Goal: Transaction & Acquisition: Purchase product/service

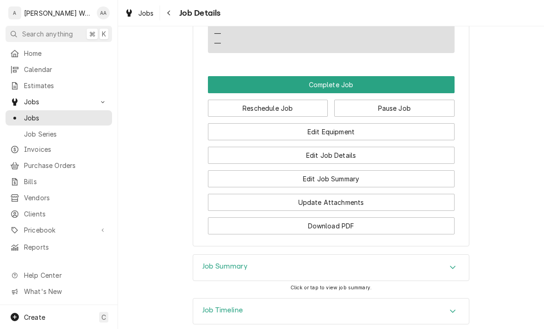
scroll to position [605, 0]
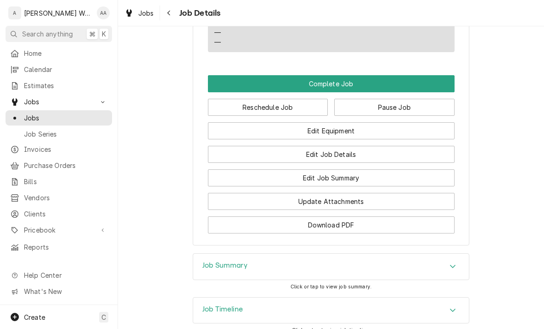
click at [426, 122] on button "Edit Equipment" at bounding box center [331, 130] width 247 height 17
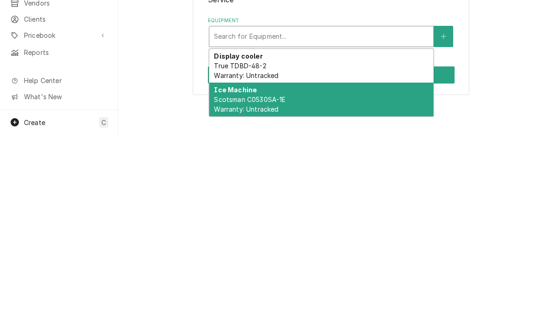
click at [364, 277] on div "Ice Machine Scotsman C0530SA-1E Warranty: Untracked" at bounding box center [321, 294] width 224 height 34
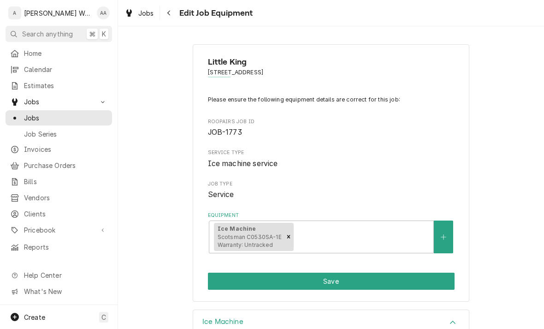
click at [365, 282] on button "Save" at bounding box center [331, 280] width 247 height 17
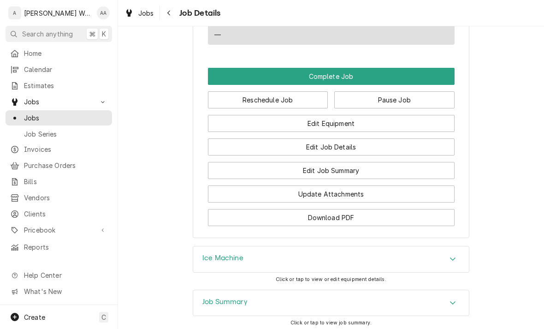
scroll to position [614, 0]
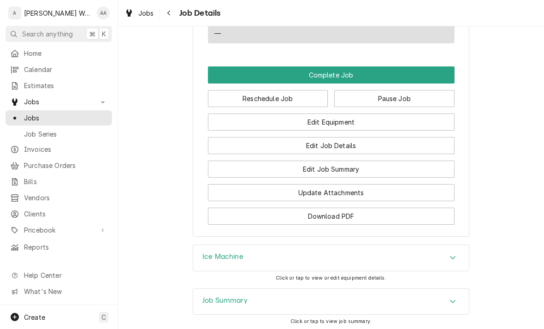
click at [419, 160] on button "Edit Job Summary" at bounding box center [331, 168] width 247 height 17
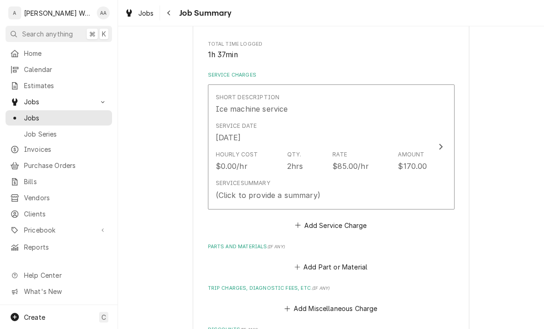
click at [235, 183] on div "Service Summary" at bounding box center [243, 183] width 54 height 8
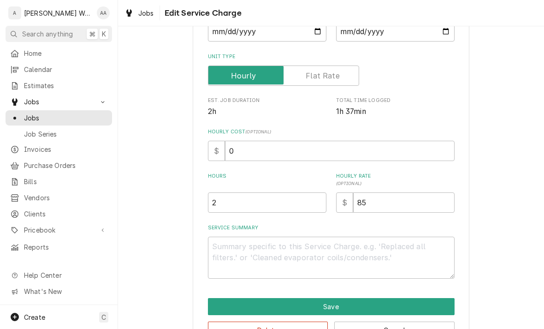
type textarea "x"
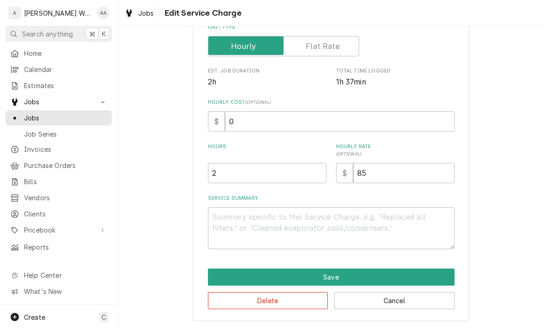
scroll to position [156, 0]
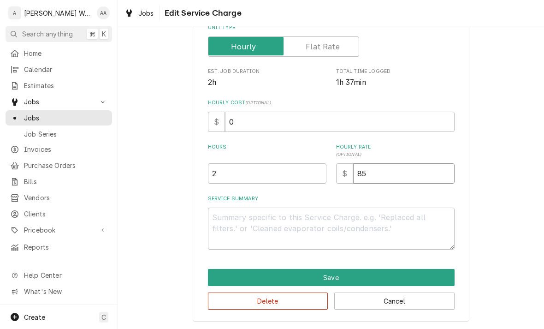
click at [386, 174] on input "85" at bounding box center [403, 173] width 101 height 20
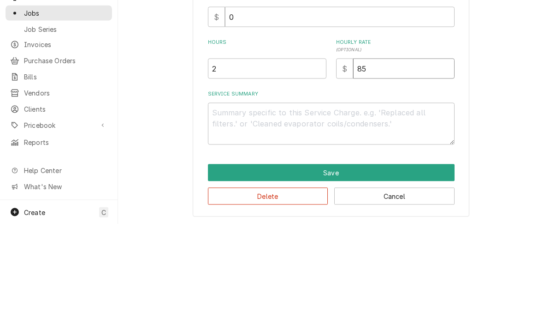
type input "8"
type textarea "x"
type input "9"
type textarea "x"
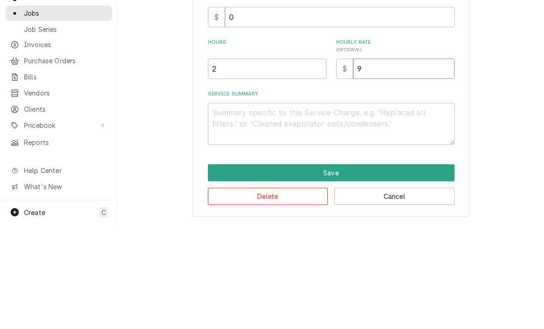
type input "95"
type textarea "x"
type input "95"
click at [220, 207] on textarea "Service Summary" at bounding box center [331, 228] width 247 height 42
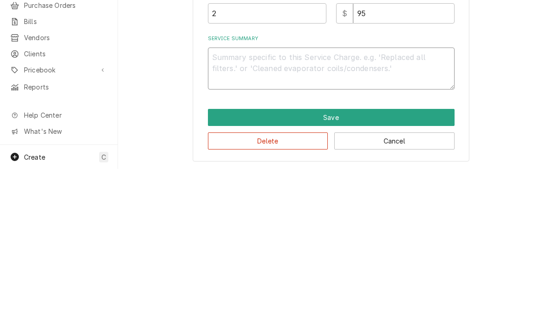
type textarea "x"
type textarea "Un"
type textarea "x"
type textarea "Unit"
type textarea "x"
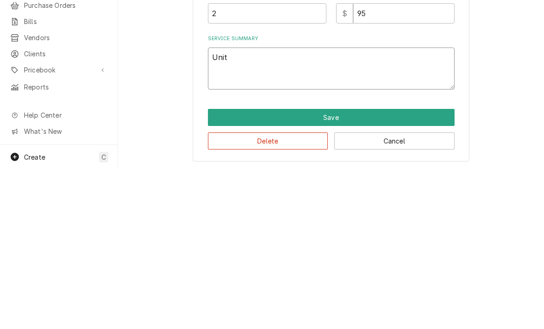
type textarea "Unit"
type textarea "x"
type textarea "Unit i"
type textarea "x"
type textarea "Unit is"
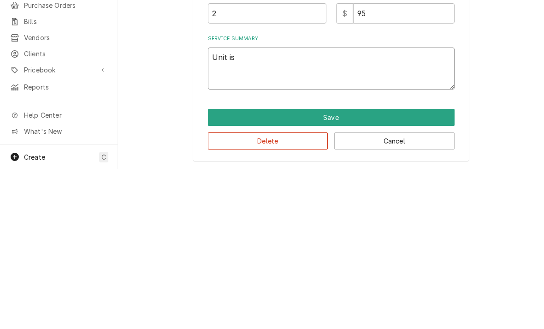
type textarea "x"
type textarea "Unit is o"
type textarea "x"
type textarea "Unit is of"
type textarea "x"
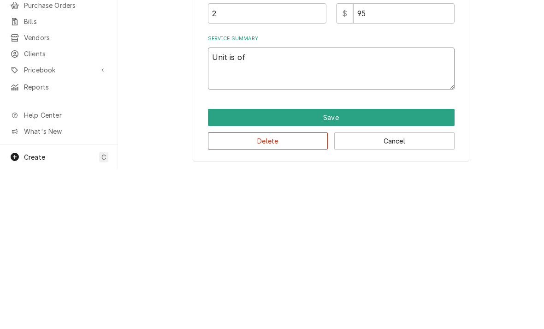
type textarea "Unit is off"
type textarea "x"
type textarea "Unit is off"
type textarea "x"
type textarea "Unit is off s"
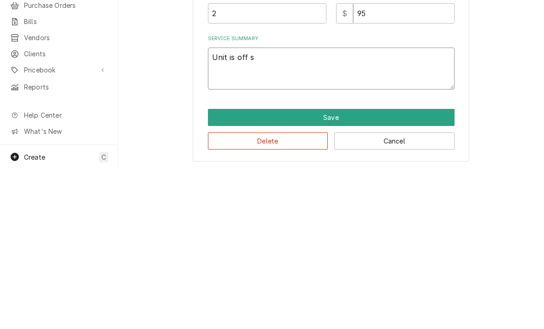
type textarea "x"
type textarea "Unit is off sh"
type textarea "x"
type textarea "Unit is off sho"
type textarea "x"
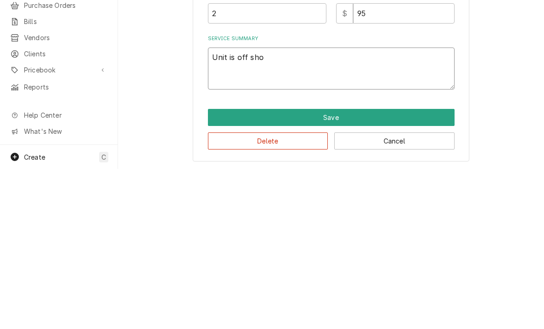
type textarea "Unit is off show"
type textarea "x"
type textarea "Unit is off showi"
type textarea "x"
type textarea "Unit is off showin"
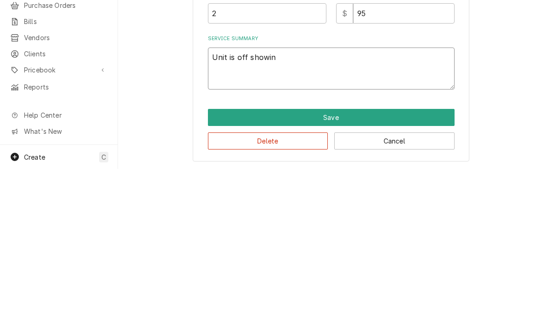
type textarea "x"
type textarea "Unit is off showing"
type textarea "x"
type textarea "Unit is off showing c"
type textarea "x"
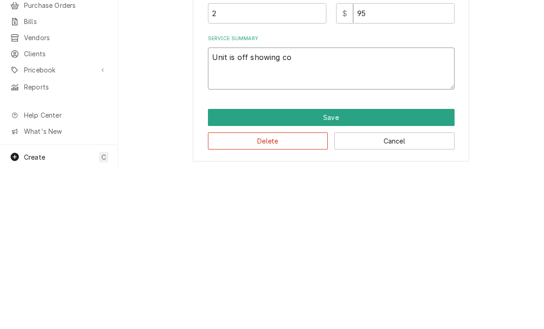
type textarea "Unit is off showing cod"
type textarea "x"
type textarea "Unit is off showing code"
type textarea "x"
type textarea "Unit is off showing code"
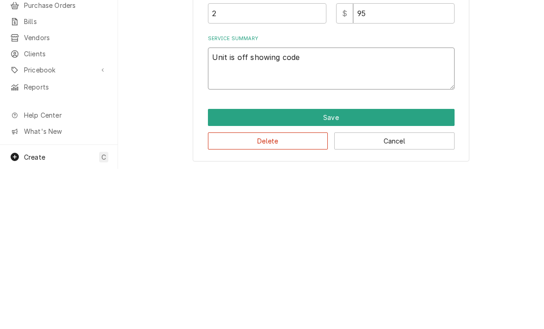
type textarea "x"
type textarea "Unit is off showing code 0"
type textarea "x"
type textarea "Unit is off showing code 0"
type textarea "x"
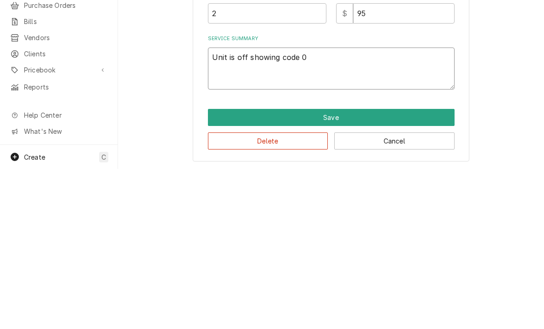
type textarea "Unit is off showing code 0."
type textarea "x"
type textarea "Unit is off showing code 0. R"
type textarea "x"
type textarea "Unit is off showing code 0. Re"
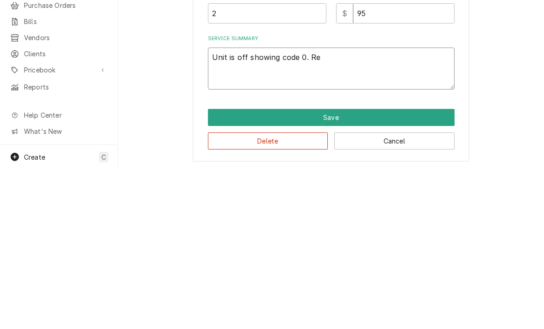
type textarea "x"
type textarea "Unit is off showing code 0. Res"
type textarea "x"
type textarea "Unit is off showing code 0. Rest"
type textarea "x"
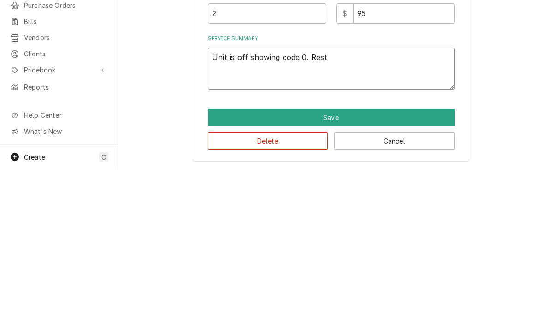
type textarea "Unit is off showing code 0. Resta"
type textarea "x"
type textarea "Unit is off showing code 0. Restart"
type textarea "x"
type textarea "Unit is off showing code 0. Restarte"
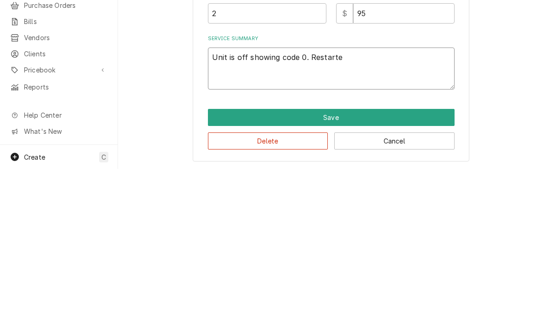
type textarea "x"
type textarea "Unit is off showing code 0. Restarted"
type textarea "x"
type textarea "Unit is off showing code 0. Restarted un"
type textarea "x"
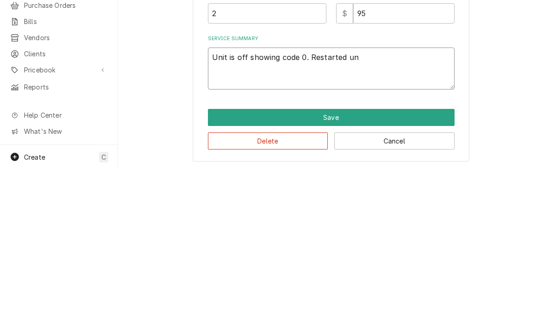
type textarea "Unit is off showing code 0. Restarted uni"
type textarea "x"
type textarea "Unit is off showing code 0. Restarted unit"
type textarea "x"
type textarea "Unit is off showing code 0. Restarted unit sn"
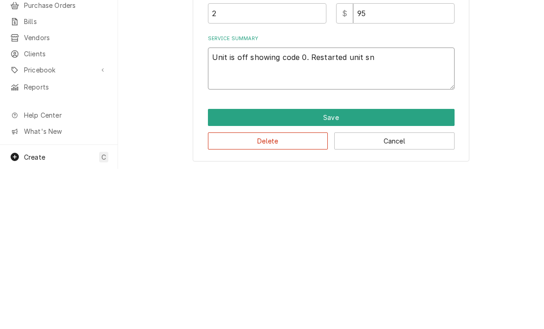
type textarea "x"
type textarea "Unit is off showing code 0. Restarted unit snd"
type textarea "x"
type textarea "Unit is off showing code 0. Restarted unit and"
type textarea "x"
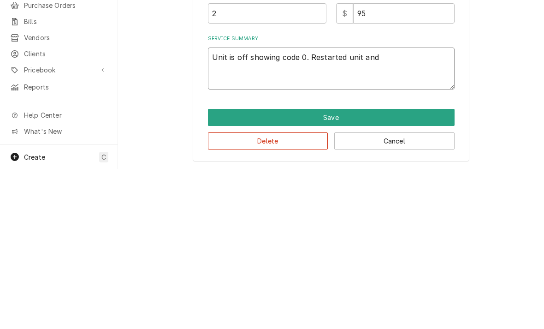
type textarea "Unit is off showing code 0. Restarted unit and w"
type textarea "x"
type textarea "Unit is off showing code 0. Restarted unit and wa"
type textarea "x"
type textarea "Unit is off showing code 0. Restarted unit and wat"
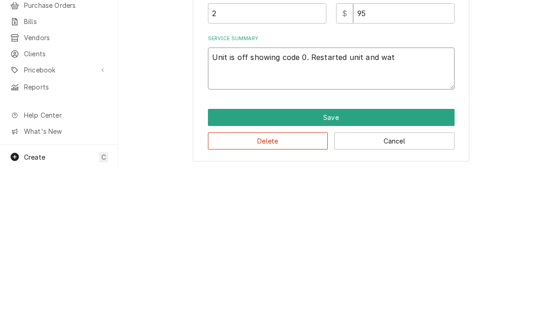
type textarea "x"
type textarea "Unit is off showing code 0. Restarted unit and watc"
type textarea "x"
type textarea "Unit is off showing code 0. Restarted unit and watch"
type textarea "x"
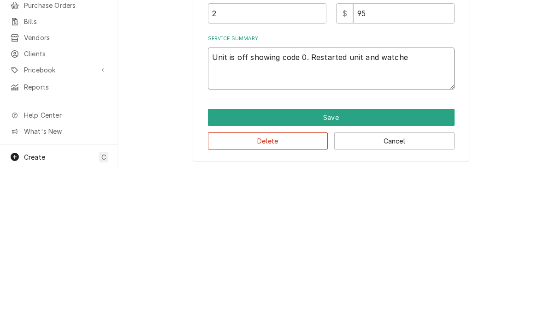
type textarea "Unit is off showing code 0. Restarted unit and watched"
type textarea "x"
type textarea "Unit is off showing code 0. Restarted unit and watched"
type textarea "x"
type textarea "Unit is off showing code 0. Restarted unit and watched 1"
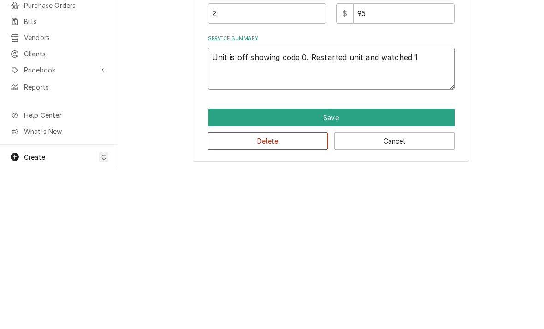
type textarea "x"
type textarea "Unit is off showing code 0. Restarted unit and watched 1 b"
type textarea "x"
type textarea "Unit is off showing code 0. Restarted unit and watched 1 ba"
type textarea "x"
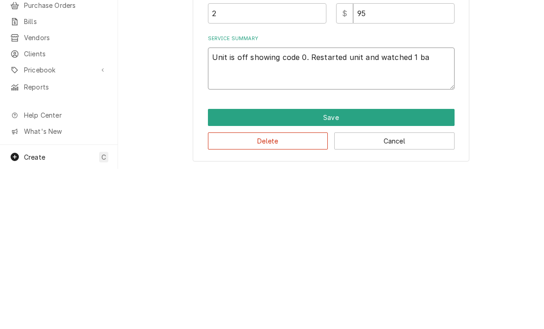
type textarea "Unit is off showing code 0. Restarted unit and watched 1 bat"
type textarea "x"
type textarea "Unit is off showing code 0. Restarted unit and watched 1 batch"
type textarea "x"
type textarea "Unit is off showing code 0. Restarted unit and watched 1 batch"
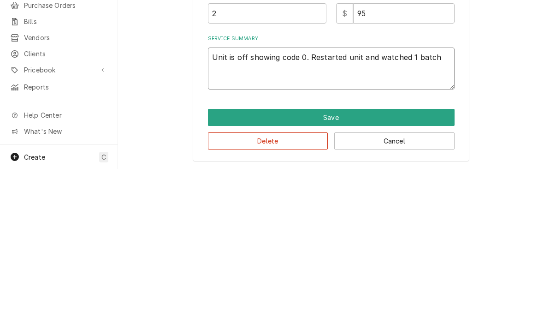
type textarea "x"
type textarea "Unit is off showing code 0. Restarted unit and watched 1 batch f"
type textarea "x"
type textarea "Unit is off showing code 0. Restarted unit and watched 1 batch fr"
type textarea "x"
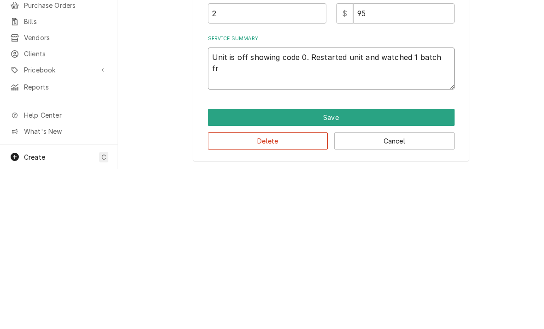
type textarea "Unit is off showing code 0. Restarted unit and watched 1 batch fre"
type textarea "x"
type textarea "Unit is off showing code 0. Restarted unit and watched 1 batch free"
type textarea "x"
type textarea "Unit is off showing code 0. Restarted unit and watched 1 batch freez"
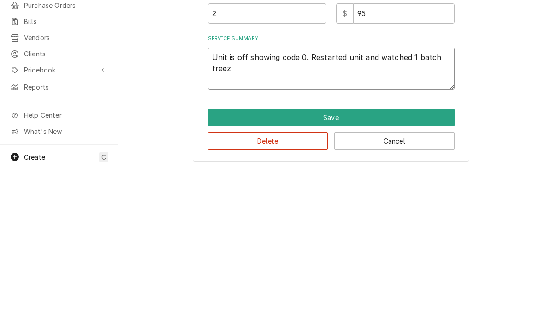
type textarea "x"
type textarea "Unit is off showing code 0. Restarted unit and watched 1 batch freeze"
type textarea "x"
type textarea "Unit is off showing code 0. Restarted unit and watched 1 batch freeze"
type textarea "x"
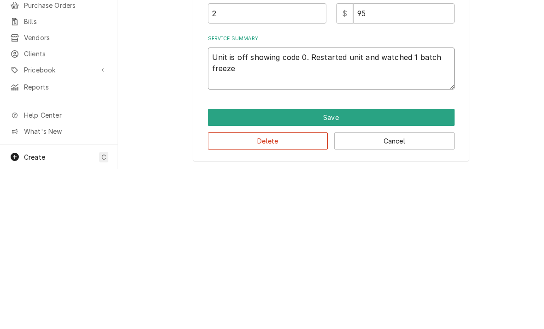
type textarea "Unit is off showing code 0. Restarted unit and watched 1 batch freeze."
type textarea "x"
type textarea "Unit is off showing code 0. Restarted unit and watched 1 batch freeze. F"
type textarea "x"
type textarea "Unit is off showing code 0. Restarted unit and watched 1 batch freeze. Fo"
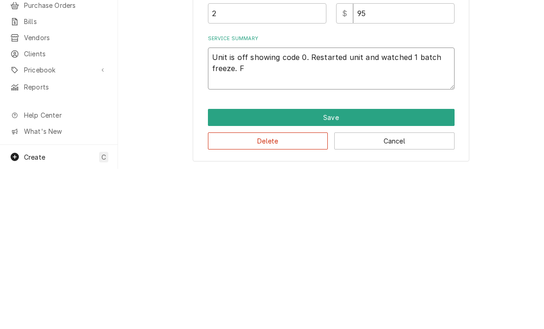
type textarea "x"
type textarea "Unit is off showing code 0. Restarted unit and watched 1 batch freeze. Fou"
type textarea "x"
type textarea "Unit is off showing code 0. Restarted unit and watched 1 batch freeze. Foun"
type textarea "x"
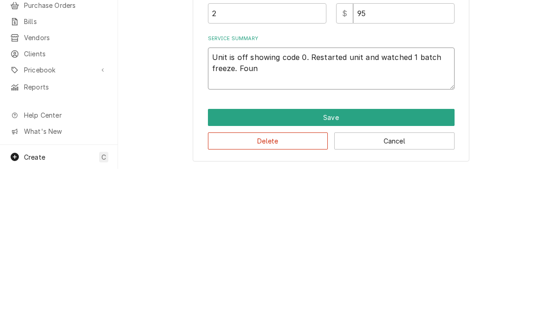
type textarea "Unit is off showing code 0. Restarted unit and watched 1 batch freeze. Fou"
type textarea "x"
type textarea "Unit is off showing code 0. Restarted unit and watched 1 batch freeze. Fo"
type textarea "x"
type textarea "Unit is off showing code 0. Restarted unit and watched 1 batch freeze. F"
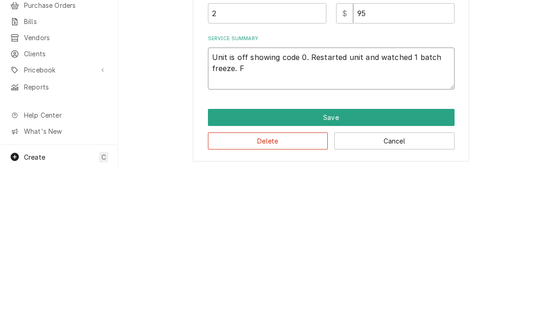
type textarea "x"
type textarea "Unit is off showing code 0. Restarted unit and watched 1 batch freeze."
type textarea "x"
type textarea "Unit is off showing code 0. Restarted unit and watched 1 batch freeze. U"
type textarea "x"
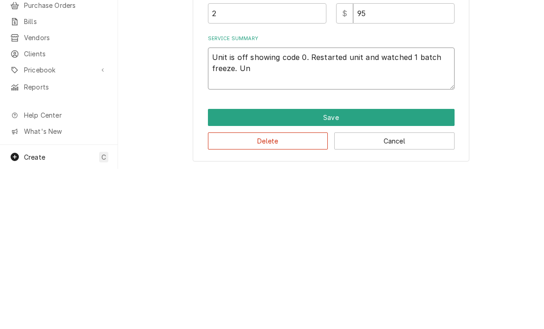
type textarea "Unit is off showing code 0. Restarted unit and watched 1 batch freeze. Uni"
type textarea "x"
type textarea "Unit is off showing code 0. Restarted unit and watched 1 batch freeze. Unit"
type textarea "x"
type textarea "Unit is off showing code 0. Restarted unit and watched 1 batch freeze. Unit"
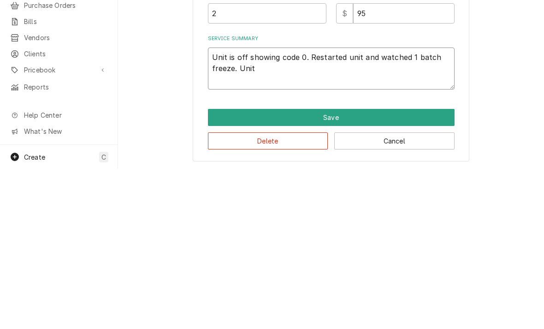
type textarea "x"
type textarea "Unit is off showing code 0. Restarted unit and watched 1 batch freeze. Unit w"
type textarea "x"
type textarea "Unit is off showing code 0. Restarted unit and watched 1 batch freeze. Unit we"
type textarea "x"
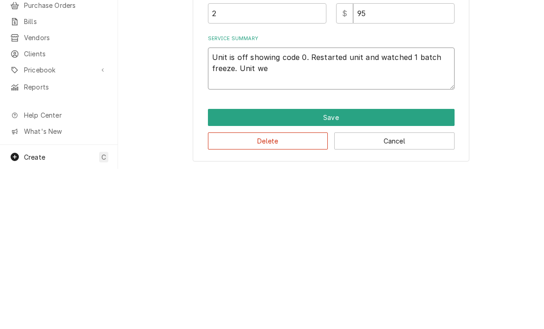
type textarea "Unit is off showing code 0. Restarted unit and watched 1 batch freeze. Unit wen"
type textarea "x"
type textarea "Unit is off showing code 0. Restarted unit and watched 1 batch freeze. Unit went"
type textarea "x"
type textarea "Unit is off showing code 0. Restarted unit and watched 1 batch freeze. Unit went"
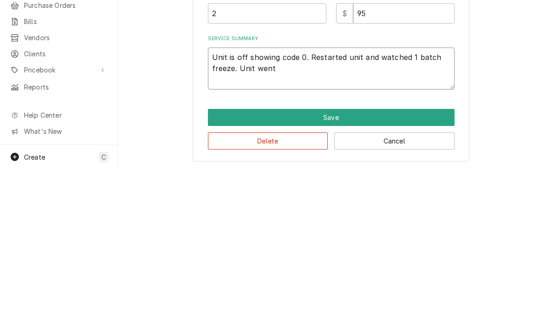
type textarea "x"
type textarea "Unit is off showing code 0. Restarted unit and watched 1 batch freeze. Unit wen…"
type textarea "x"
type textarea "Unit is off showing code 0. Restarted unit and watched 1 batch freeze. Unit wen…"
type textarea "x"
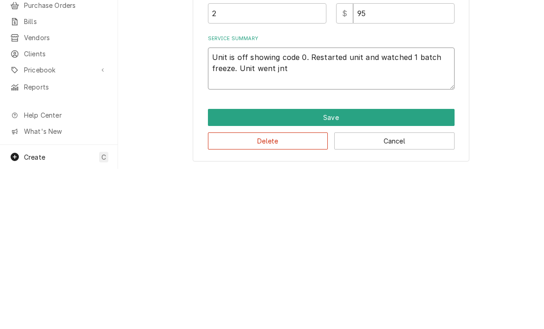
type textarea "Unit is off showing code 0. Restarted unit and watched 1 batch freeze. Unit wen…"
type textarea "x"
type textarea "Unit is off showing code 0. Restarted unit and watched 1 batch freeze. Unit wen…"
type textarea "x"
type textarea "Unit is off showing code 0. Restarted unit and watched 1 batch freeze. Unit wen…"
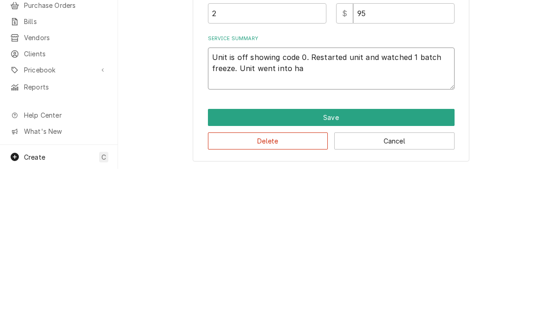
type textarea "x"
type textarea "Unit is off showing code 0. Restarted unit and watched 1 batch freeze. Unit wen…"
type textarea "x"
type textarea "Unit is off showing code 0. Restarted unit and watched 1 batch freeze. Unit wen…"
type textarea "x"
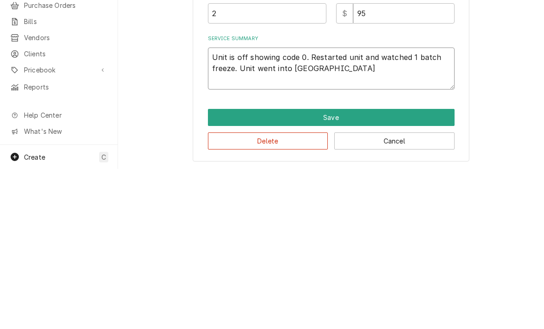
type textarea "Unit is off showing code 0. Restarted unit and watched 1 batch freeze. Unit wen…"
type textarea "x"
type textarea "Unit is off showing code 0. Restarted unit and watched 1 batch freeze. Unit wen…"
type textarea "x"
type textarea "Unit is off showing code 0. Restarted unit and watched 1 batch freeze. Unit wen…"
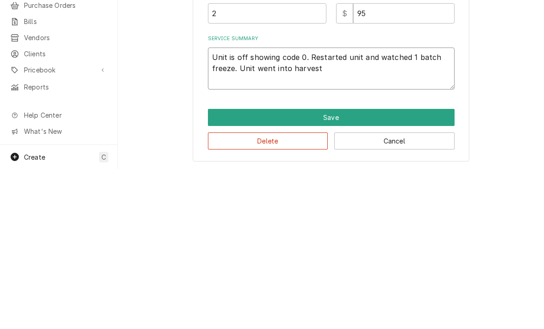
type textarea "x"
type textarea "Unit is off showing code 0. Restarted unit and watched 1 batch freeze. Unit wen…"
type textarea "x"
type textarea "Unit is off showing code 0. Restarted unit and watched 1 batch freeze. Unit wen…"
type textarea "x"
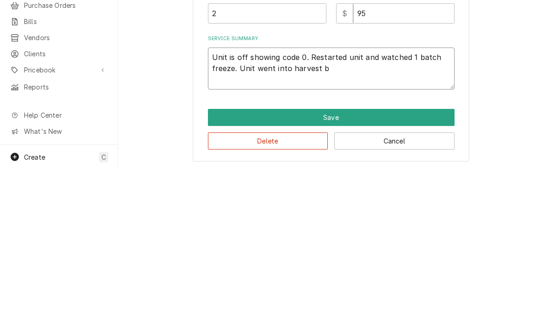
type textarea "Unit is off showing code 0. Restarted unit and watched 1 batch freeze. Unit wen…"
type textarea "x"
type textarea "Unit is off showing code 0. Restarted unit and watched 1 batch freeze. Unit wen…"
type textarea "x"
type textarea "Unit is off showing code 0. Restarted unit and watched 1 batch freeze. Unit wen…"
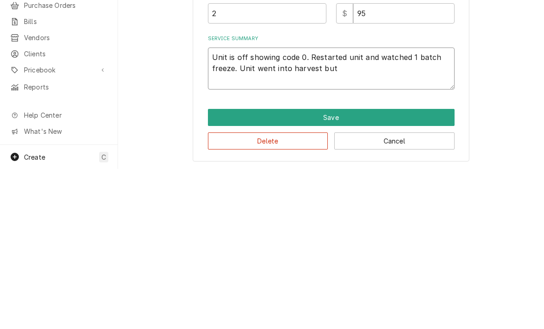
type textarea "x"
type textarea "Unit is off showing code 0. Restarted unit and watched 1 batch freeze. Unit wen…"
type textarea "x"
type textarea "Unit is off showing code 0. Restarted unit and watched 1 batch freeze. Unit wen…"
type textarea "x"
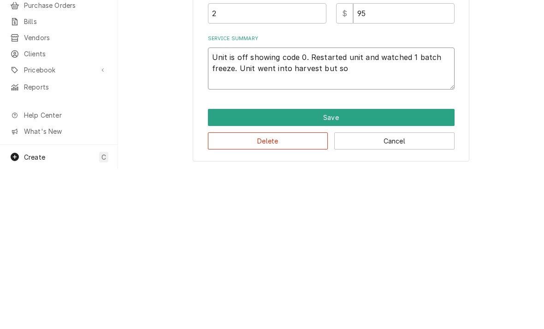
type textarea "Unit is off showing code 0. Restarted unit and watched 1 batch freeze. Unit wen…"
type textarea "x"
type textarea "Unit is off showing code 0. Restarted unit and watched 1 batch freeze. Unit wen…"
type textarea "x"
type textarea "Unit is off showing code 0. Restarted unit and watched 1 batch freeze. Unit wen…"
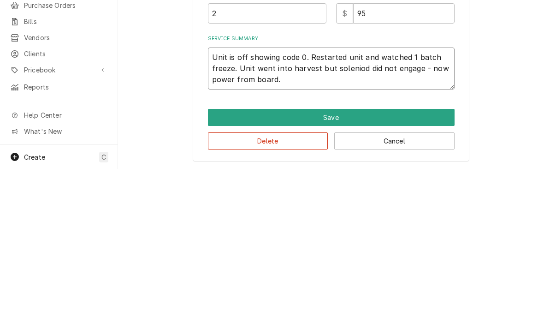
click at [354, 207] on textarea "Unit is off showing code 0. Restarted unit and watched 1 batch freeze. Unit wen…" at bounding box center [331, 228] width 247 height 42
click at [302, 207] on textarea "Unit is off showing code 0. Restarted unit and watched 1 batch freeze. Unit wen…" at bounding box center [331, 228] width 247 height 42
click at [438, 207] on textarea "Unit is off showing code 0. Restarted unit and watched 1 batch freeze. Unit wen…" at bounding box center [331, 228] width 247 height 42
click at [433, 207] on textarea "Unit is off showing code 0. Restarted unit and watched 1 batch freeze. Unit wen…" at bounding box center [331, 228] width 247 height 42
click at [295, 207] on textarea "Unit is off showing code 0. Restarted unit and watched 1 batch freeze. Unit wen…" at bounding box center [331, 228] width 247 height 42
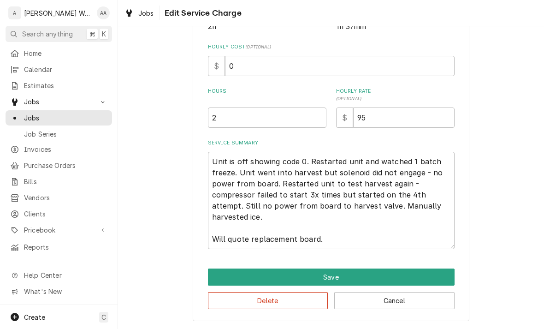
scroll to position [211, 0]
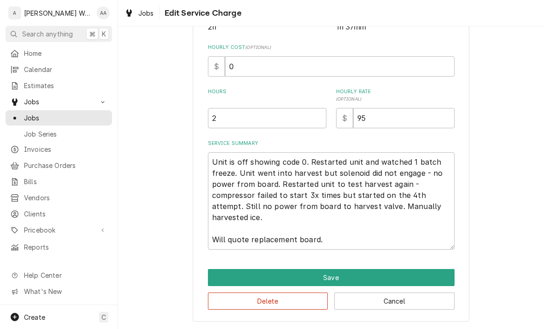
click at [232, 277] on button "Save" at bounding box center [331, 277] width 247 height 17
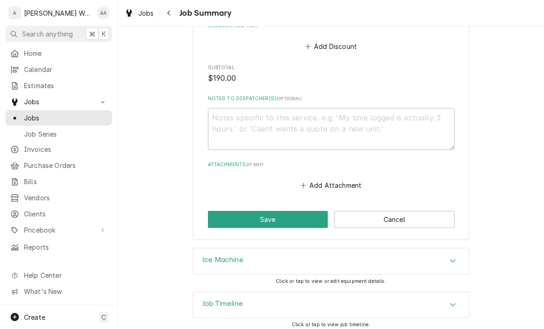
click at [210, 260] on div "Ice Machine" at bounding box center [222, 260] width 41 height 11
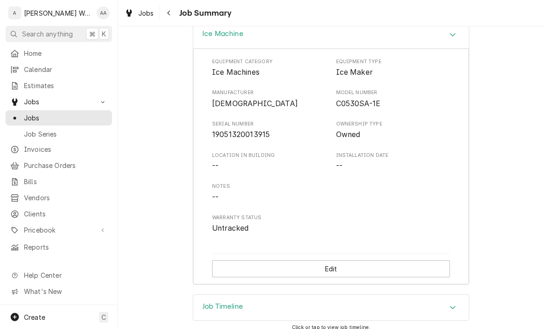
scroll to position [786, 0]
click at [33, 116] on span "Jobs" at bounding box center [65, 118] width 83 height 10
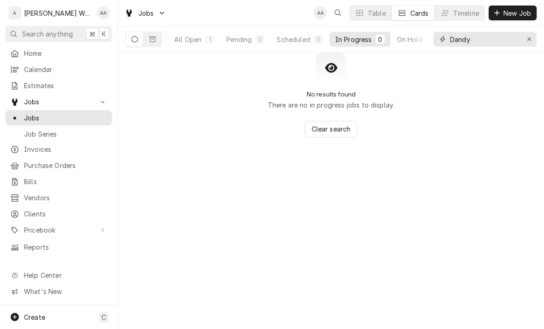
click at [531, 37] on icon "Erase input" at bounding box center [529, 39] width 4 height 4
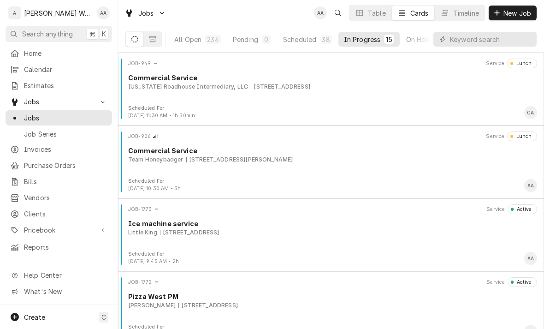
click at [198, 41] on div "All Open" at bounding box center [187, 40] width 27 height 10
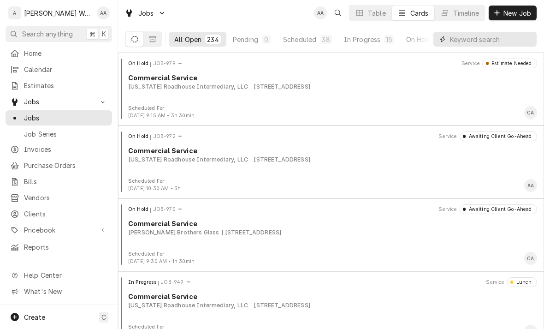
click at [460, 41] on input "Dynamic Content Wrapper" at bounding box center [491, 39] width 82 height 15
click at [160, 35] on button "Dynamic Content Wrapper" at bounding box center [153, 39] width 18 height 15
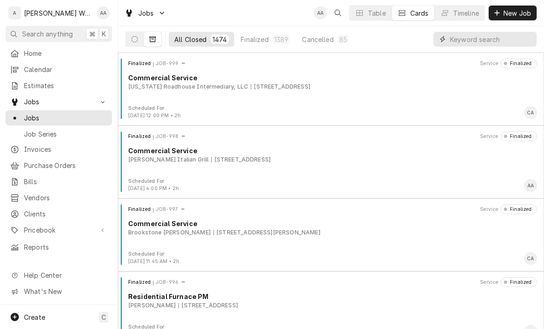
click at [489, 42] on input "Dynamic Content Wrapper" at bounding box center [491, 39] width 82 height 15
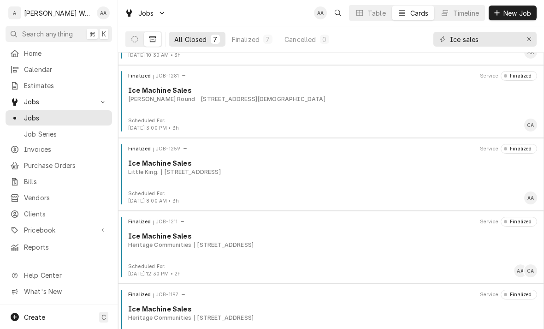
scroll to position [60, 0]
type input "Ice sales"
click at [152, 108] on div "Finalized JOB-1281 Service Finalized Ice Machine Sales Frist Round 2829 S 181st…" at bounding box center [331, 94] width 419 height 46
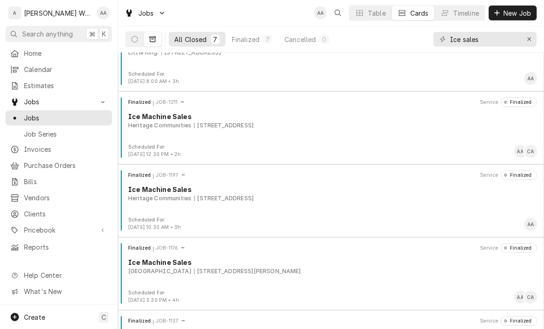
scroll to position [184, 0]
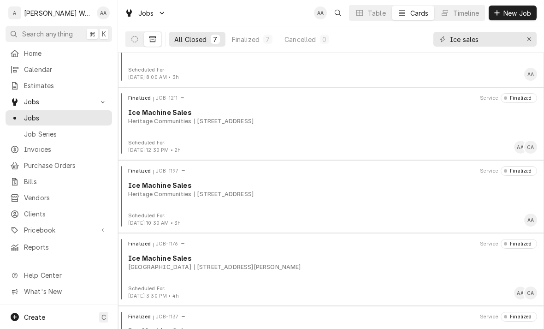
click at [150, 134] on div "Finalized JOB-1211 Service Finalized Ice Machine Sales Heritage Communities 749…" at bounding box center [331, 116] width 419 height 46
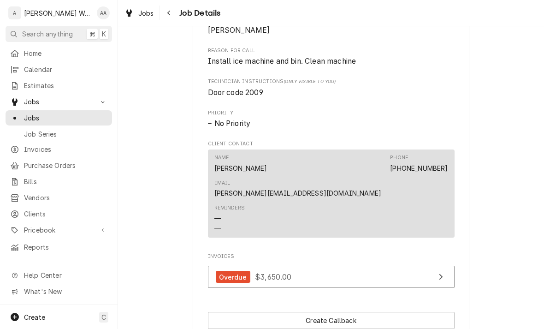
scroll to position [420, 0]
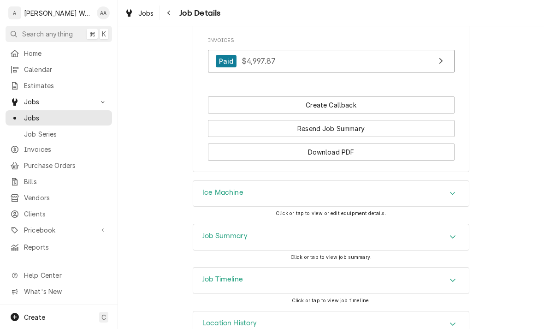
scroll to position [764, 0]
click at [220, 231] on h3 "Job Summary" at bounding box center [224, 235] width 45 height 9
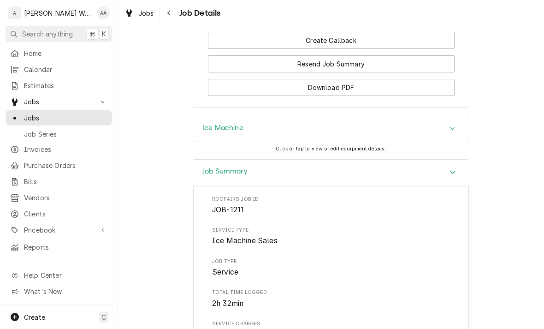
scroll to position [829, 0]
click at [212, 116] on div "Ice Machine" at bounding box center [331, 129] width 276 height 26
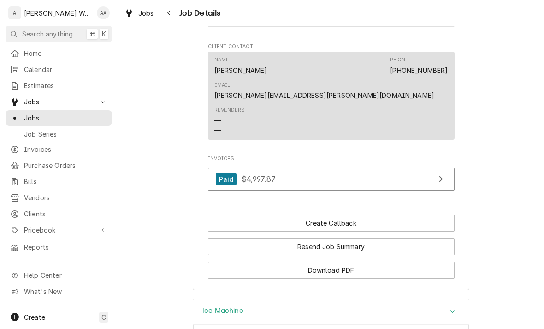
scroll to position [628, 0]
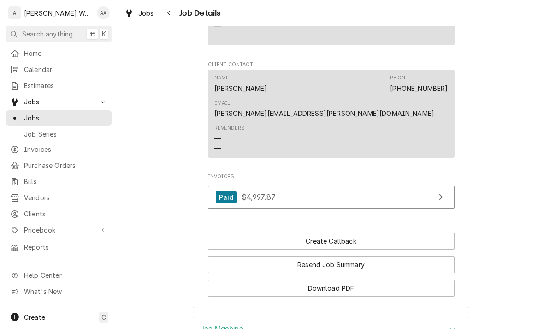
click at [242, 191] on div "Paid $4,997.87" at bounding box center [246, 197] width 60 height 12
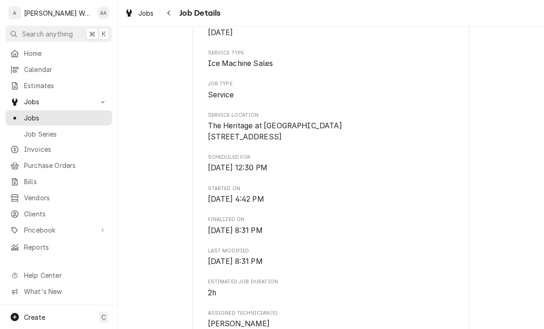
scroll to position [188, 0]
click at [28, 113] on span "Jobs" at bounding box center [65, 118] width 83 height 10
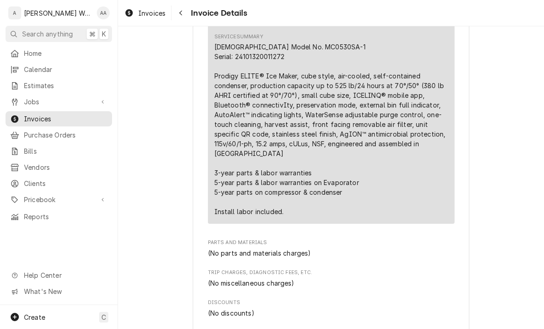
scroll to position [566, 0]
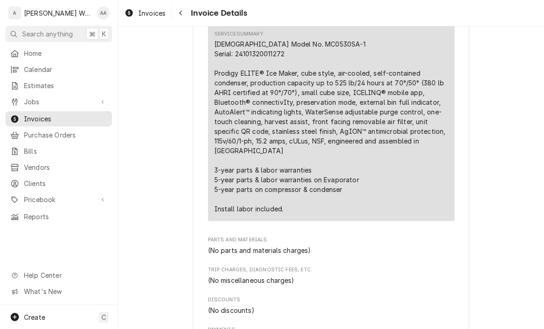
click at [34, 119] on span "Invoices" at bounding box center [65, 119] width 83 height 10
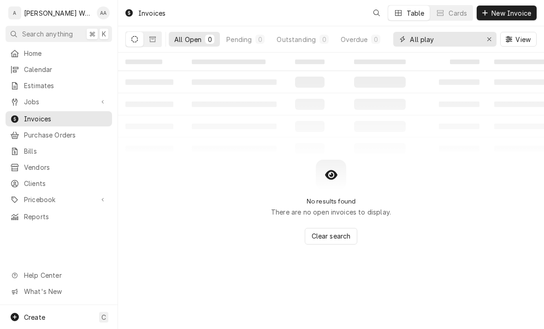
click at [493, 39] on div "Erase input" at bounding box center [488, 39] width 9 height 9
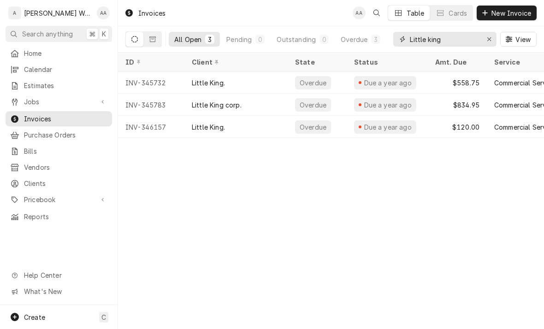
type input "Little king"
click at [151, 125] on div "INV-346157" at bounding box center [151, 127] width 66 height 22
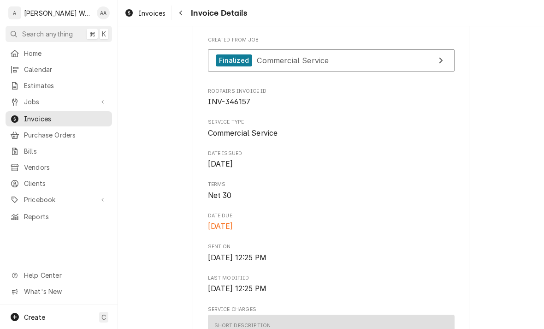
scroll to position [199, 0]
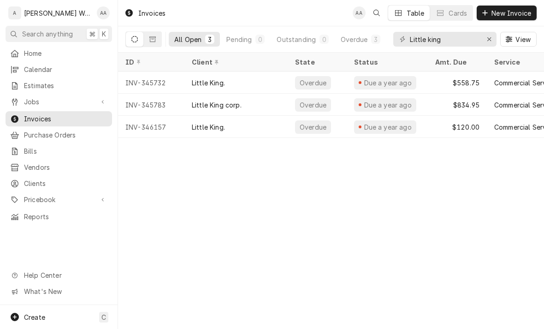
click at [165, 103] on div "INV-345783" at bounding box center [151, 105] width 66 height 22
click at [140, 80] on div "INV-345732" at bounding box center [151, 82] width 66 height 22
click at [159, 37] on button "Dynamic Content Wrapper" at bounding box center [153, 39] width 18 height 15
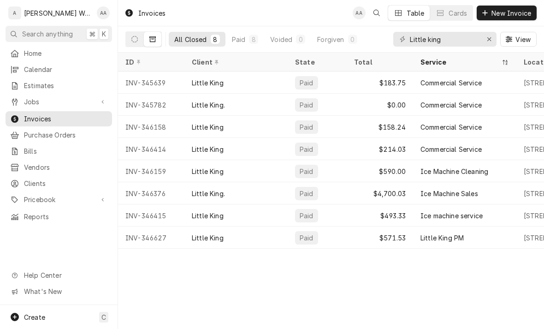
click at [134, 40] on icon "Dynamic Content Wrapper" at bounding box center [134, 39] width 6 height 6
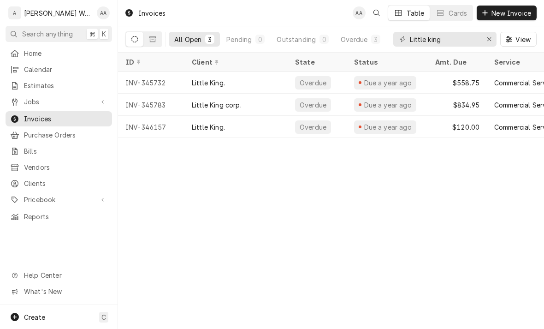
click at [172, 76] on div "INV-345732" at bounding box center [151, 82] width 66 height 22
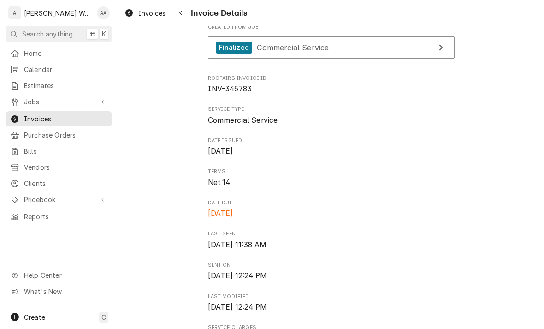
scroll to position [187, 0]
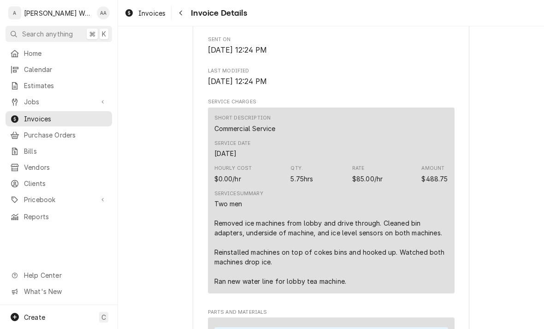
scroll to position [439, 0]
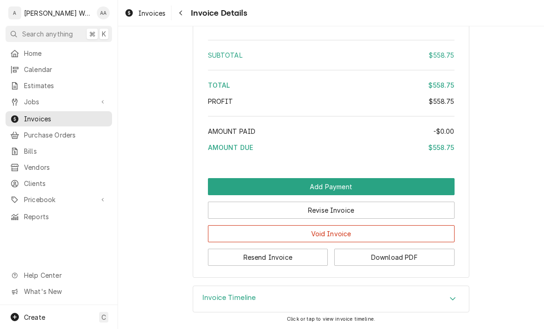
click at [222, 300] on h3 "Invoice Timeline" at bounding box center [229, 297] width 54 height 9
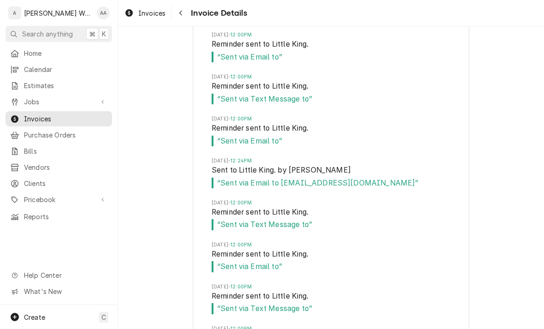
scroll to position [6502, 0]
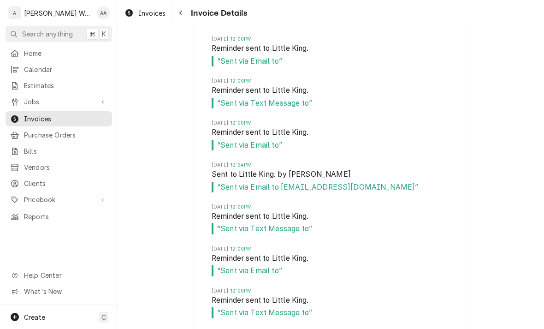
click at [26, 100] on span "Jobs" at bounding box center [59, 102] width 70 height 10
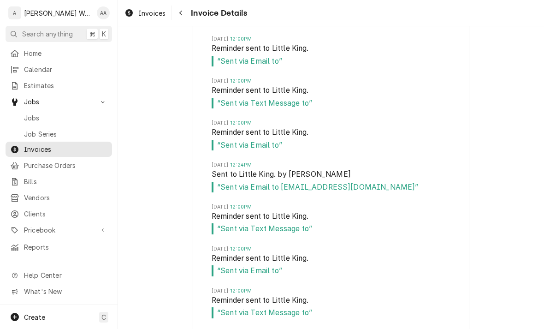
click at [36, 126] on link "Job Series" at bounding box center [59, 133] width 106 height 15
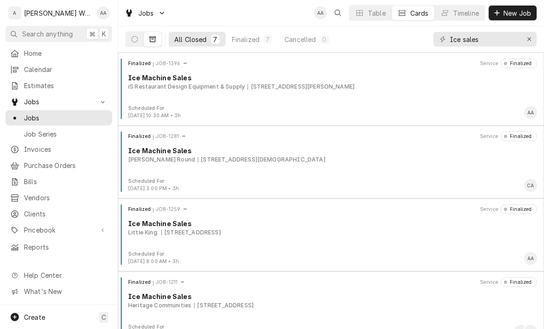
click at [134, 40] on icon "Dynamic Content Wrapper" at bounding box center [134, 39] width 6 height 6
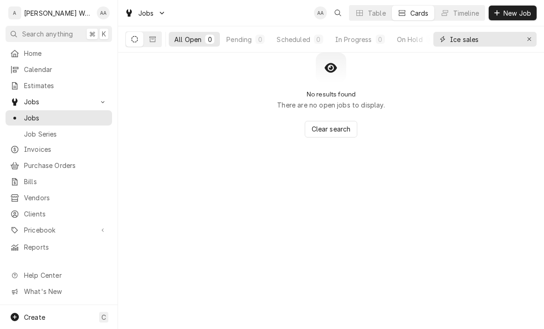
click at [530, 41] on icon "Erase input" at bounding box center [529, 39] width 5 height 6
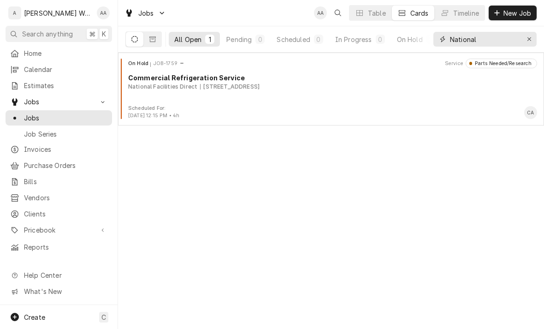
type input "National"
click at [165, 92] on div "On Hold JOB-1759 Service Parts Needed/Research Commercial Refrigeration Service…" at bounding box center [331, 82] width 419 height 46
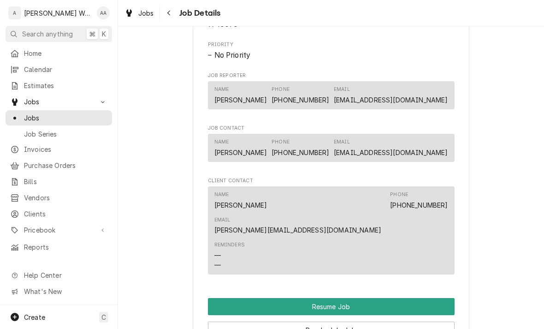
scroll to position [778, 0]
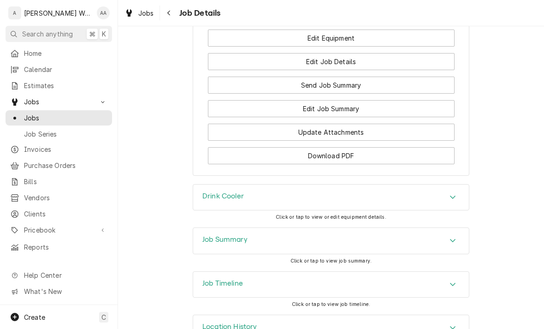
click at [212, 228] on div "Job Summary" at bounding box center [331, 241] width 276 height 26
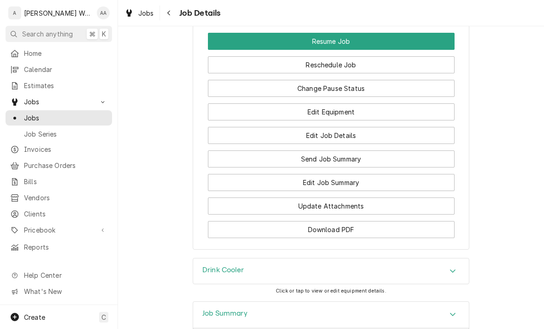
scroll to position [989, 0]
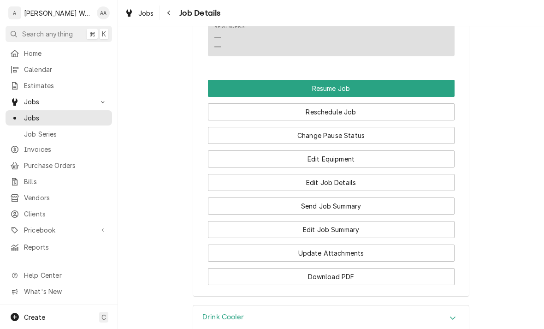
click at [273, 221] on button "Edit Job Summary" at bounding box center [331, 229] width 247 height 17
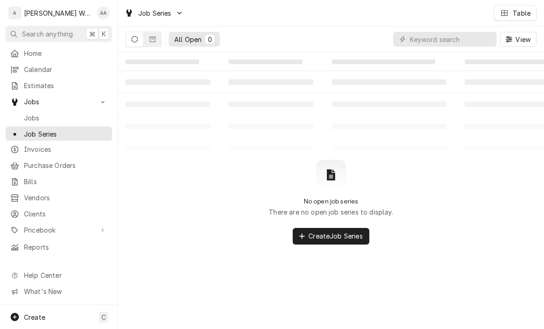
click at [36, 118] on span "Jobs" at bounding box center [65, 118] width 83 height 10
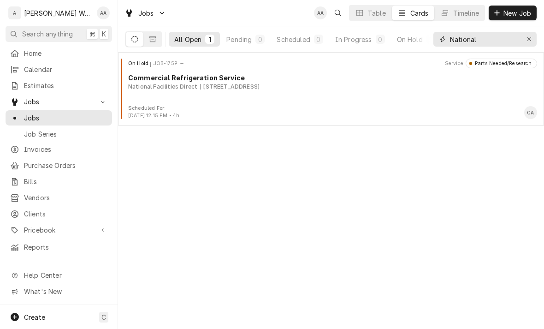
click at [529, 38] on icon "Erase input" at bounding box center [529, 39] width 5 height 6
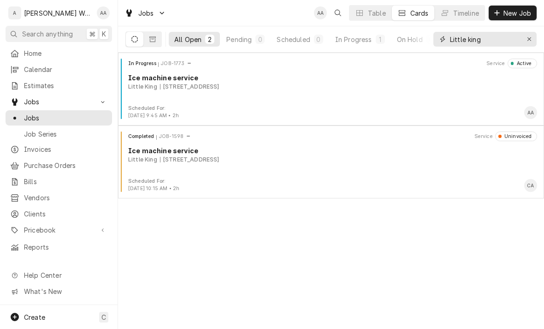
type input "Little king"
click at [176, 108] on div "Scheduled For:" at bounding box center [153, 108] width 51 height 7
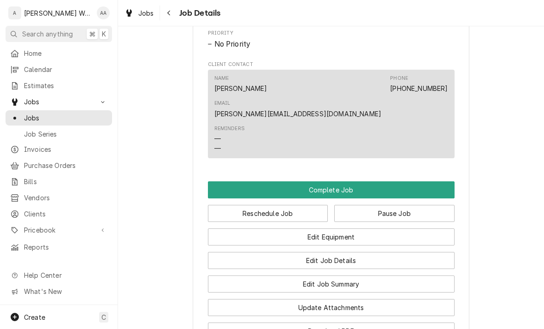
scroll to position [513, 0]
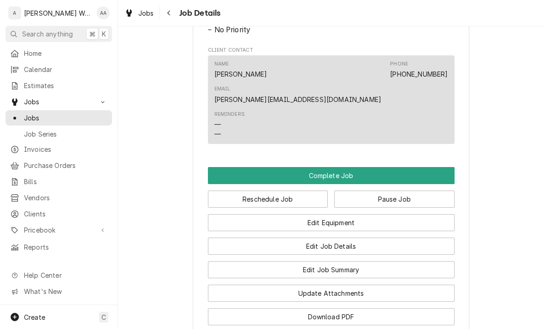
click at [363, 190] on button "Pause Job" at bounding box center [394, 198] width 120 height 17
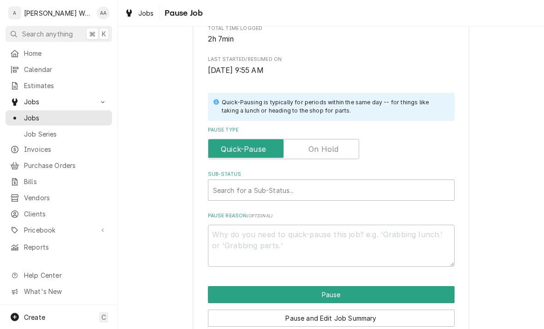
scroll to position [171, 0]
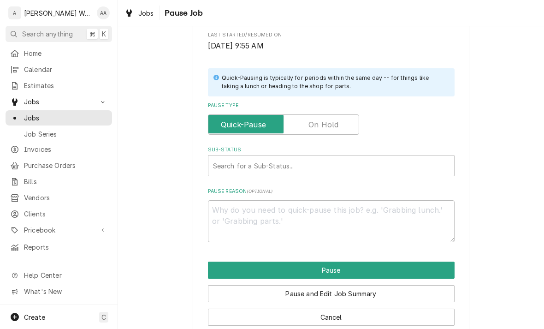
click at [321, 130] on input "Pause Type" at bounding box center [283, 124] width 143 height 20
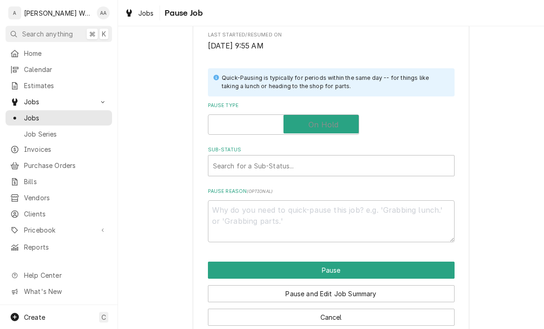
checkbox input "true"
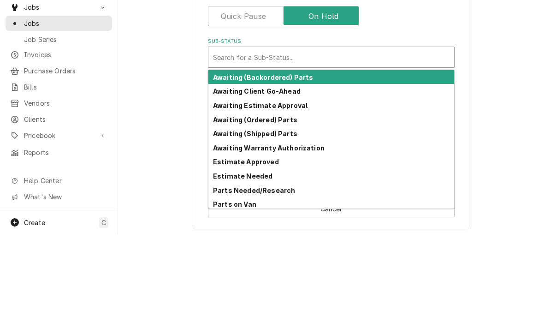
scroll to position [185, 0]
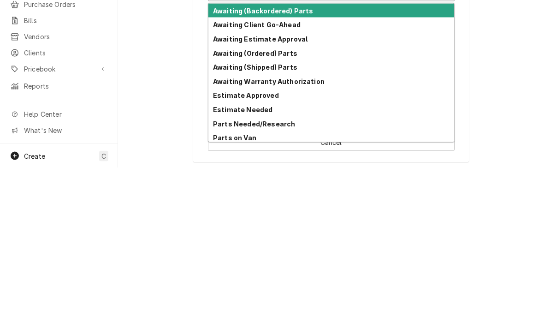
click at [223, 252] on strong "Estimate Approved" at bounding box center [246, 256] width 66 height 8
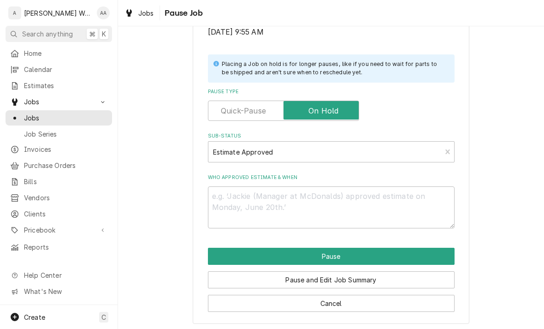
scroll to position [174, 0]
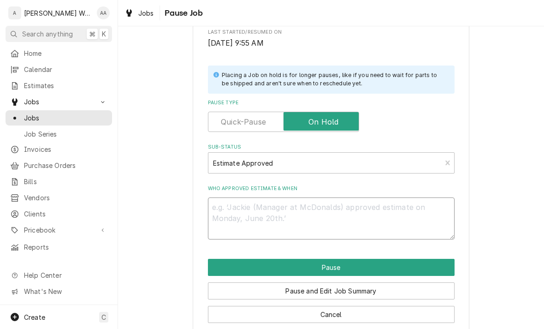
click at [227, 211] on textarea "Who approved estimate & when" at bounding box center [331, 218] width 247 height 42
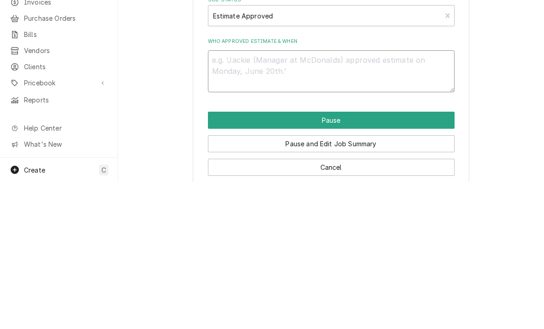
type textarea "x"
type textarea "Ne"
type textarea "x"
type textarea "New"
type textarea "x"
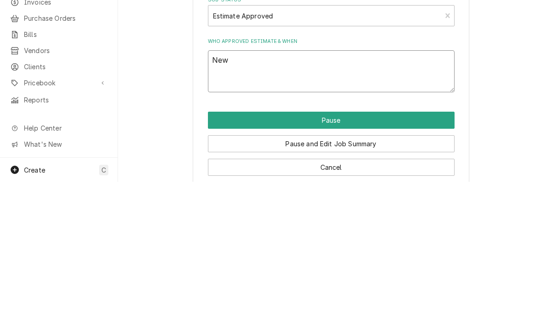
type textarea "New m"
type textarea "x"
type textarea "New ma"
type textarea "x"
type textarea "New mac"
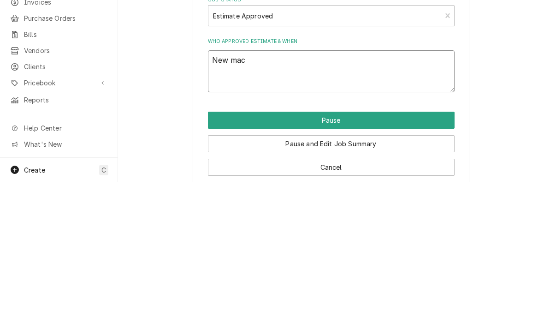
type textarea "x"
type textarea "New mach"
type textarea "x"
type textarea "New machi"
type textarea "x"
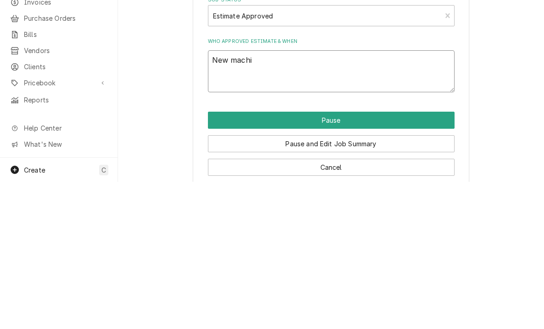
type textarea "New machin"
type textarea "x"
type textarea "New machine"
type textarea "x"
type textarea "New machine"
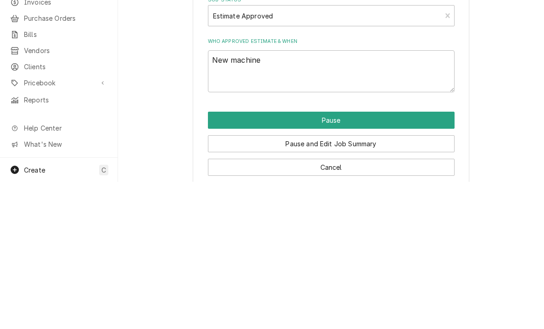
click at [235, 259] on button "Pause" at bounding box center [331, 267] width 247 height 17
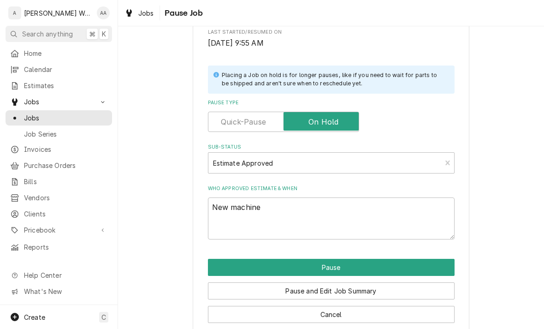
type textarea "x"
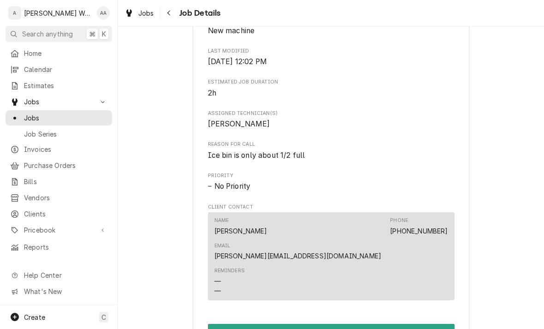
scroll to position [428, 0]
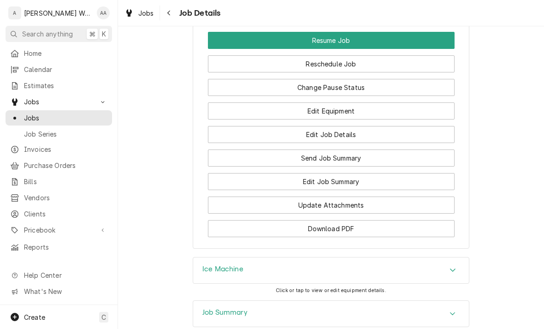
click at [199, 301] on div "Job Summary" at bounding box center [331, 314] width 276 height 26
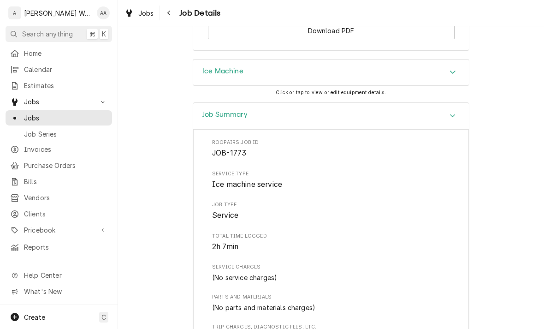
scroll to position [913, 0]
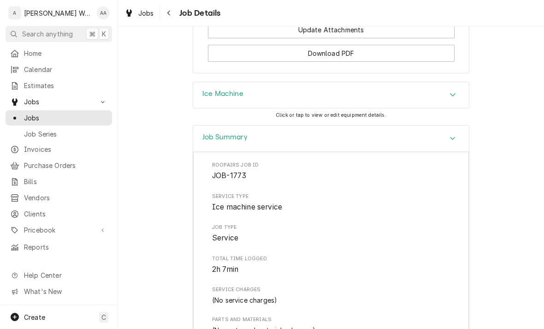
click at [208, 133] on h3 "Job Summary" at bounding box center [224, 137] width 45 height 9
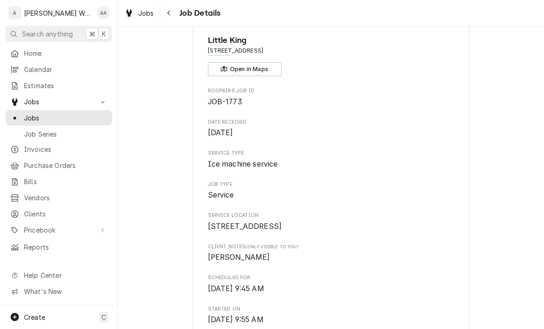
scroll to position [33, 0]
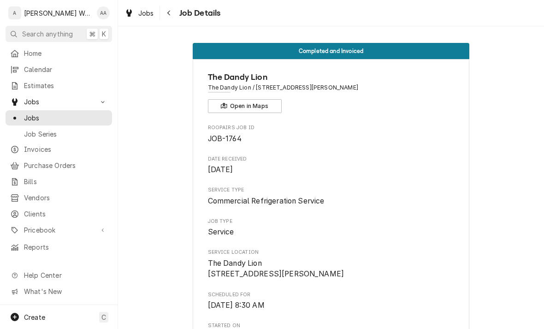
click at [34, 115] on span "Jobs" at bounding box center [65, 118] width 83 height 10
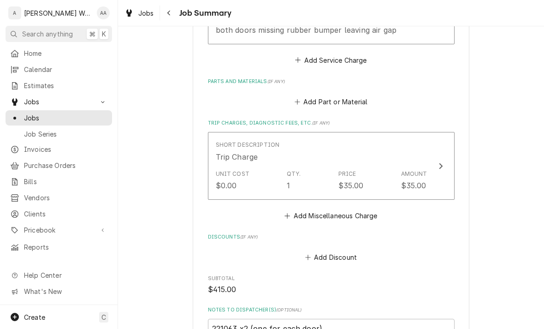
scroll to position [407, 0]
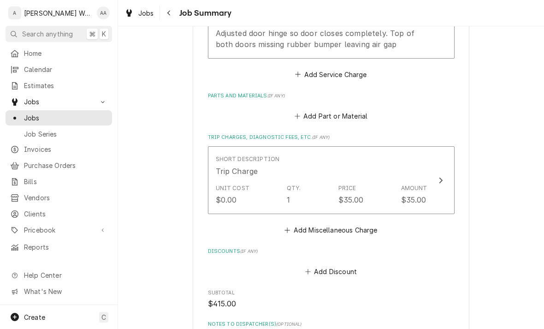
click at [308, 110] on button "Add Part or Material" at bounding box center [331, 116] width 76 height 13
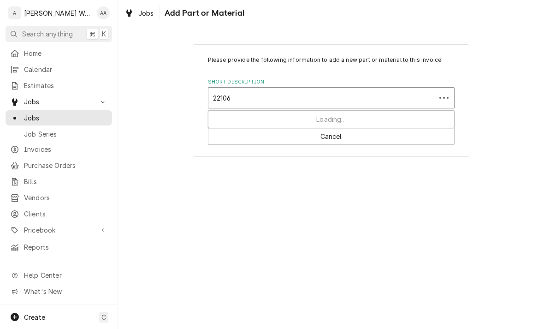
type input "221063"
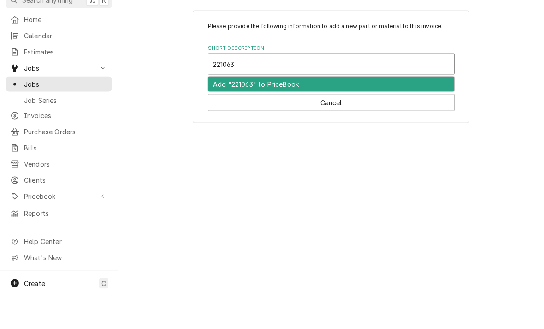
click at [226, 111] on div "Add "221063" to PriceBook" at bounding box center [331, 118] width 246 height 14
type textarea "x"
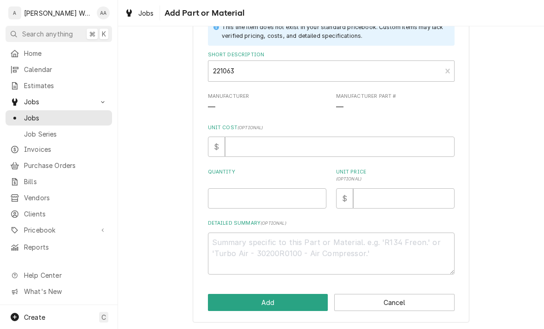
scroll to position [66, 0]
click at [230, 200] on input "Quantity" at bounding box center [267, 199] width 118 height 20
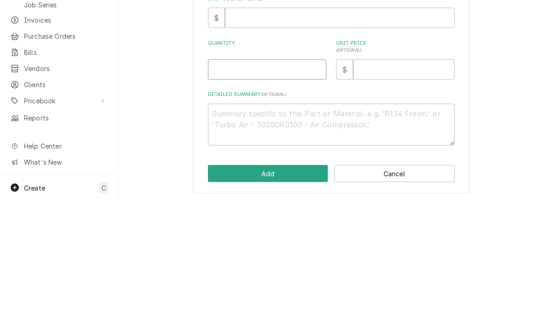
type input "1"
type textarea "x"
type input "1"
click at [224, 233] on textarea "Detailed Summary ( optional )" at bounding box center [331, 254] width 247 height 42
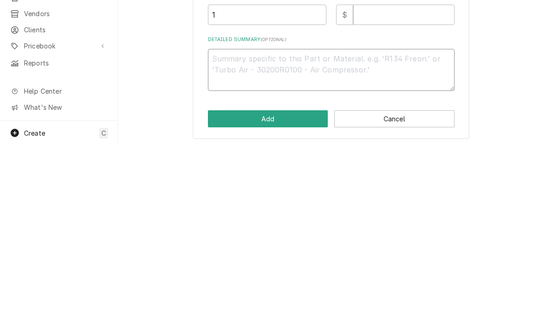
type textarea "x"
type textarea "Tr"
type textarea "x"
type textarea "Tru"
type textarea "x"
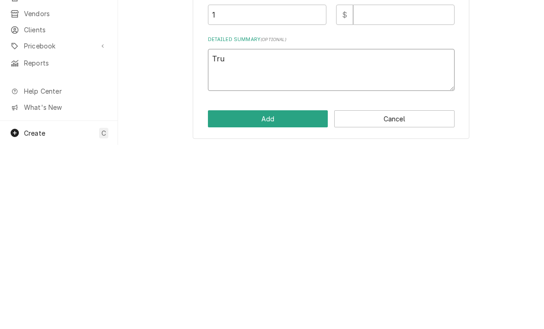
type textarea "True"
type textarea "x"
type textarea "True"
type textarea "x"
type textarea "True ga"
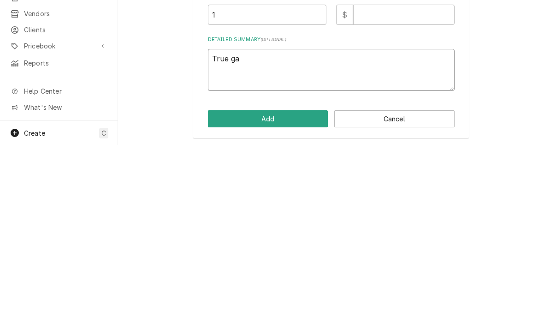
type textarea "x"
type textarea "True gas"
type textarea "x"
type textarea "True gask"
type textarea "x"
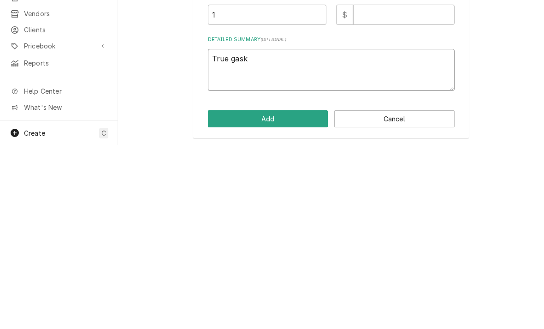
type textarea "True gaske"
type textarea "x"
type textarea "True gasket"
type textarea "x"
type textarea "True gaskets"
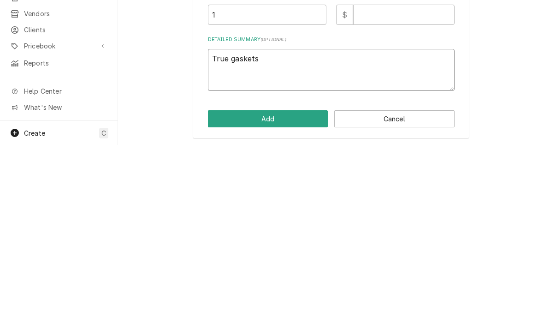
type textarea "x"
type textarea "True gaskets w"
type textarea "x"
type textarea "True gaskets wh"
type textarea "x"
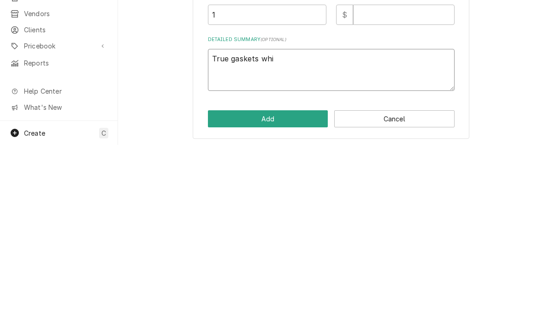
type textarea "True gaskets wh"
type textarea "x"
type textarea "True gaskets w"
type textarea "x"
type textarea "True gaskets wit"
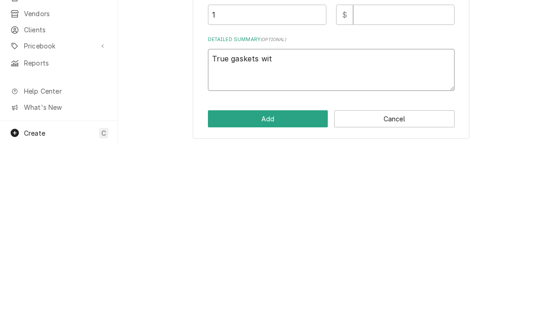
type textarea "x"
type textarea "True gaskets with"
type textarea "x"
type textarea "True gaskets with"
type textarea "x"
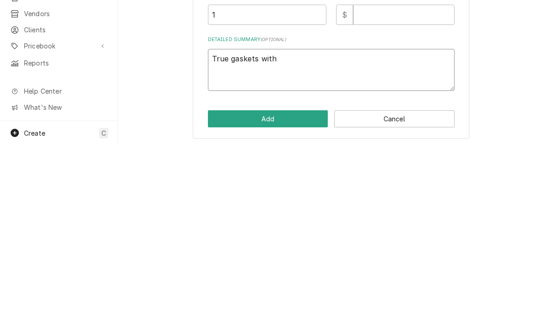
type textarea "True gaskets with w"
type textarea "x"
type textarea "True gaskets with wi"
type textarea "x"
type textarea "True gaskets with wip"
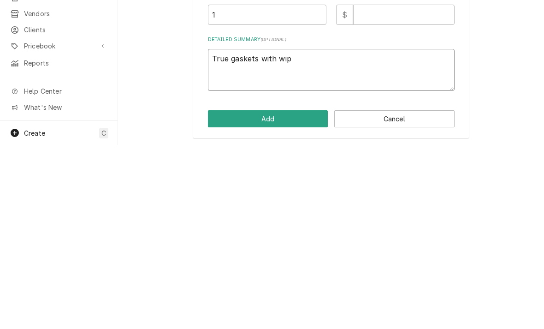
type textarea "x"
type textarea "True gaskets with wipe"
type textarea "x"
type textarea "True gaskets with wiper"
type textarea "x"
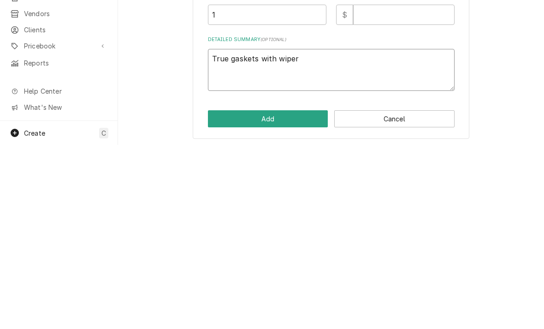
type textarea "True gaskets with wiper"
type textarea "x"
type textarea "True gaskets with wiper k"
type textarea "x"
type textarea "True gaskets with wiper ki"
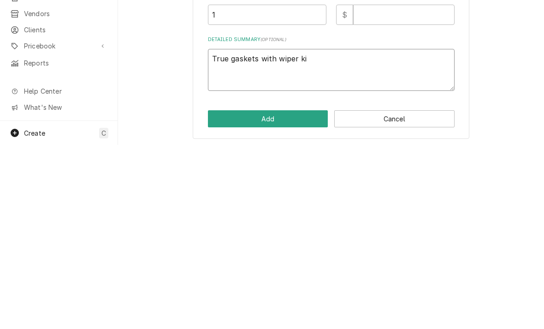
type textarea "x"
type textarea "True gaskets with wiper kit"
type textarea "x"
type textarea "True gaskets with wiper kits"
type textarea "x"
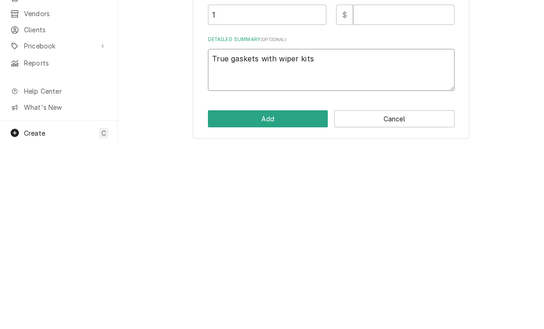
type textarea "True gaskets with wiper kit"
type textarea "x"
type textarea "True gaskets with wiper ki"
type textarea "x"
type textarea "True gaskets with wiper k"
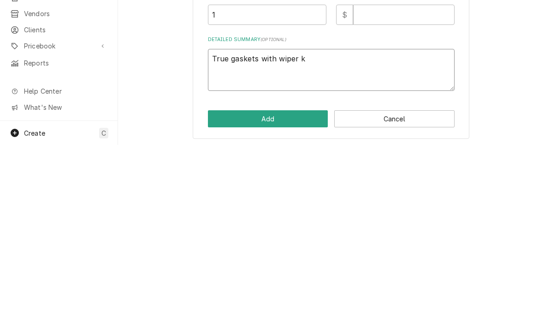
type textarea "x"
type textarea "True gaskets with wiper"
type textarea "x"
type textarea "True gaskets with wipe"
type textarea "x"
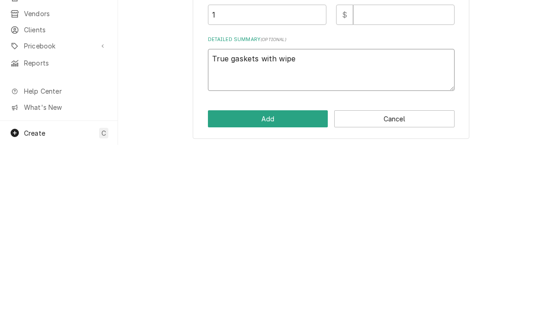
type textarea "True gaskets with wip"
type textarea "x"
type textarea "True gaskets with wi"
type textarea "x"
type textarea "True gaskets with w"
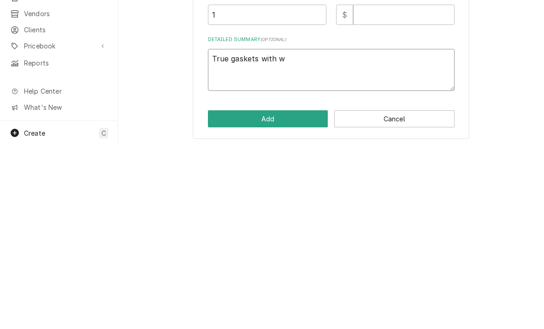
type textarea "x"
type textarea "True gaskets with"
type textarea "x"
type textarea "True gaskets wit"
type textarea "x"
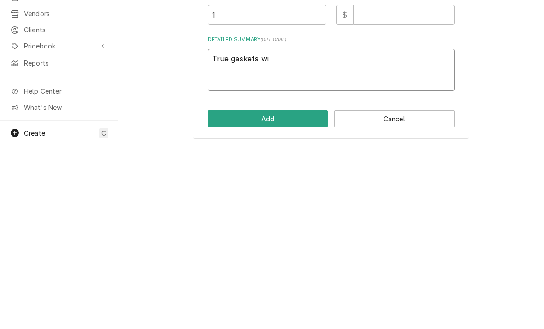
type textarea "True gaskets w"
type textarea "x"
type textarea "True gaskets"
type textarea "x"
type textarea "True gaskets/"
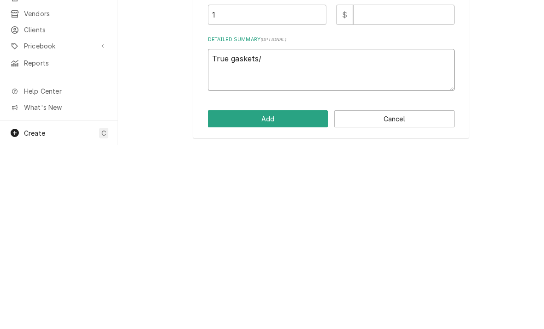
type textarea "x"
type textarea "True gaskets/w"
type textarea "x"
type textarea "True gaskets/wh"
type textarea "x"
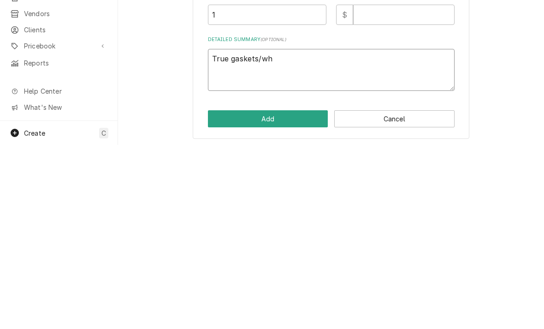
type textarea "True gaskets/whi"
type textarea "x"
type textarea "True gaskets/whip"
type textarea "x"
type textarea "True gaskets/whipe"
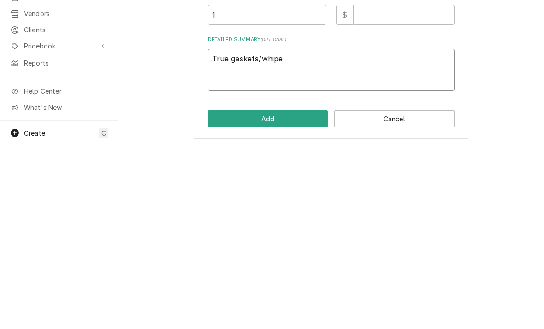
type textarea "x"
type textarea "True gaskets/whiper"
type textarea "x"
type textarea "True gaskets/whiper"
type textarea "x"
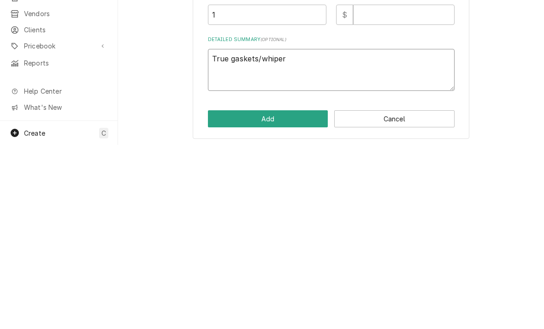
type textarea "True gaskets/whiper k"
type textarea "x"
type textarea "True gaskets/whiper ki"
type textarea "x"
type textarea "True gaskets/whiper kit"
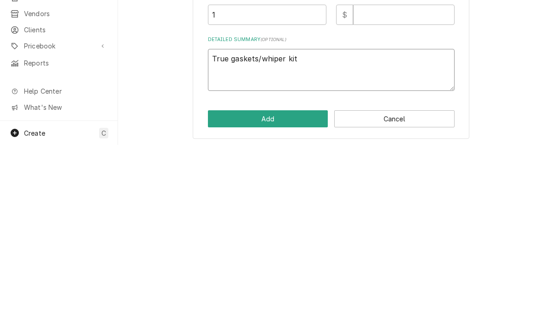
type textarea "x"
type textarea "True gaskets/whiper kit"
type textarea "x"
type textarea "True gaskets/whiper ki"
type textarea "x"
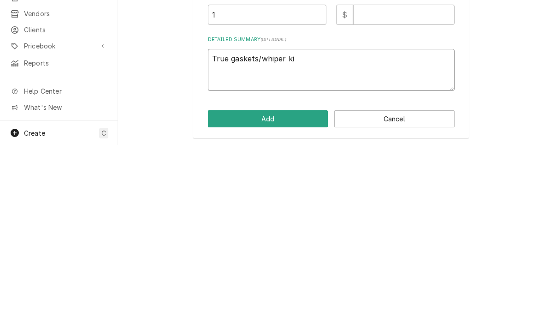
type textarea "True gaskets/whiper k"
type textarea "x"
type textarea "True gaskets/whiper"
type textarea "x"
type textarea "True gaskets/whiper"
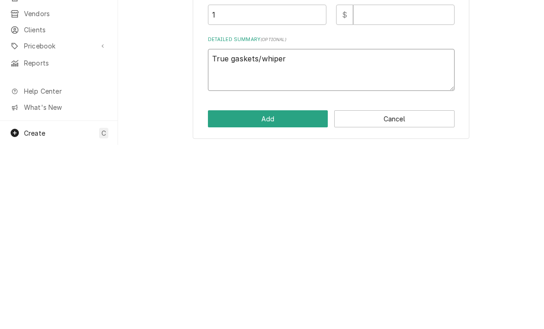
type textarea "x"
type textarea "True gaskets/whipe"
type textarea "x"
type textarea "True gaskets/whip"
type textarea "x"
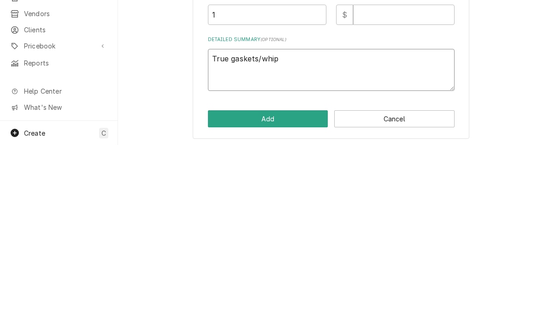
type textarea "True gaskets/whi"
type textarea "x"
type textarea "True gaskets/wh"
type textarea "x"
type textarea "True gaskets/w"
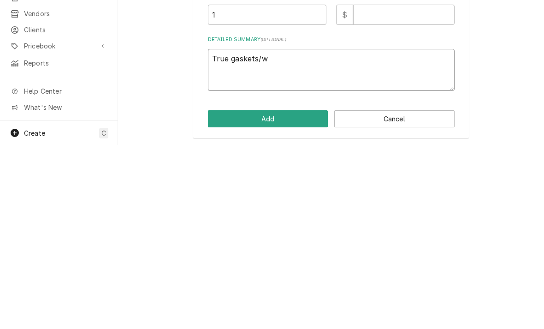
type textarea "x"
type textarea "True gaskets/wip"
type textarea "x"
type textarea "True gaskets/wipe"
type textarea "x"
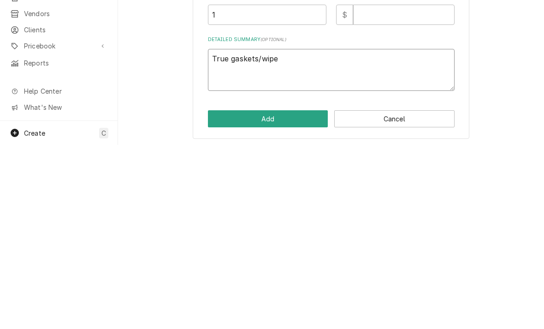
type textarea "True gaskets/wiper"
type textarea "x"
type textarea "True gaskets/wiper"
type textarea "x"
type textarea "True gaskets/wiper k"
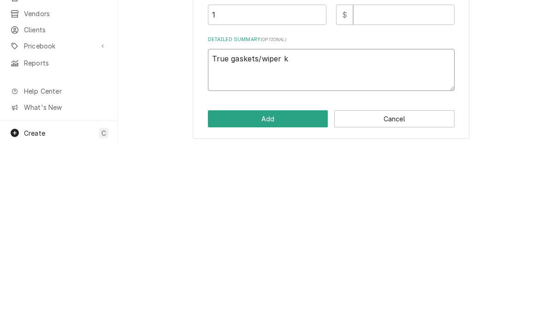
type textarea "x"
type textarea "True gaskets/wiper ki"
type textarea "x"
type textarea "True gaskets/wiper kit"
type textarea "x"
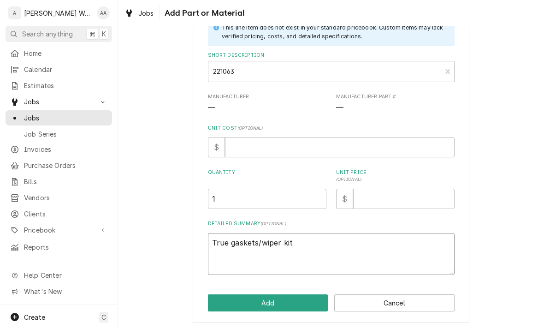
type textarea "True gaskets/wiper kit"
click at [377, 193] on input "Unit Price ( optional )" at bounding box center [403, 199] width 101 height 20
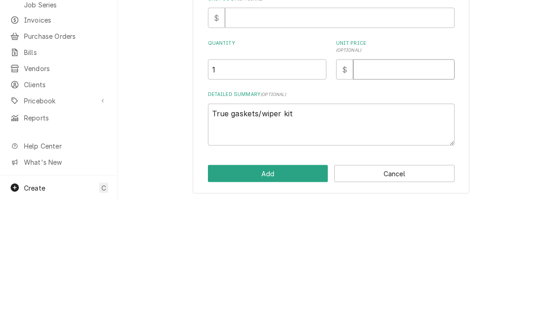
type input "1"
type textarea "x"
type input "12"
type textarea "x"
type input "128"
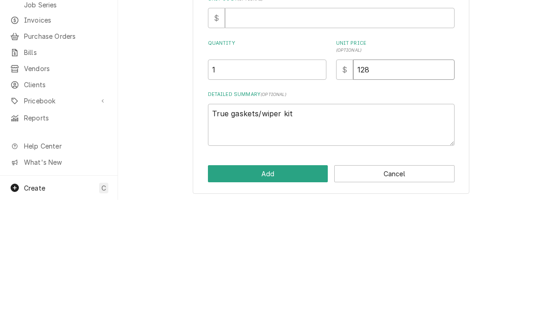
type textarea "x"
type input "128.4"
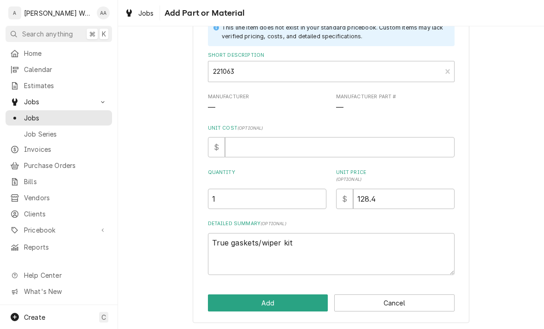
click at [226, 303] on button "Add" at bounding box center [268, 302] width 120 height 17
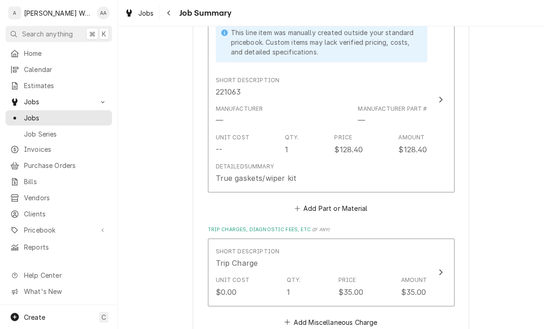
click at [237, 162] on div "Detailed Summary" at bounding box center [245, 166] width 58 height 8
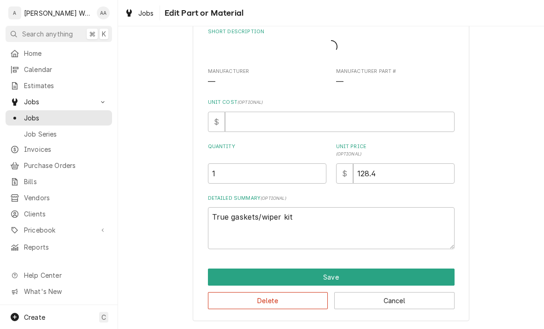
scroll to position [38, 0]
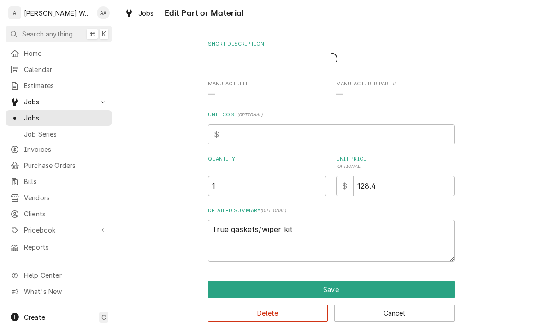
type textarea "x"
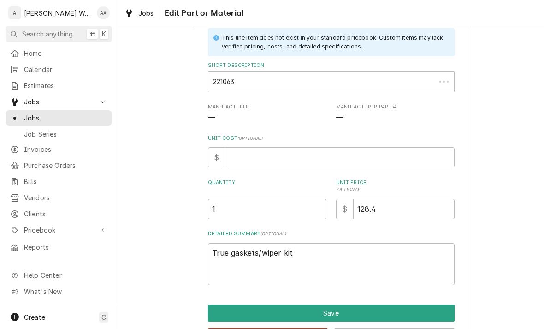
scroll to position [58, 0]
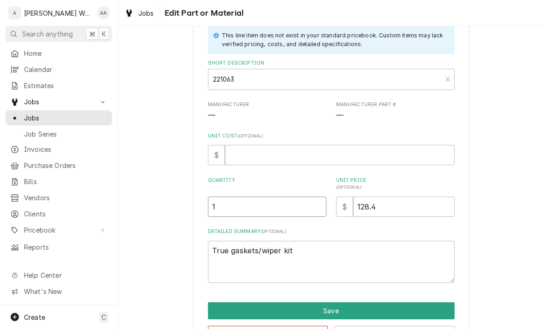
click at [230, 209] on input "1" at bounding box center [267, 206] width 118 height 20
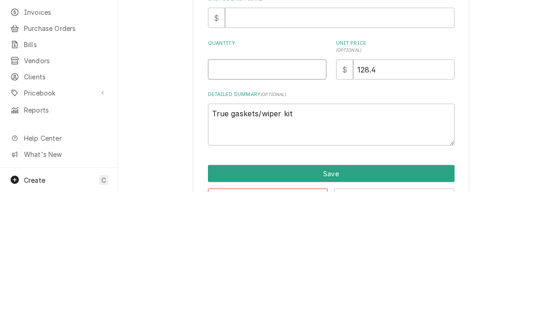
type textarea "x"
type input "2"
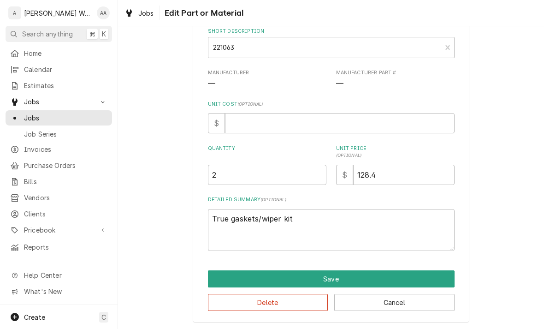
click at [227, 278] on button "Save" at bounding box center [331, 278] width 247 height 17
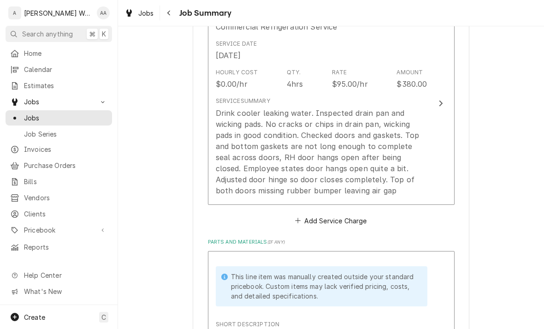
scroll to position [256, 0]
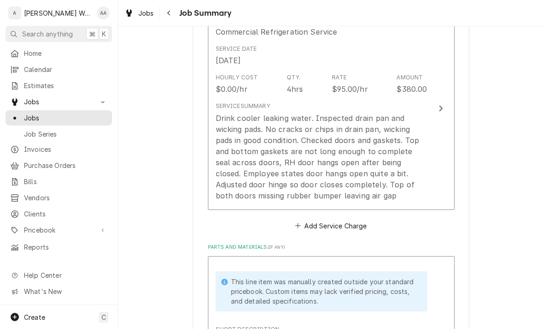
click at [394, 182] on div "Drink cooler leaking water. Inspected drain pan and wicking pads. No cracks or …" at bounding box center [322, 156] width 212 height 88
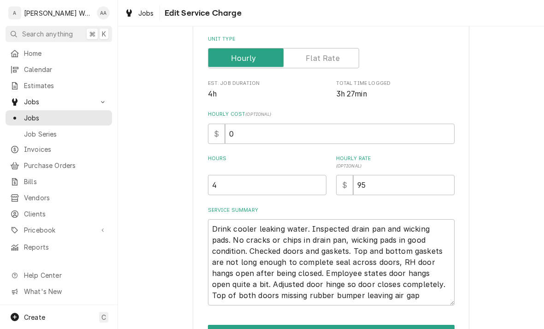
type textarea "x"
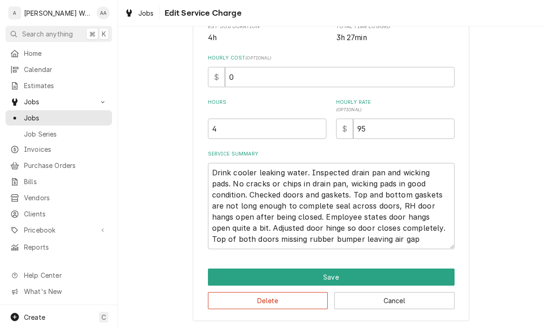
scroll to position [195, 0]
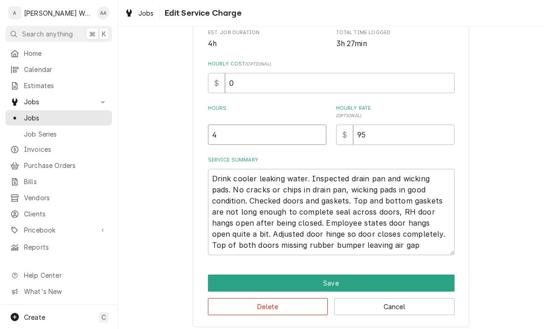
click at [232, 128] on input "4" at bounding box center [267, 134] width 118 height 20
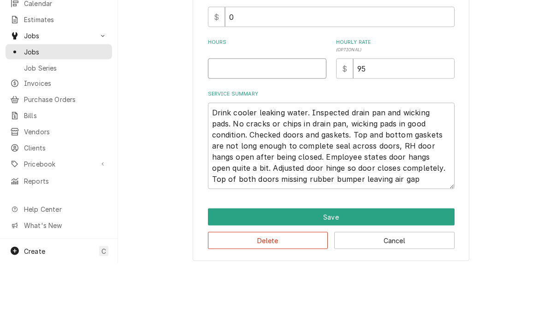
type textarea "x"
type input "3"
type textarea "x"
type input "3.5"
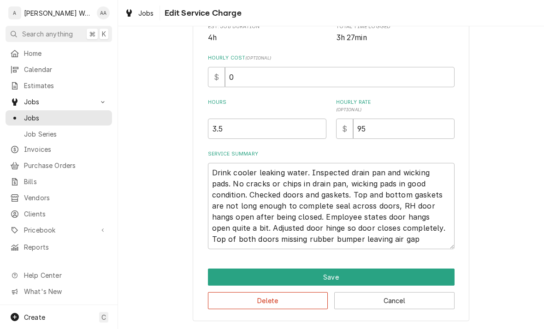
scroll to position [200, 0]
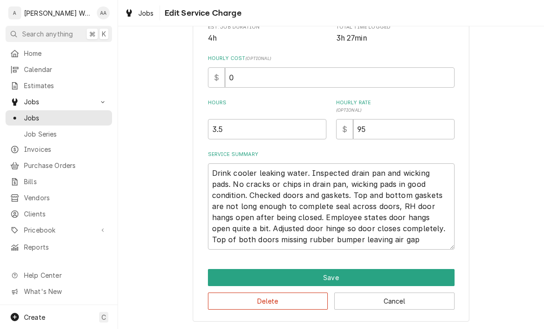
click at [222, 274] on button "Save" at bounding box center [331, 277] width 247 height 17
type textarea "x"
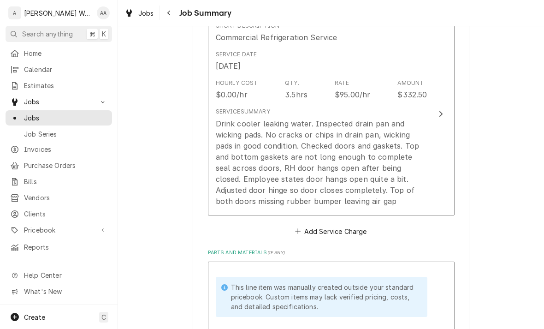
scroll to position [255, 0]
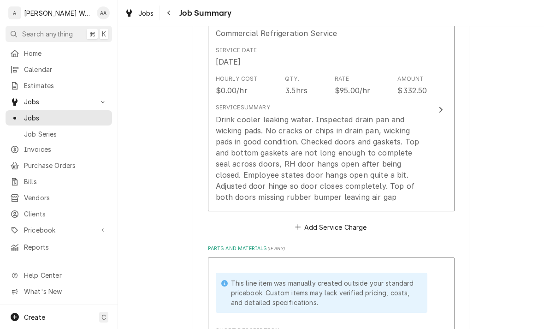
click at [316, 225] on button "Add Service Charge" at bounding box center [331, 226] width 75 height 13
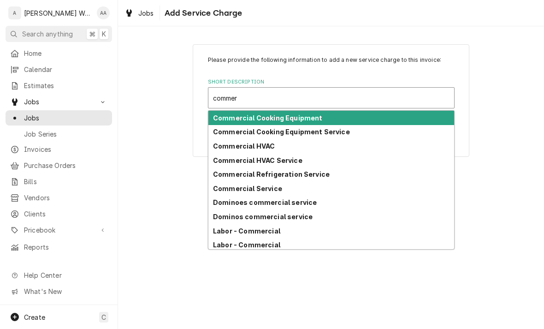
type input "commer"
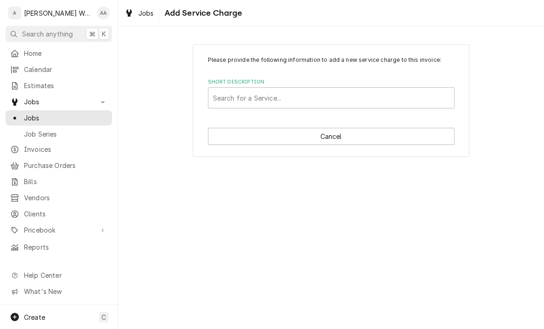
click at [171, 206] on div "Please provide the following information to add a new service charge to this in…" at bounding box center [331, 177] width 426 height 302
click at [236, 128] on button "Cancel" at bounding box center [331, 136] width 247 height 17
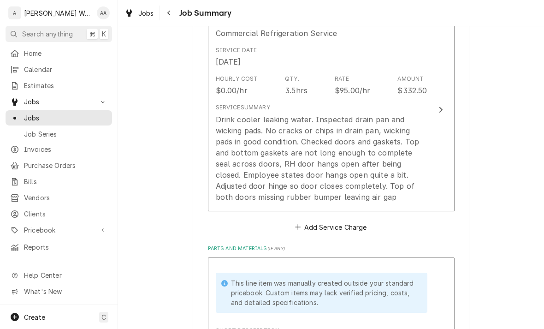
click at [236, 170] on div "Drink cooler leaking water. Inspected drain pan and wicking pads. No cracks or …" at bounding box center [322, 158] width 212 height 88
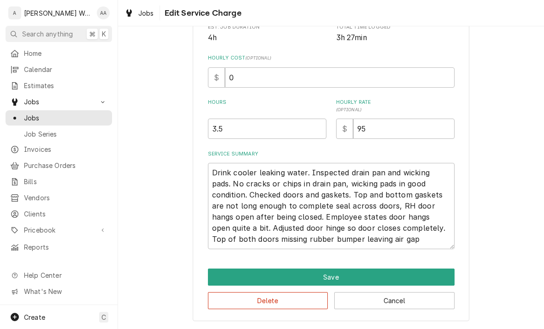
scroll to position [127, 0]
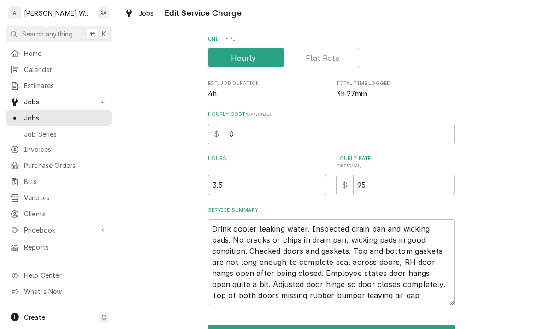
type textarea "x"
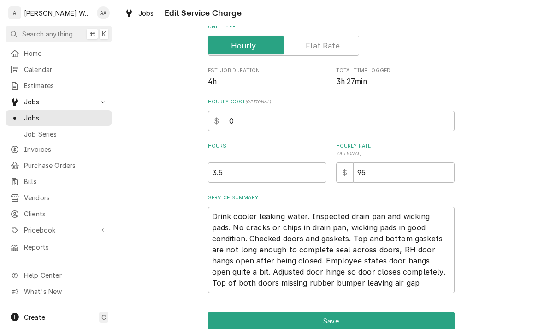
scroll to position [170, 0]
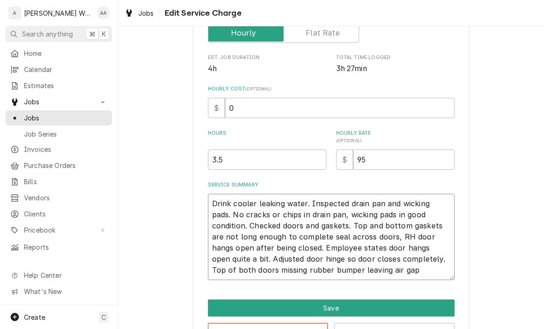
click at [212, 201] on textarea "Drink cooler leaking water. Inspected drain pan and wicking pads. No cracks or …" at bounding box center [331, 237] width 247 height 86
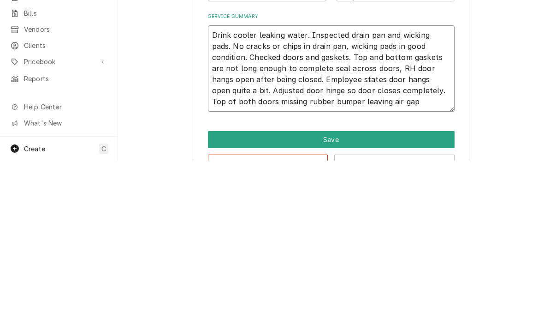
type textarea "Drink cooler leaking water. Inspected drain pan and wicking pads. No cracks or …"
type textarea "x"
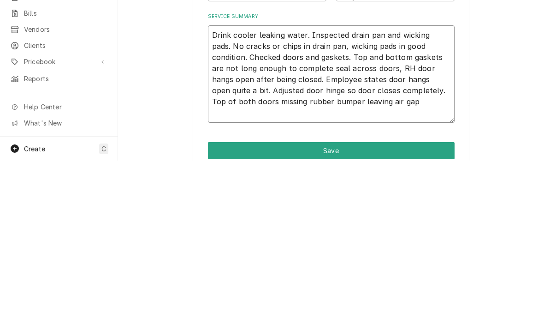
click at [222, 194] on textarea "Drink cooler leaking water. Inspected drain pan and wicking pads. No cracks or …" at bounding box center [331, 242] width 247 height 97
type textarea "8 Drink cooler leaking water. Inspected drain pan and wicking pads. No cracks o…"
type textarea "x"
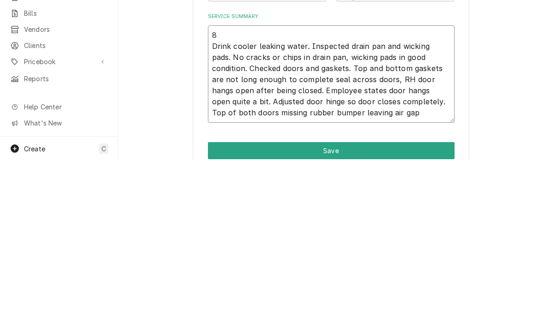
type textarea "8/ Drink cooler leaking water. Inspected drain pan and wicking pads. No cracks …"
type textarea "x"
type textarea "8/2 Drink cooler leaking water. Inspected drain pan and wicking pads. No cracks…"
type textarea "x"
type textarea "8/25 Drink cooler leaking water. Inspected drain pan and wicking pads. No crack…"
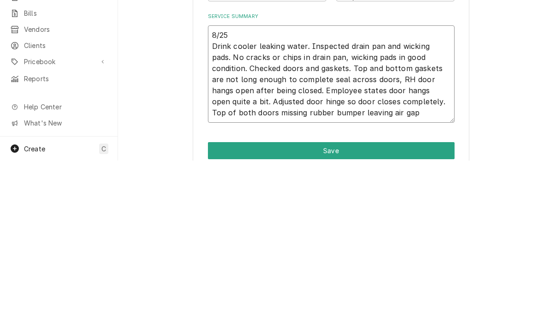
type textarea "x"
click at [367, 194] on textarea "8/25 Drink cooler leaking water. Inspected drain pan and wicking pads. No crack…" at bounding box center [331, 242] width 247 height 97
type textarea "8/25 Drink cooler leaking water. Inspected drain pan and wicking pads. No crack…"
type textarea "x"
type textarea "8/25 Drink cooler leaking water. Inspected drain pan and wicking pads. No crack…"
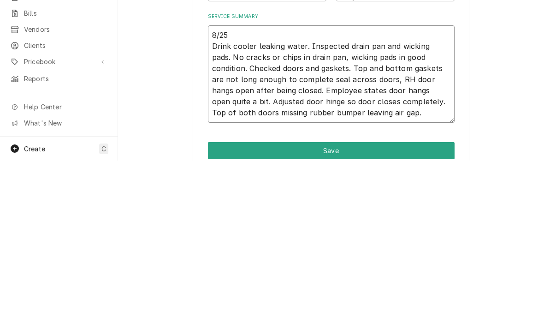
type textarea "x"
type textarea "8/25 Drink cooler leaking water. Inspected drain pan and wicking pads. No crack…"
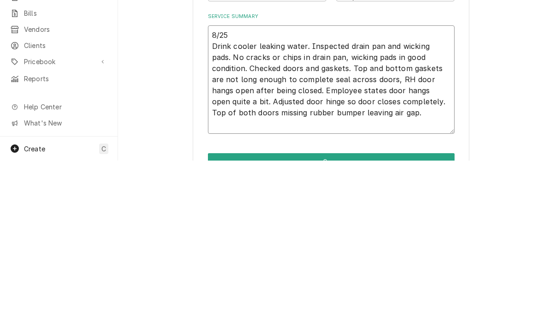
type textarea "x"
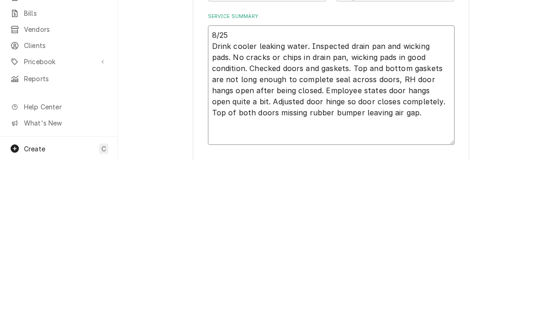
type textarea "8/25 Drink cooler leaking water. Inspected drain pan and wicking pads. No crack…"
type textarea "x"
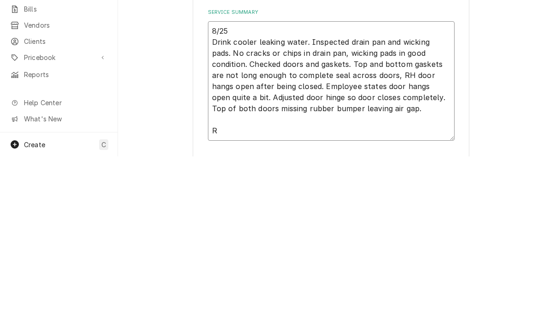
type textarea "8/25 Drink cooler leaking water. Inspected drain pan and wicking pads. No crack…"
type textarea "x"
type textarea "8/25 Drink cooler leaking water. Inspected drain pan and wicking pads. No crack…"
type textarea "x"
type textarea "8/25 Drink cooler leaking water. Inspected drain pan and wicking pads. No crack…"
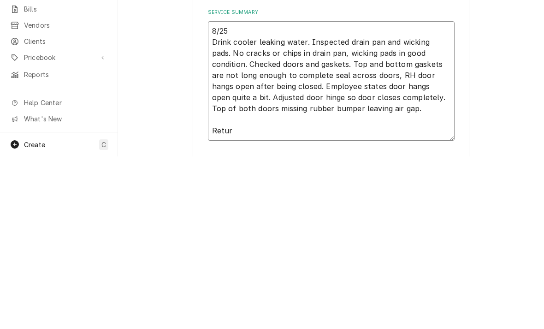
type textarea "x"
type textarea "8/25 Drink cooler leaking water. Inspected drain pan and wicking pads. No crack…"
type textarea "x"
type textarea "8/25 Drink cooler leaking water. Inspected drain pan and wicking pads. No crack…"
type textarea "x"
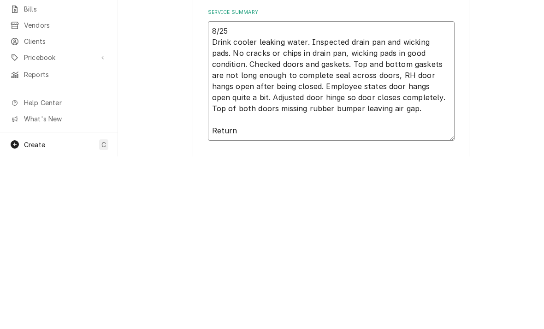
type textarea "8/25 Drink cooler leaking water. Inspected drain pan and wicking pads. No crack…"
type textarea "x"
type textarea "8/25 Drink cooler leaking water. Inspected drain pan and wicking pads. No crack…"
type textarea "x"
type textarea "8/25 Drink cooler leaking water. Inspected drain pan and wicking pads. No crack…"
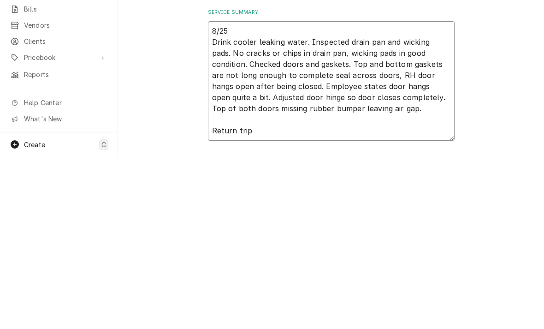
type textarea "x"
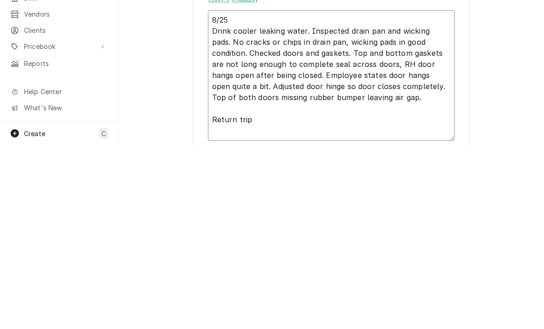
type textarea "8/25 Drink cooler leaking water. Inspected drain pan and wicking pads. No crack…"
type textarea "x"
type textarea "8/25 Drink cooler leaking water. Inspected drain pan and wicking pads. No crack…"
type textarea "x"
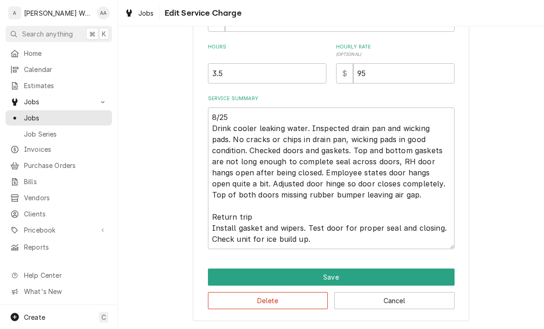
scroll to position [255, 0]
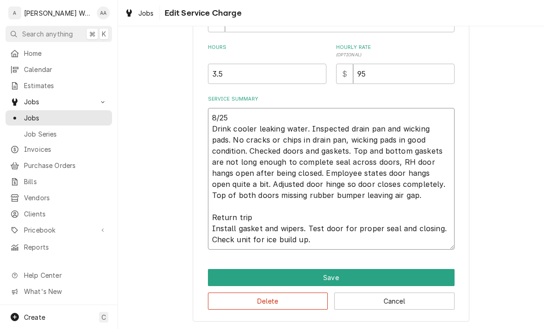
click at [262, 215] on textarea "8/25 Drink cooler leaking water. Inspected drain pan and wicking pads. No crack…" at bounding box center [331, 179] width 247 height 142
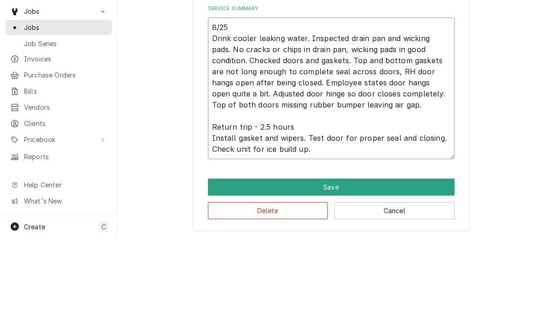
click at [251, 108] on textarea "8/25 Drink cooler leaking water. Inspected drain pan and wicking pads. No crack…" at bounding box center [331, 179] width 247 height 142
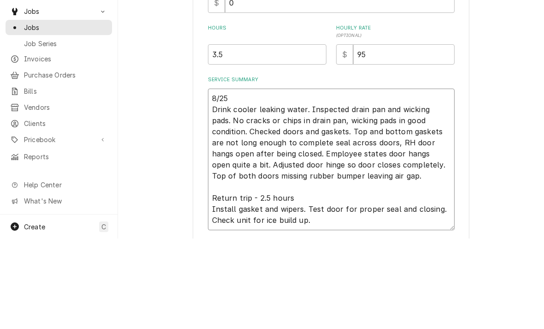
scroll to position [183, 0]
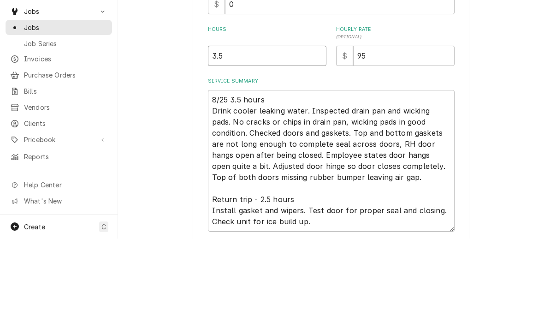
click at [245, 136] on input "3.5" at bounding box center [267, 146] width 118 height 20
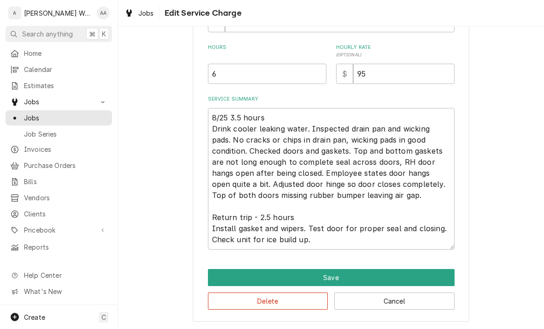
click at [214, 274] on button "Save" at bounding box center [331, 277] width 247 height 17
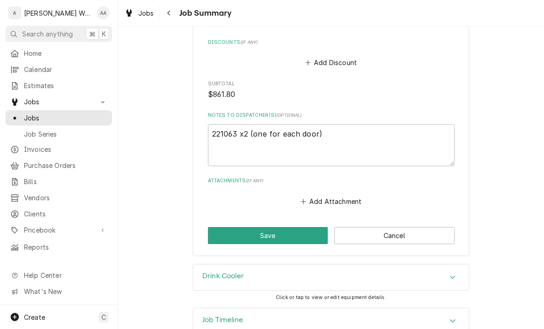
scroll to position [861, 0]
click at [220, 232] on button "Save" at bounding box center [268, 235] width 120 height 17
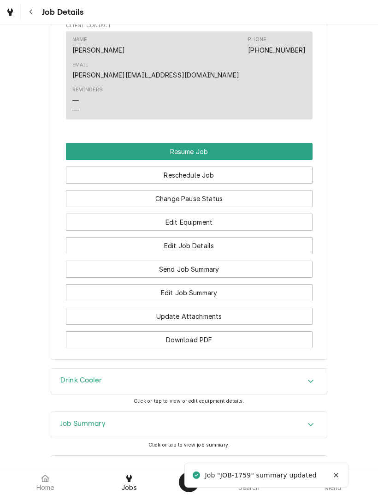
scroll to position [928, 0]
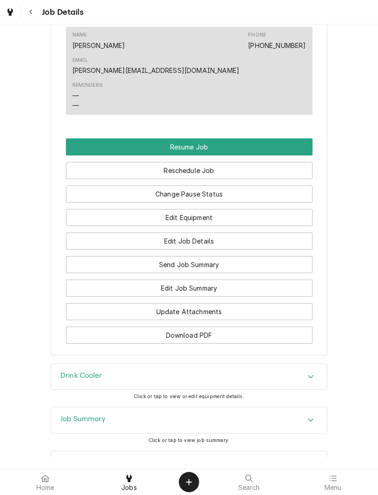
click at [102, 279] on button "Edit Job Summary" at bounding box center [189, 287] width 247 height 17
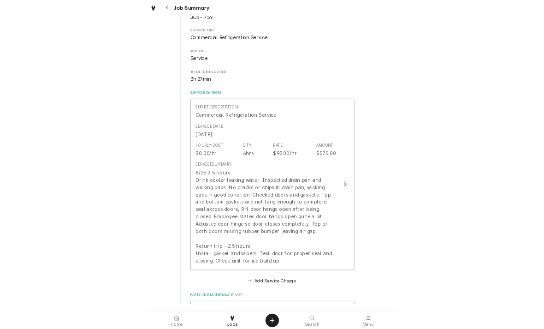
scroll to position [111, 0]
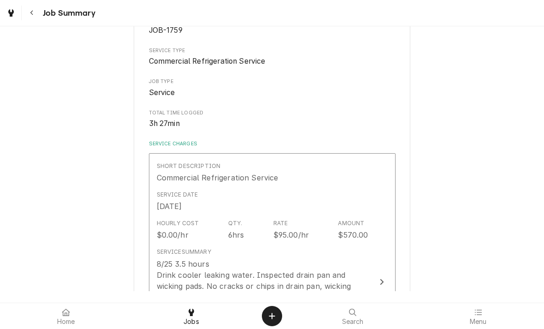
type textarea "x"
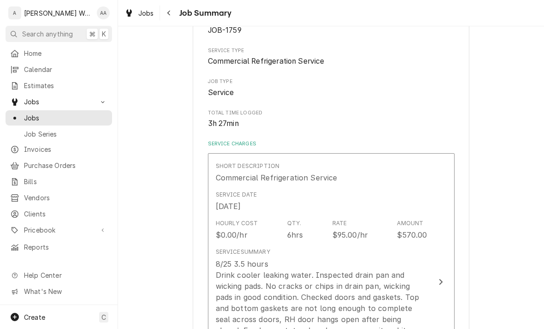
click at [29, 82] on span "Estimates" at bounding box center [65, 86] width 83 height 10
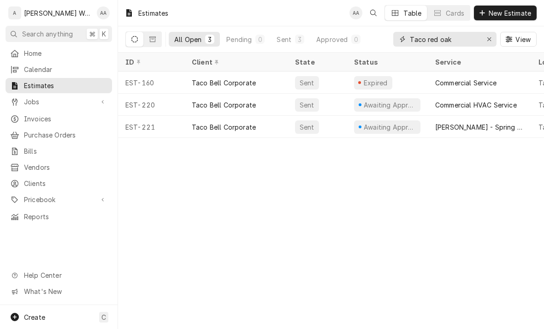
click at [493, 38] on div "Erase input" at bounding box center [488, 39] width 9 height 9
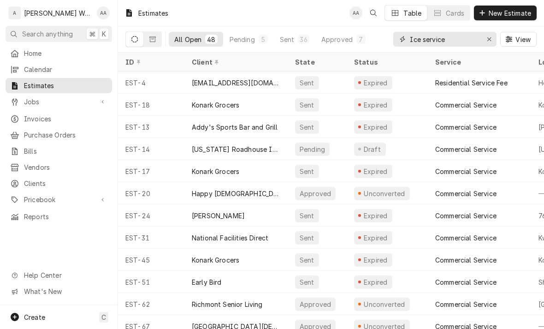
type input "Ice service"
click at [153, 39] on icon "Dynamic Content Wrapper" at bounding box center [152, 39] width 6 height 6
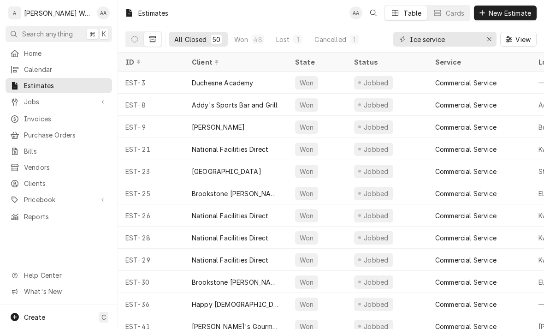
click at [24, 118] on div "Invoices" at bounding box center [58, 119] width 97 height 10
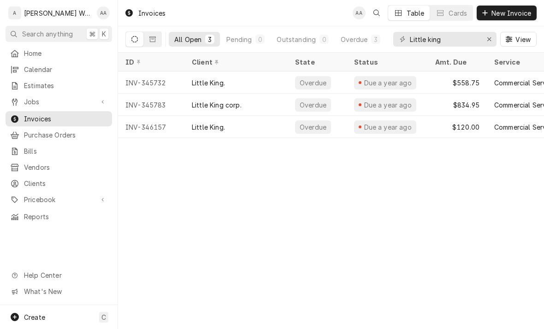
click at [24, 97] on span "Jobs" at bounding box center [59, 102] width 70 height 10
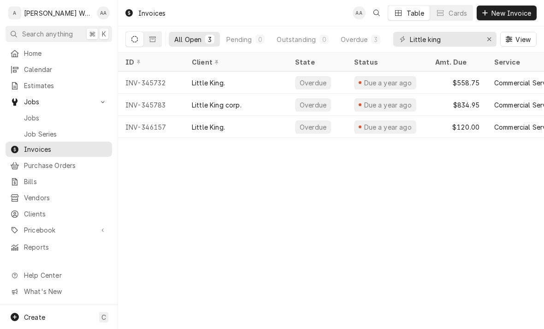
click at [25, 98] on span "Jobs" at bounding box center [59, 102] width 70 height 10
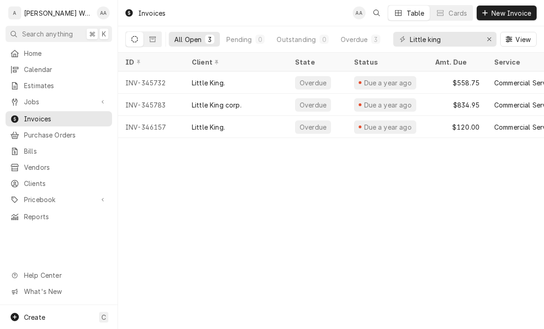
click at [22, 97] on div "Jobs" at bounding box center [51, 102] width 83 height 10
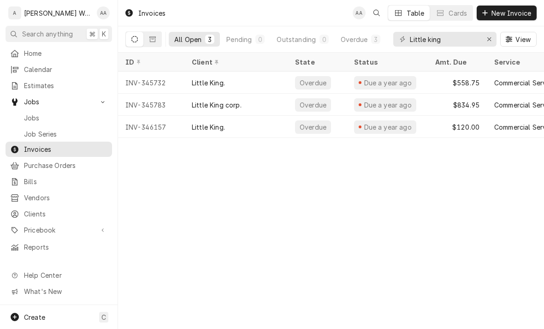
click at [28, 114] on span "Jobs" at bounding box center [65, 118] width 83 height 10
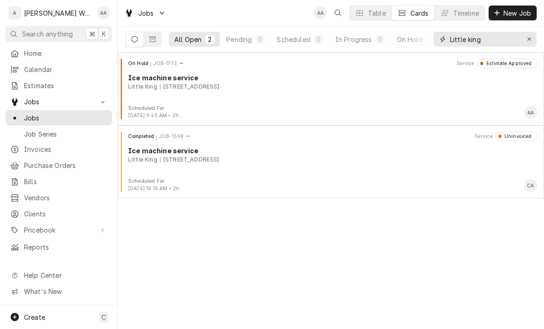
click at [530, 40] on icon "Erase input" at bounding box center [529, 39] width 5 height 6
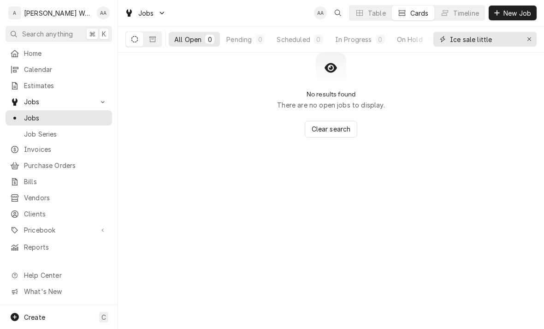
type input "Ice sale little"
click at [157, 42] on button "Dynamic Content Wrapper" at bounding box center [153, 39] width 18 height 15
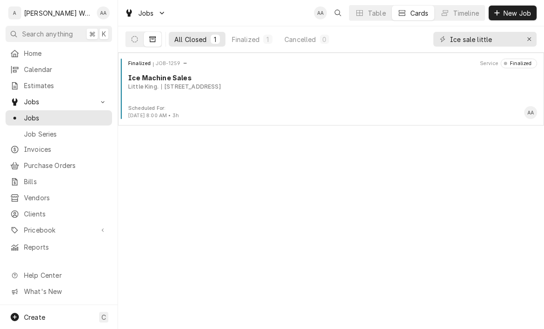
click at [156, 95] on div "Finalized JOB-1259 Service Finalized Ice Machine Sales Little King. 5055 S 108t…" at bounding box center [331, 82] width 419 height 46
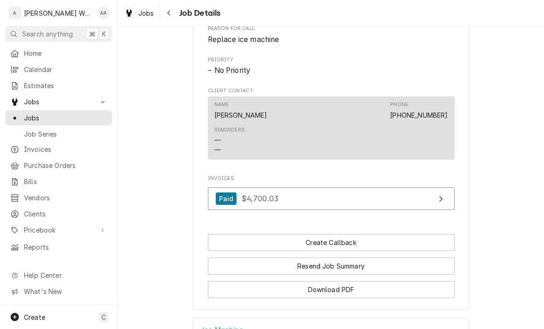
scroll to position [507, 0]
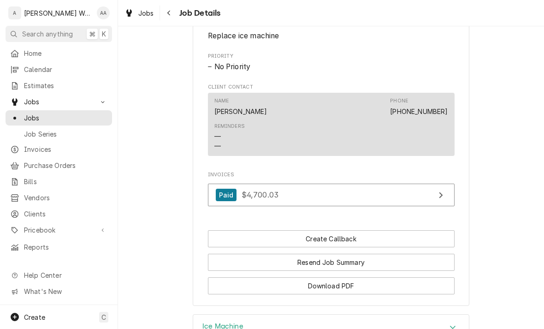
click at [238, 194] on div "Paid $4,700.03" at bounding box center [247, 195] width 63 height 12
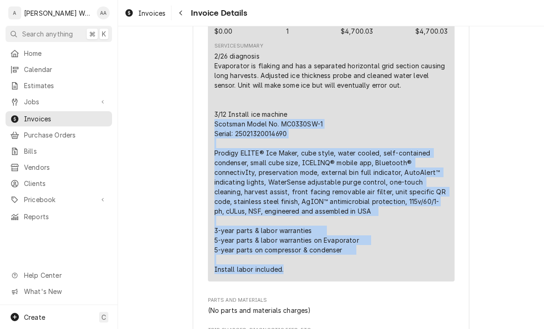
scroll to position [587, 0]
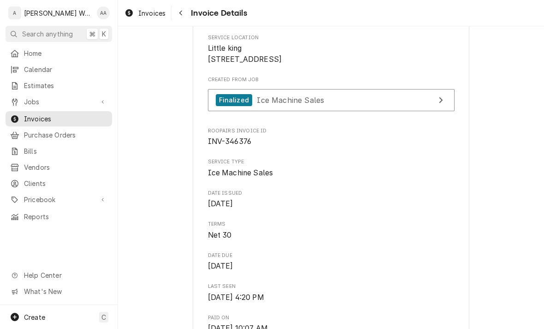
click at [29, 81] on span "Estimates" at bounding box center [65, 86] width 83 height 10
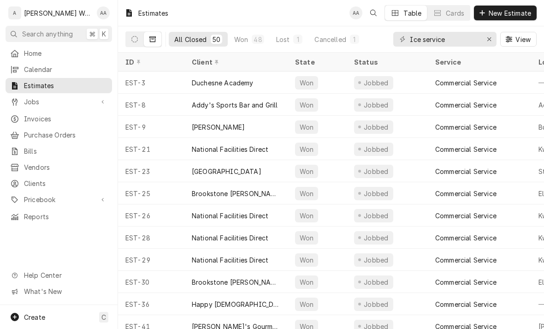
click at [519, 11] on span "New Estimate" at bounding box center [510, 13] width 46 height 10
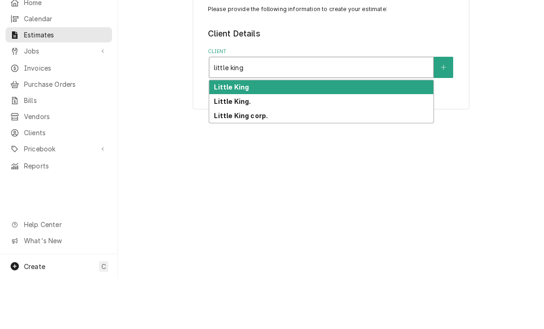
click at [219, 134] on strong "Little King" at bounding box center [231, 138] width 35 height 8
type input "little king"
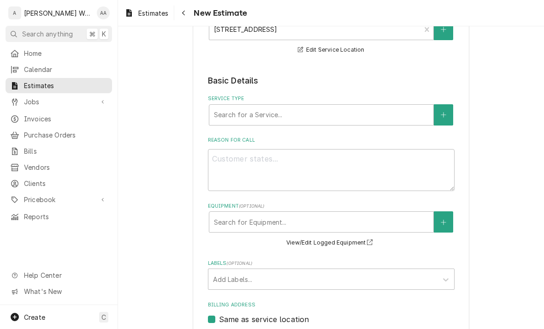
scroll to position [177, 0]
click at [218, 115] on div "Search for a Service..." at bounding box center [321, 115] width 215 height 10
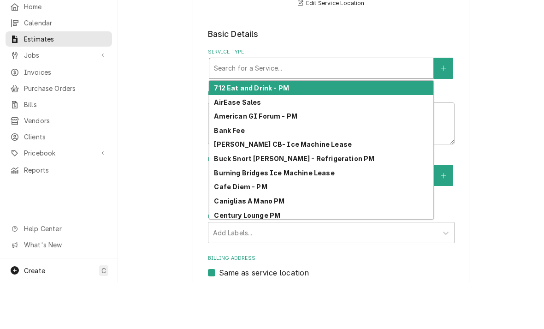
type input "i"
type textarea "x"
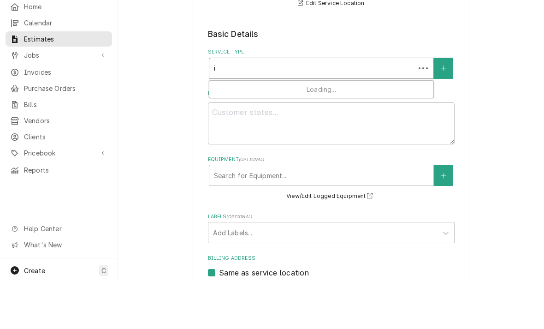
type input "ic"
type textarea "x"
type input "ice"
type textarea "x"
type input "ice"
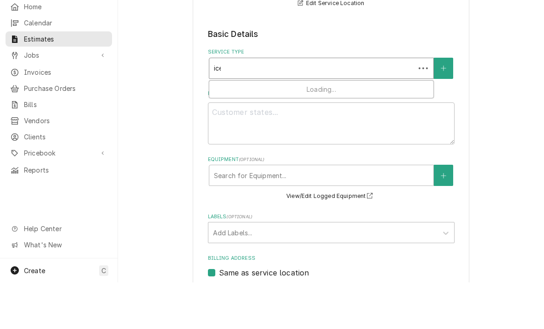
type textarea "x"
type input "ice s"
type textarea "x"
type input "ice sa"
type textarea "x"
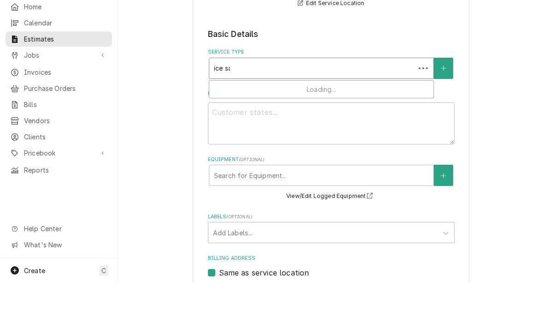
type input "ice sal"
type textarea "x"
type input "ice sale"
type textarea "x"
type input "ice sales"
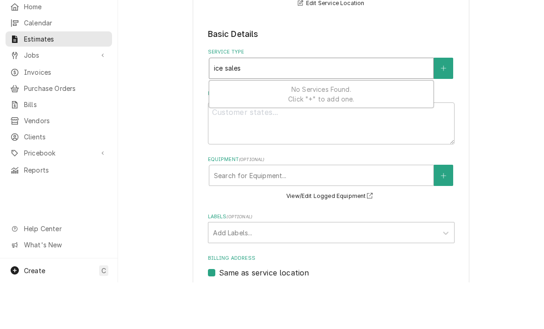
type textarea "x"
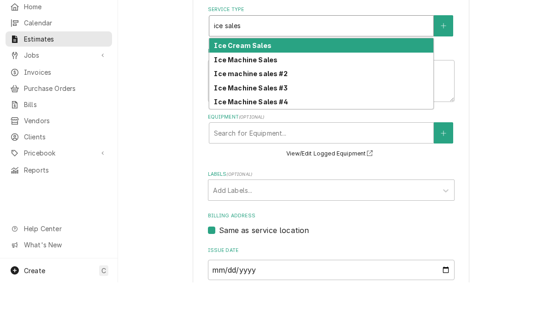
scroll to position [231, 0]
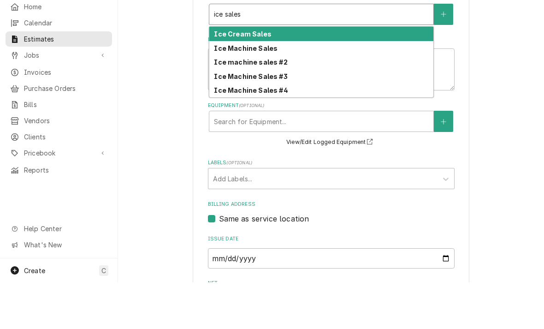
click at [224, 91] on strong "Ice Machine Sales" at bounding box center [246, 95] width 64 height 8
type input "ice sales"
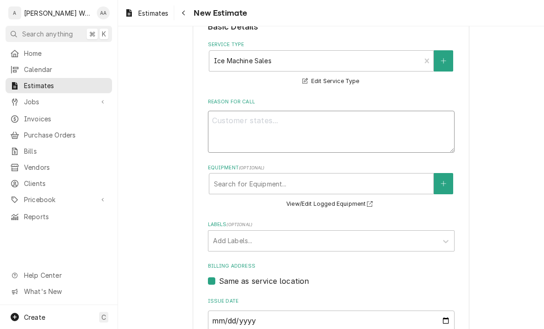
click at [221, 126] on textarea "Reason For Call" at bounding box center [331, 132] width 247 height 42
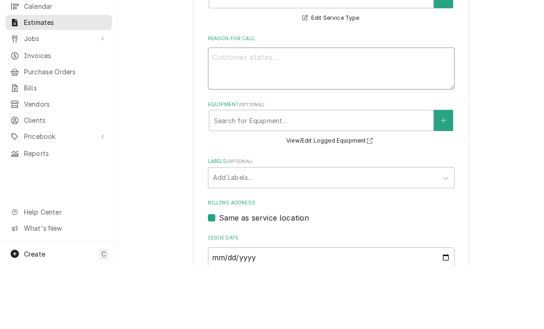
type textarea "x"
type textarea "In"
type textarea "x"
type textarea "Ins"
type textarea "x"
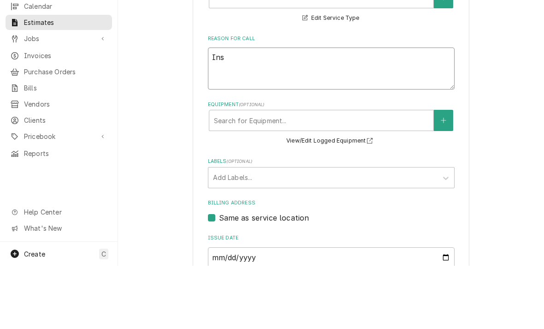
type textarea "Inst"
type textarea "x"
type textarea "Insta"
type textarea "x"
type textarea "Instal"
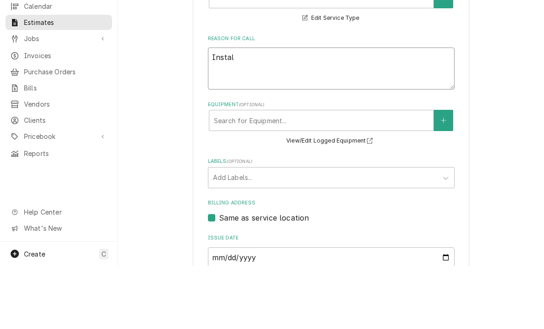
type textarea "x"
type textarea "Install"
type textarea "x"
type textarea "Install"
type textarea "x"
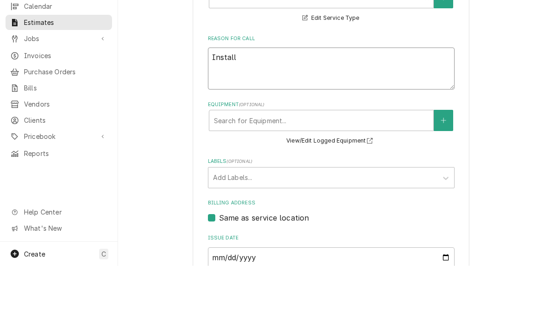
type textarea "Install n"
type textarea "x"
type textarea "Install ne"
type textarea "x"
type textarea "Install new"
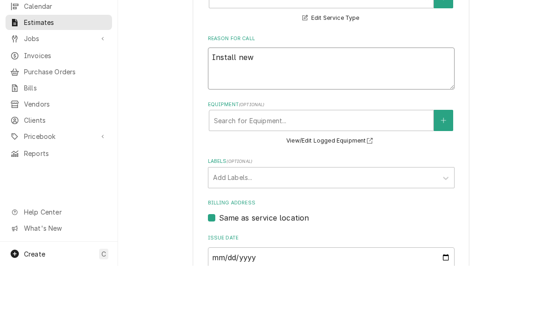
type textarea "x"
type textarea "Install new i"
type textarea "x"
type textarea "Install new ic"
type textarea "x"
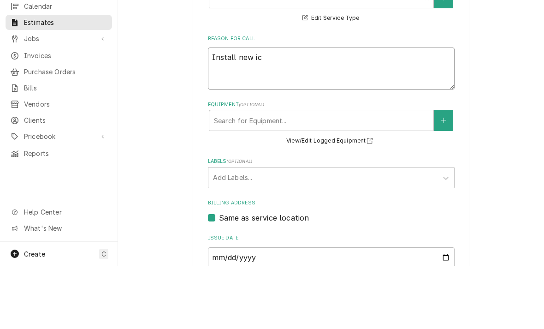
type textarea "Install new ice"
type textarea "x"
type textarea "Install new ice m"
type textarea "x"
type textarea "Install new ice ma"
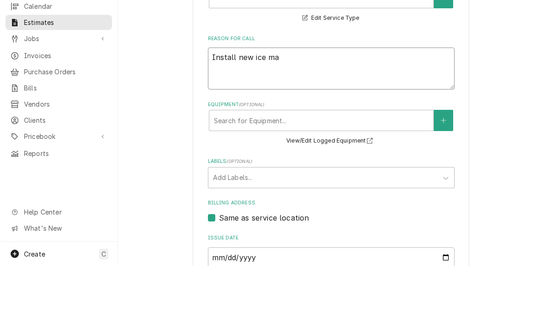
type textarea "x"
type textarea "Install new ice mac"
type textarea "x"
type textarea "Install new ice mach"
type textarea "x"
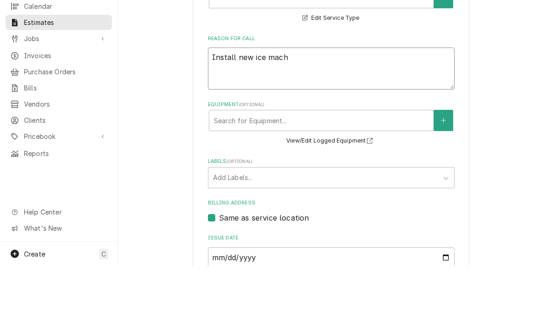
type textarea "Install new ice machi"
type textarea "x"
type textarea "Install new ice machin"
type textarea "x"
type textarea "Install new ice machine"
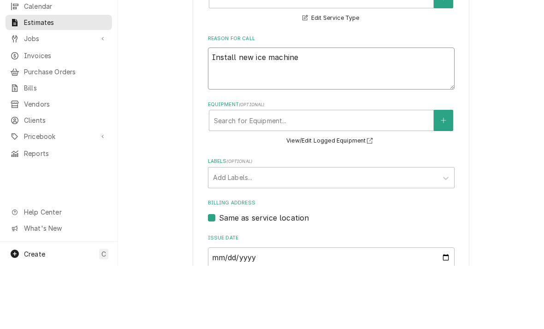
type textarea "x"
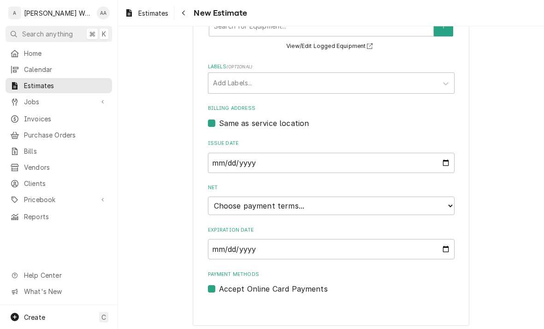
scroll to position [388, 0]
type textarea "Install new ice machine"
click at [220, 206] on select "Choose payment terms... Same Day Net 7 Net 14 Net 21 Net 30 Net 45 Net 60 Net 90" at bounding box center [331, 206] width 247 height 18
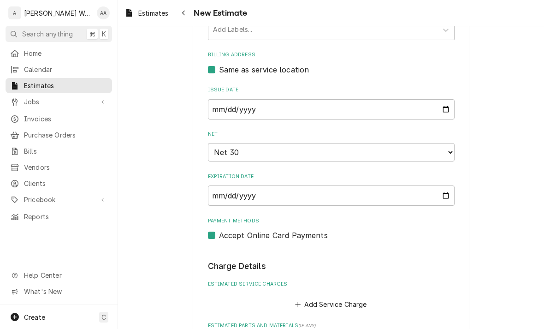
type textarea "x"
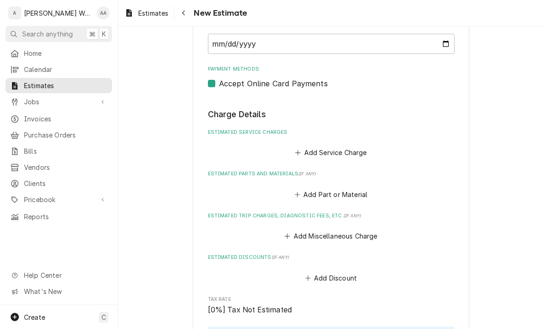
scroll to position [605, 0]
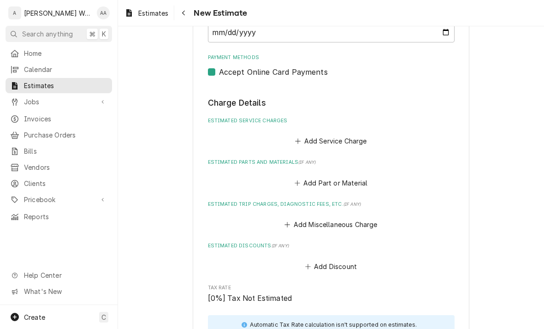
click at [313, 139] on button "Add Service Charge" at bounding box center [331, 141] width 75 height 13
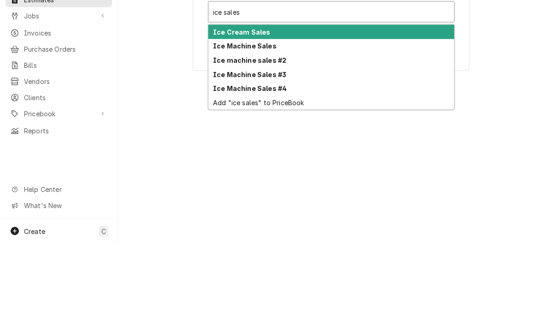
click at [220, 128] on strong "Ice Machine Sales" at bounding box center [245, 132] width 64 height 8
type input "ice sales"
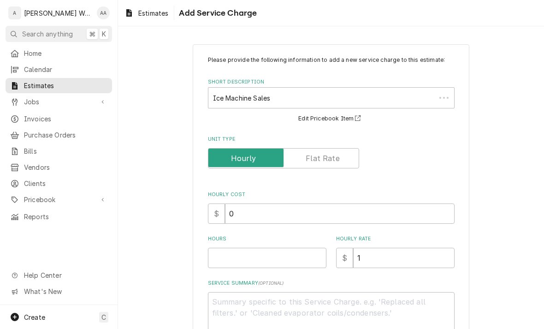
type textarea "x"
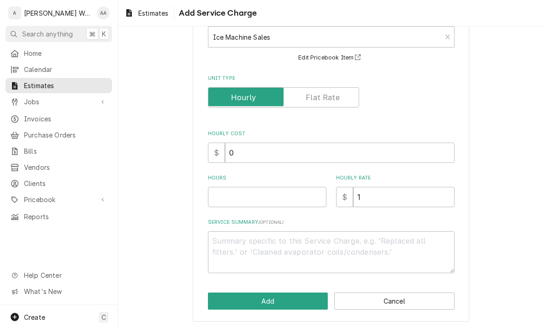
scroll to position [60, 0]
click at [300, 91] on input "Unit Type" at bounding box center [283, 98] width 143 height 20
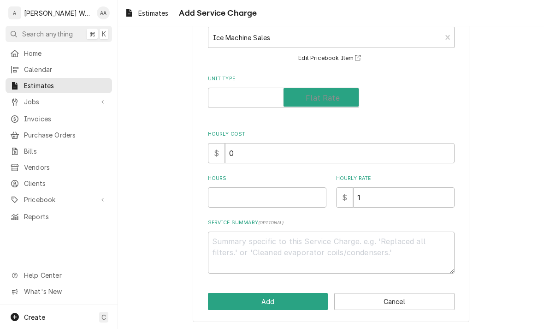
checkbox input "true"
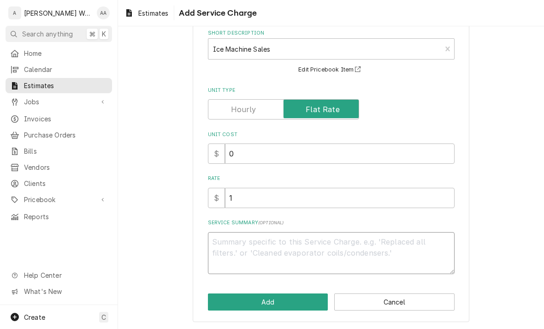
click at [226, 244] on textarea "Service Summary ( optional )" at bounding box center [331, 253] width 247 height 42
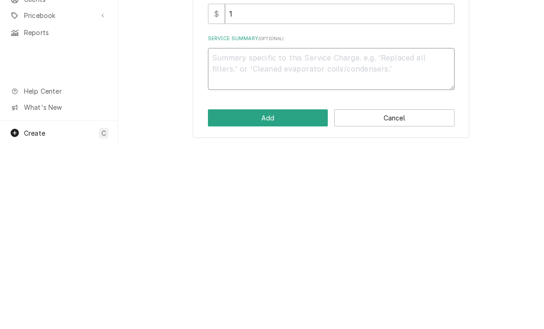
click at [223, 232] on textarea "Service Summary ( optional )" at bounding box center [331, 253] width 247 height 42
paste textarea "Scotsman Model No. MC0330SW-1 Serial: 25021320014690 Prodigy ELITE® Ice Maker, …"
type textarea "x"
type textarea "Scotsman Model No. MC0330SW-1 Serial: 25021320014690 Prodigy ELITE® Ice Maker, …"
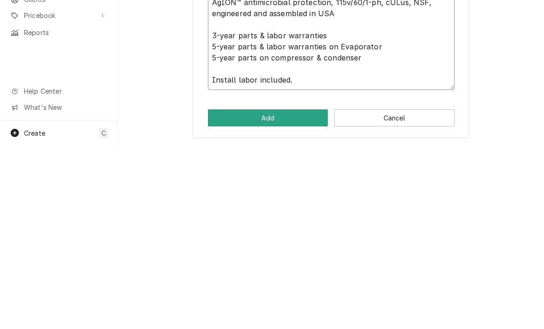
type textarea "x"
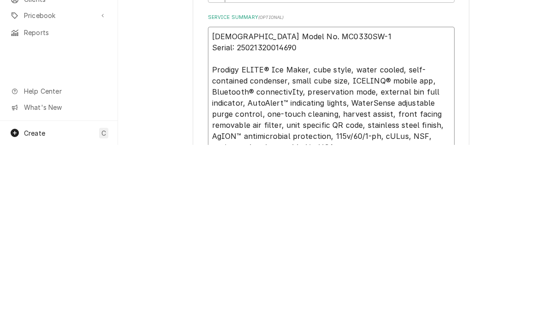
scroll to position [60, 0]
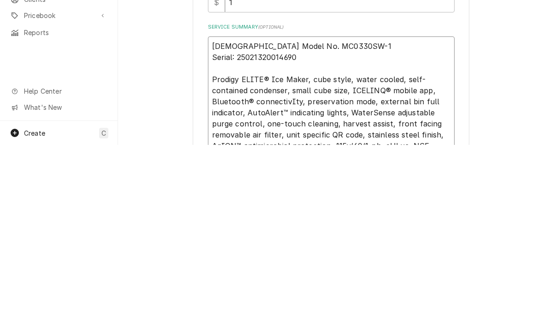
click at [310, 220] on textarea "Scotsman Model No. MC0330SW-1 Serial: 25021320014690 Prodigy ELITE® Ice Maker, …" at bounding box center [331, 318] width 247 height 197
type textarea "Scotsman Model No. MC0330SW-1 Serial: 2502132001469 Prodigy ELITE® Ice Maker, c…"
type textarea "x"
type textarea "Scotsman Model No. MC0330SW-1 Serial: 250213200146 Prodigy ELITE® Ice Maker, cu…"
type textarea "x"
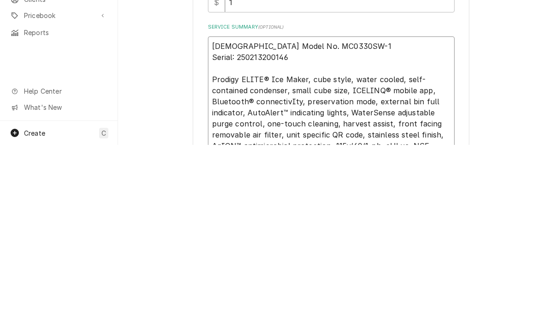
type textarea "Scotsman Model No. MC0330SW-1 Serial: 25021320014 Prodigy ELITE® Ice Maker, cub…"
type textarea "x"
type textarea "Scotsman Model No. MC0330SW-1 Serial: 2502132001 Prodigy ELITE® Ice Maker, cube…"
type textarea "x"
type textarea "Scotsman Model No. MC0330SW-1 Serial: 250213200 Prodigy ELITE® Ice Maker, cube …"
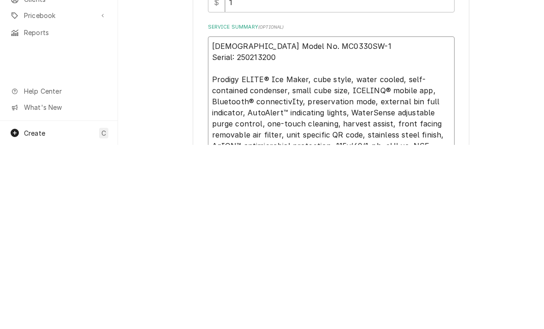
type textarea "x"
type textarea "Scotsman Model No. MC0330SW-1 Serial: 25021320 Prodigy ELITE® Ice Maker, cube s…"
type textarea "x"
type textarea "Scotsman Model No. MC0330SW-1 Serial: 2502132 Prodigy ELITE® Ice Maker, cube st…"
type textarea "x"
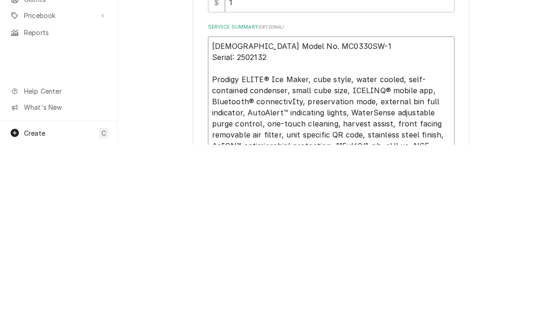
type textarea "Scotsman Model No. MC0330SW-1 Serial: 250213 Prodigy ELITE® Ice Maker, cube sty…"
type textarea "x"
type textarea "Scotsman Model No. MC0330SW-1 Serial: 25021 Prodigy ELITE® Ice Maker, cube styl…"
type textarea "x"
type textarea "Scotsman Model No. MC0330SW-1 Serial: 2502 Prodigy ELITE® Ice Maker, cube style…"
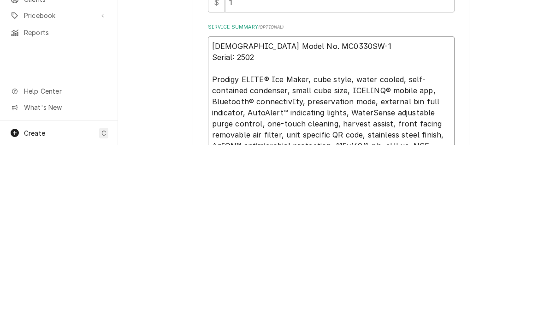
type textarea "x"
type textarea "Scotsman Model No. MC0330SW-1 Serial: 250 Prodigy ELITE® Ice Maker, cube style,…"
type textarea "x"
type textarea "Scotsman Model No. MC0330SW-1 Serial: 25 Prodigy ELITE® Ice Maker, cube style, …"
type textarea "x"
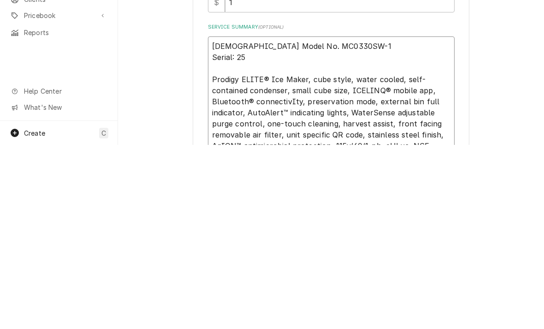
type textarea "Scotsman Model No. MC0330SW-1 Serial: 2 Prodigy ELITE® Ice Maker, cube style, w…"
type textarea "x"
type textarea "Scotsman Model No. MC0330SW-1 Serial: Prodigy ELITE® Ice Maker, cube style, wat…"
type textarea "x"
type textarea "Scotsman Model No. MC0330SW-1 Serial: Prodigy ELITE® Ice Maker, cube style, wat…"
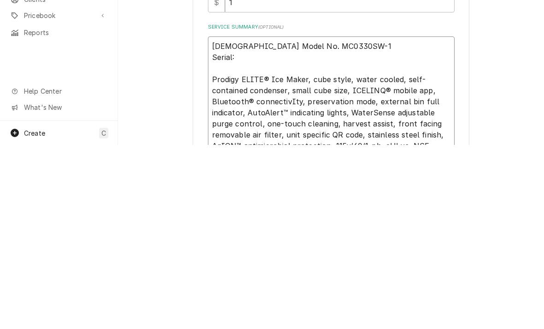
type textarea "x"
click at [369, 220] on textarea "Scotsman Model No. MC0330SW-1 Serial: Prodigy ELITE® Ice Maker, cube style, wat…" at bounding box center [331, 318] width 247 height 197
type textarea "Scotsman Model No. MC0330SW-1 Serial: Prodigy ELITE® Ice Maker, cube style, wat…"
type textarea "x"
type textarea "Scotsman Model No. MC0330SW-1 Serial: Prodigy ELITE® Ice Maker, cube style, wa …"
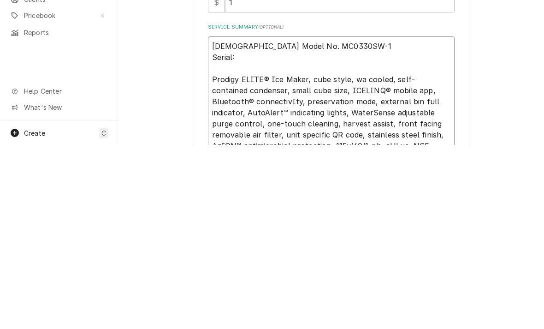
type textarea "x"
type textarea "Scotsman Model No. MC0330SW-1 Serial: Prodigy ELITE® Ice Maker, cube style, w c…"
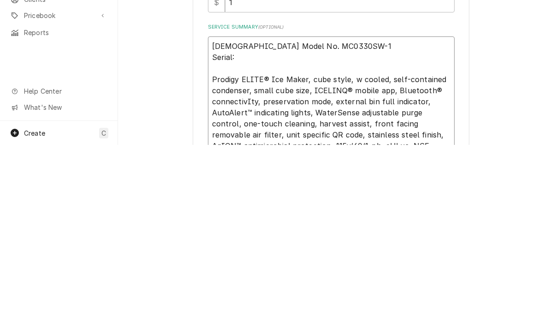
type textarea "x"
type textarea "Scotsman Model No. MC0330SW-1 Serial: Prodigy ELITE® Ice Maker, cube style, coo…"
type textarea "x"
type textarea "Scotsman Model No. MC0330SW-1 Serial: Prodigy ELITE® Ice Maker, cube style, a c…"
type textarea "x"
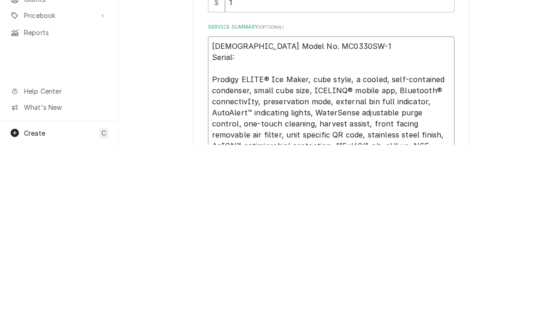
type textarea "Scotsman Model No. MC0330SW-1 Serial: Prodigy ELITE® Ice Maker, cube style, ai …"
type textarea "x"
type textarea "Scotsman Model No. MC0330SW-1 Serial: Prodigy ELITE® Ice Maker, cube style, air…"
type textarea "x"
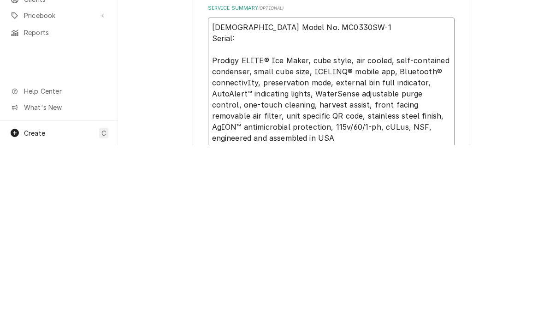
scroll to position [81, 0]
click at [308, 200] on textarea "Scotsman Model No. MC0330SW-1 Serial: Prodigy ELITE® Ice Maker, cube style, air…" at bounding box center [331, 298] width 247 height 197
type textarea "Scotsman Model No. MC0330S-1 Serial: Prodigy ELITE® Ice Maker, cube style, air …"
type textarea "x"
type textarea "Scotsman Model No. MC0330-1 Serial: Prodigy ELITE® Ice Maker, cube style, air c…"
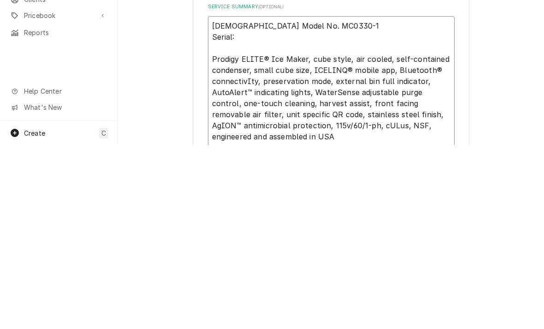
type textarea "x"
type textarea "Scotsman Model No. MC03-1 Serial: Prodigy ELITE® Ice Maker, cube style, air coo…"
type textarea "x"
type textarea "Scotsman Model No. MC0-1 Serial: Prodigy ELITE® Ice Maker, cube style, air cool…"
type textarea "x"
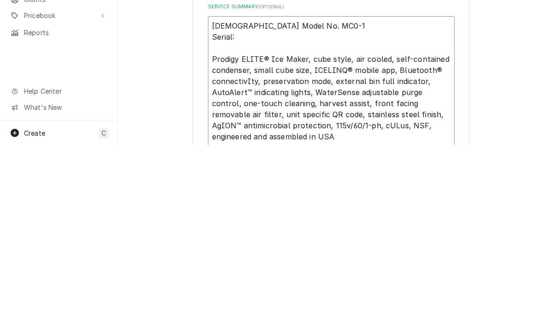
type textarea "Scotsman Model No. MC05-1 Serial: Prodigy ELITE® Ice Maker, cube style, air coo…"
type textarea "x"
type textarea "Scotsman Model No. MC053-1 Serial: Prodigy ELITE® Ice Maker, cube style, air co…"
type textarea "x"
type textarea "Scotsman Model No. MC0530-1 Serial: Prodigy ELITE® Ice Maker, cube style, air c…"
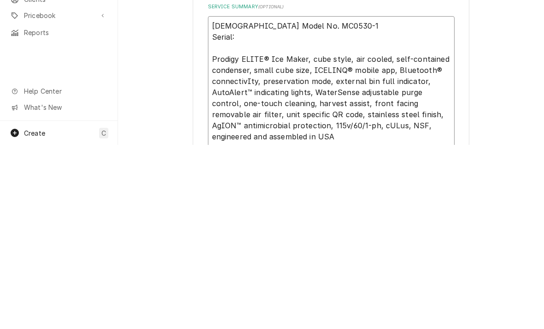
type textarea "x"
type textarea "Scotsman Model No. MC0530S-1 Serial: Prodigy ELITE® Ice Maker, cube style, air …"
type textarea "x"
type textarea "Scotsman Model No. MC0530SA-1 Serial: Prodigy ELITE® Ice Maker, cube style, air…"
type textarea "x"
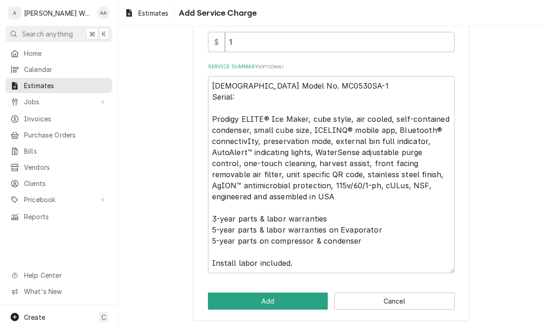
scroll to position [204, 0]
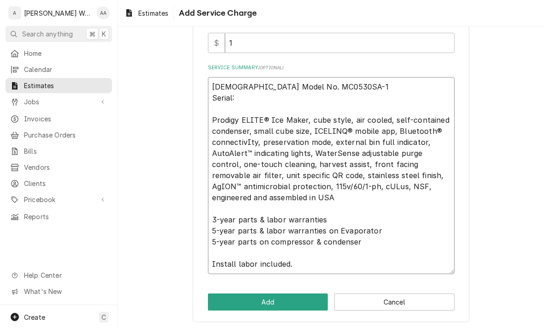
click at [213, 83] on textarea "Scotsman Model No. MC0530SA-1 Serial: Prodigy ELITE® Ice Maker, cube style, air…" at bounding box center [331, 175] width 247 height 197
type textarea "Scotsman Model No. MC0530SA-1 Serial: Prodigy ELITE® Ice Maker, cube style, air…"
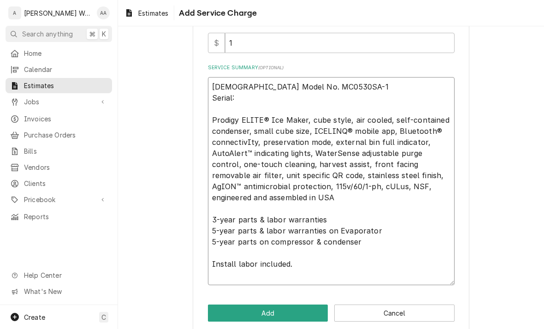
type textarea "x"
type textarea "Scotsman Model No. MC0530SA-1 Serial: Prodigy ELITE® Ice Maker, cube style, air…"
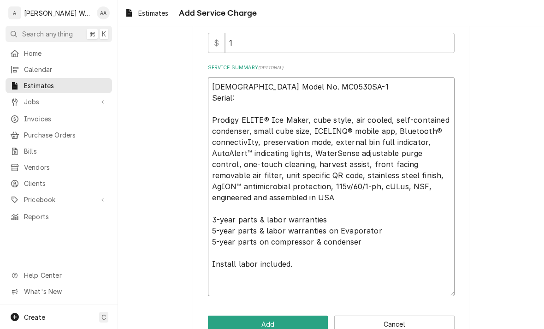
click at [224, 83] on textarea "Scotsman Model No. MC0530SA-1 Serial: Prodigy ELITE® Ice Maker, cube style, air…" at bounding box center [331, 186] width 247 height 219
type textarea "x"
click at [218, 81] on textarea "Scotsman Model No. MC0530SA-1 Serial: Prodigy ELITE® Ice Maker, cube style, air…" at bounding box center [331, 186] width 247 height 219
type textarea "9 Scotsman Model No. MC0530SA-1 Serial: Prodigy ELITE® Ice Maker, cube style, a…"
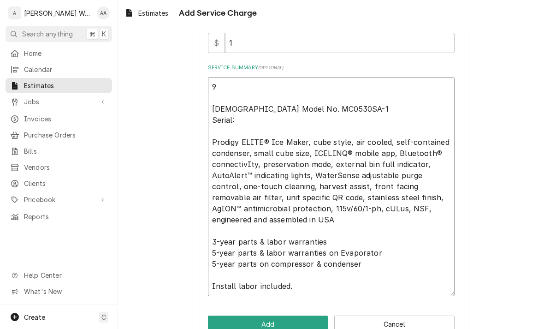
type textarea "x"
type textarea "9/ Scotsman Model No. MC0530SA-1 Serial: Prodigy ELITE® Ice Maker, cube style, …"
type textarea "x"
type textarea "9/2 Scotsman Model No. MC0530SA-1 Serial: Prodigy ELITE® Ice Maker, cube style,…"
type textarea "x"
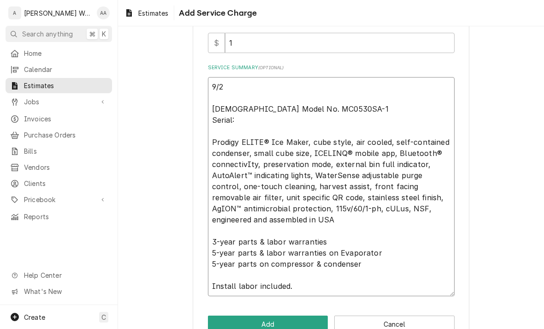
type textarea "9/2 Scotsman Model No. MC0530SA-1 Serial: Prodigy ELITE® Ice Maker, cube style,…"
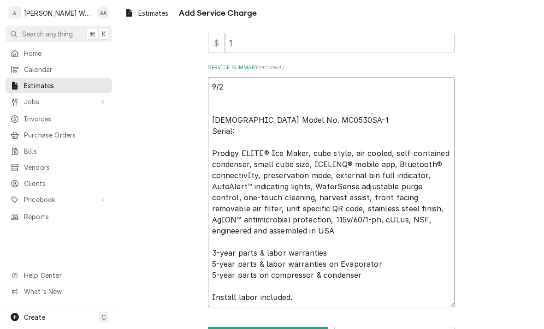
type textarea "x"
type textarea "9/2 Scotsman Model No. MC0530SA-1 Serial: Prodigy ELITE® Ice Maker, cube style,…"
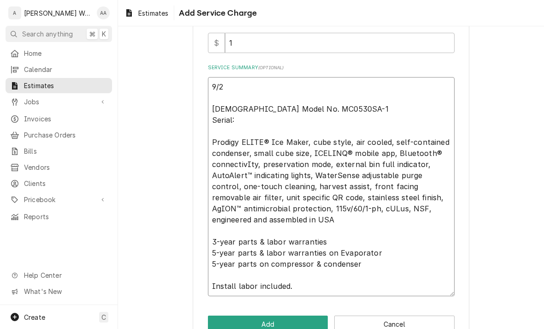
type textarea "x"
type textarea "9/2 Scotsman Model No. MC0530SA-1 Serial: Prodigy ELITE® Ice Maker, cube style,…"
type textarea "x"
type textarea "9/2 D Scotsman Model No. MC0530SA-1 Serial: Prodigy ELITE® Ice Maker, cube styl…"
type textarea "x"
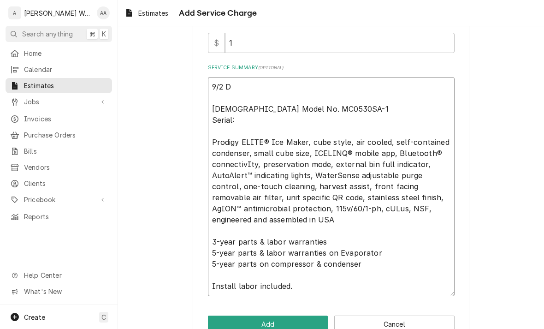
type textarea "9/2 Di Scotsman Model No. MC0530SA-1 Serial: Prodigy ELITE® Ice Maker, cube sty…"
type textarea "x"
type textarea "9/2 Dia Scotsman Model No. MC0530SA-1 Serial: Prodigy ELITE® Ice Maker, cube st…"
type textarea "x"
type textarea "9/2 Diag Scotsman Model No. MC0530SA-1 Serial: Prodigy ELITE® Ice Maker, cube s…"
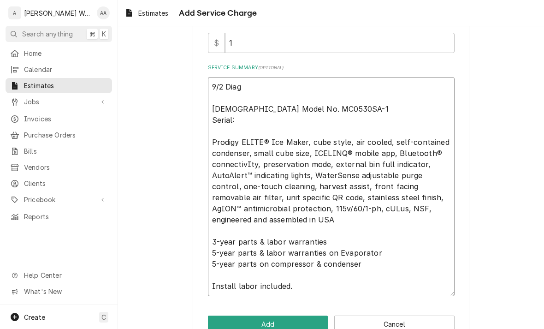
type textarea "x"
type textarea "9/2 Diagnosis Scotsman Model No. MC0530SA-1 Serial: Prodigy ELITE® Ice Maker, c…"
type textarea "x"
type textarea "9/2 Diagnosis Scotsman Model No. MC0530SA-1 Serial: Prodigy ELITE® Ice Maker, c…"
type textarea "x"
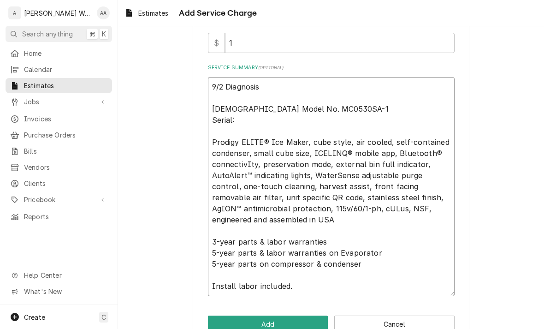
type textarea "9/2 Diagnosis Scotsman Model No. MC0530SA-1 Serial: Prodigy ELITE® Ice Maker, c…"
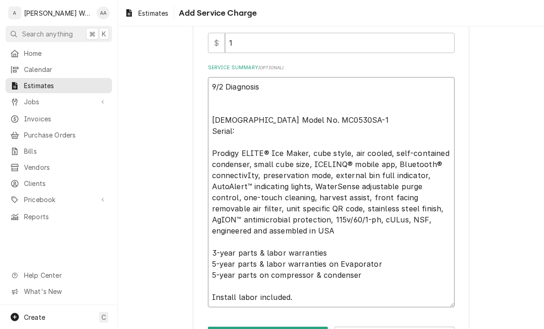
click at [220, 104] on textarea "9/2 Diagnosis Scotsman Model No. MC0530SA-1 Serial: Prodigy ELITE® Ice Maker, c…" at bounding box center [331, 192] width 247 height 230
click at [216, 94] on textarea "9/2 Diagnosis Scotsman Model No. MC0530SA-1 Serial: Prodigy ELITE® Ice Maker, c…" at bounding box center [331, 192] width 247 height 230
click at [217, 95] on textarea "9/2 Diagnosis Scotsman Model No. MC0530SA-1 Serial: Prodigy ELITE® Ice Maker, c…" at bounding box center [331, 192] width 247 height 230
paste textarea "Unit is off - code 0. Restarted unit and watched 1 batch freeze. Unit never act…"
type textarea "x"
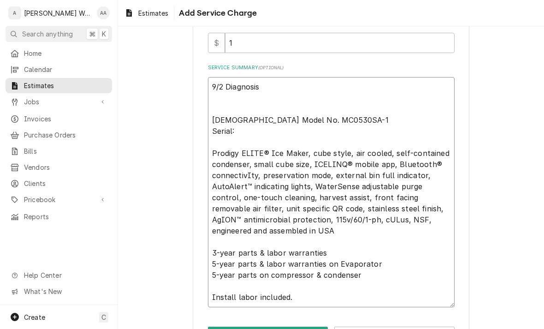
type textarea "9/2 Diagnosis Unit is off - code 0. Restarted unit and watched 1 batch freeze. …"
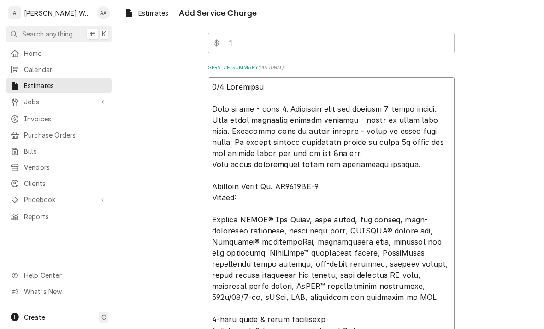
click at [217, 90] on textarea "Service Summary ( optional )" at bounding box center [331, 225] width 247 height 296
type textarea "x"
type textarea "9/2 Diagnosis Unit is off - code 0. Restarted unit and watched 1 batch freeze. …"
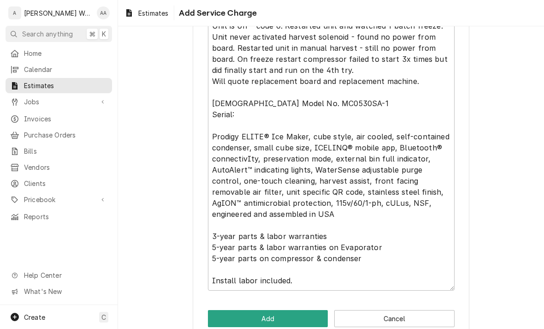
scroll to position [279, 0]
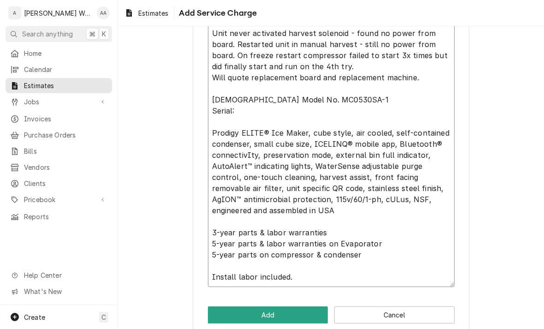
click at [214, 88] on textarea "Service Summary ( optional )" at bounding box center [331, 143] width 247 height 285
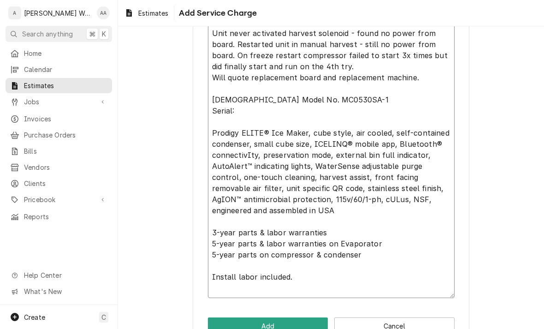
type textarea "x"
type textarea "9/2 Diagnosis Unit is off - code 0. Restarted unit and watched 1 batch freeze. …"
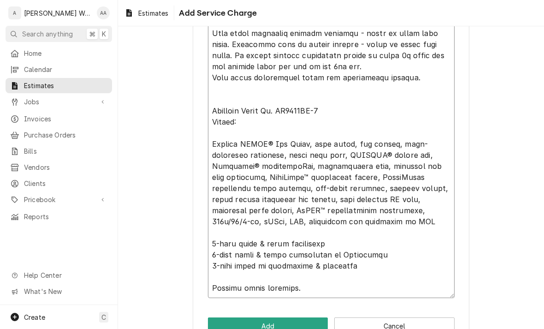
click at [212, 123] on textarea "Service Summary ( optional )" at bounding box center [331, 149] width 247 height 296
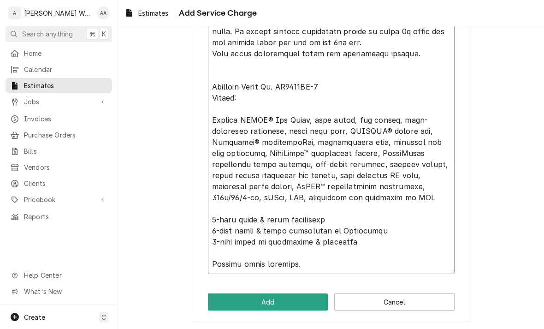
scroll to position [303, 0]
click at [215, 108] on textarea "Service Summary ( optional )" at bounding box center [331, 125] width 247 height 296
type textarea "x"
type textarea "9/2 Diagnosis Unit is off - code 0. Restarted unit and watched 1 batch freeze. …"
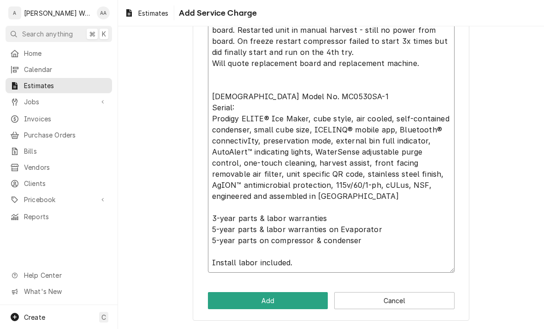
scroll to position [292, 0]
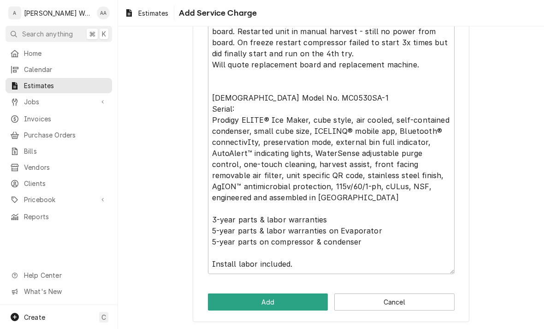
click at [245, 301] on button "Add" at bounding box center [268, 301] width 120 height 17
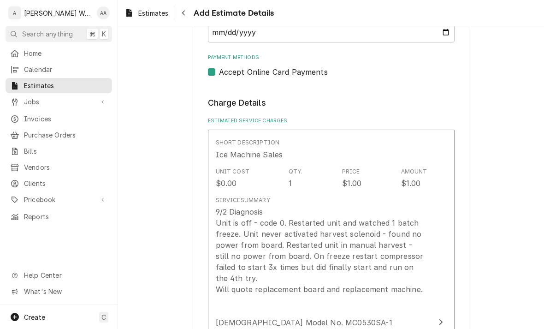
type textarea "x"
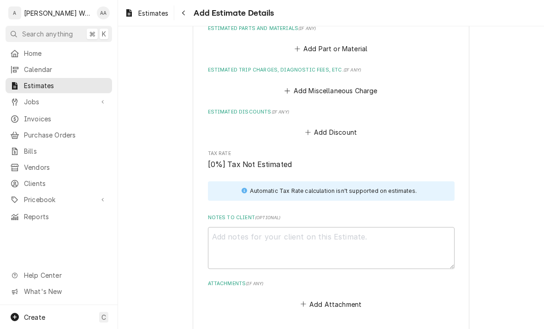
scroll to position [1136, 0]
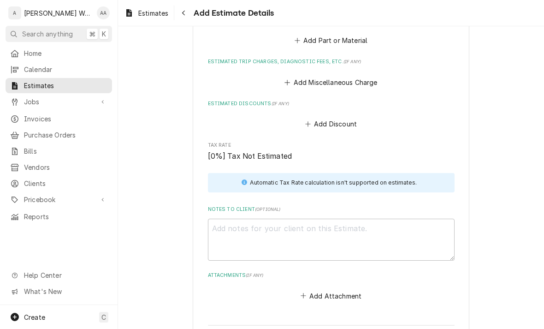
click at [223, 218] on textarea "Notes to Client ( optional )" at bounding box center [331, 239] width 247 height 42
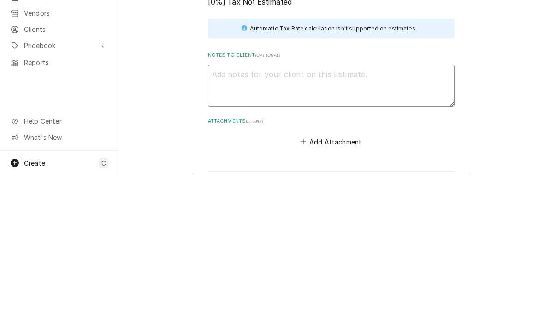
type textarea "5"
type textarea "x"
type textarea "50"
type textarea "x"
type textarea "50%"
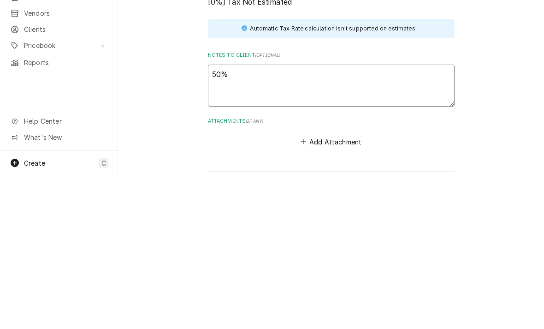
type textarea "x"
type textarea "50% d"
type textarea "x"
type textarea "50% due"
type textarea "x"
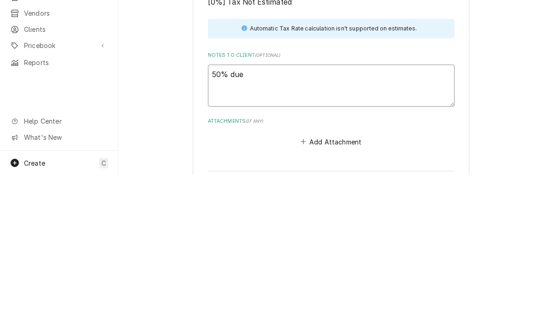
type textarea "50% due"
type textarea "x"
type textarea "50% due a"
type textarea "x"
type textarea "50% due at"
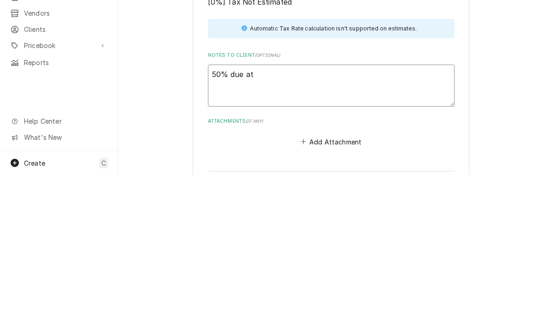
type textarea "x"
type textarea "50% due at"
type textarea "x"
type textarea "50% due at i"
type textarea "x"
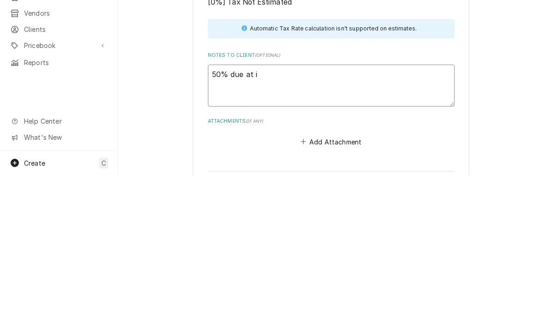
type textarea "50% due at in"
type textarea "x"
type textarea "50% due at ins"
type textarea "x"
type textarea "50% due at inst"
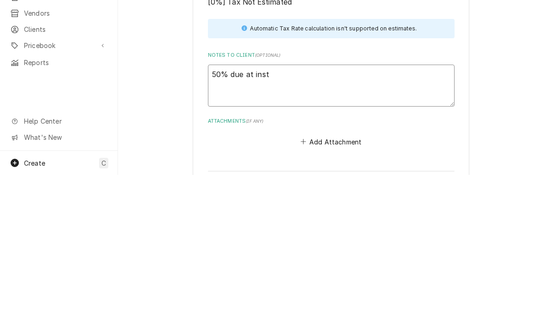
type textarea "x"
type textarea "50% due at insta"
type textarea "x"
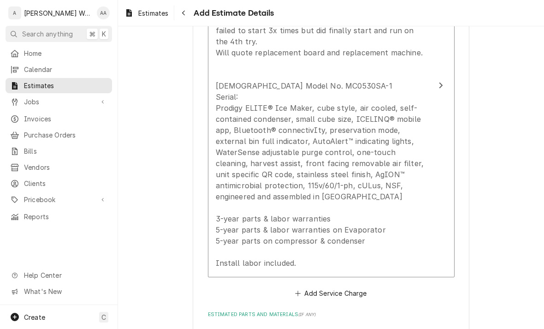
scroll to position [826, 0]
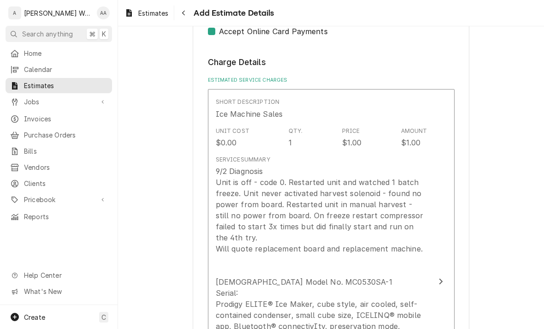
click at [243, 216] on div "Update Line Item" at bounding box center [322, 314] width 212 height 299
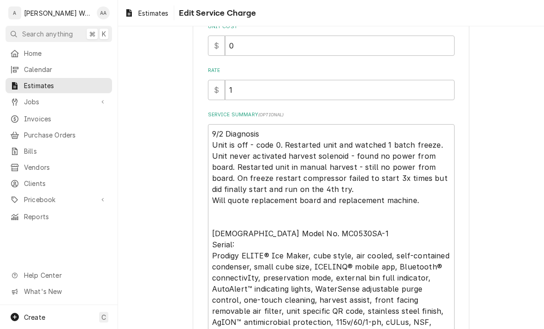
scroll to position [187, 0]
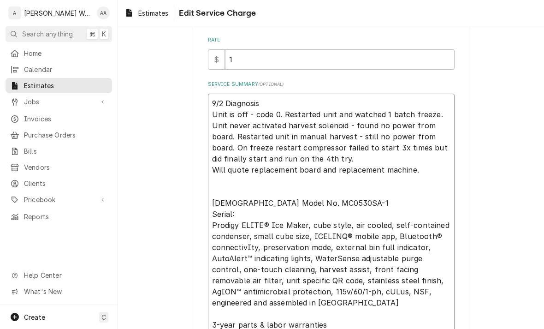
click at [222, 185] on textarea "Service Summary ( optional )" at bounding box center [331, 236] width 247 height 285
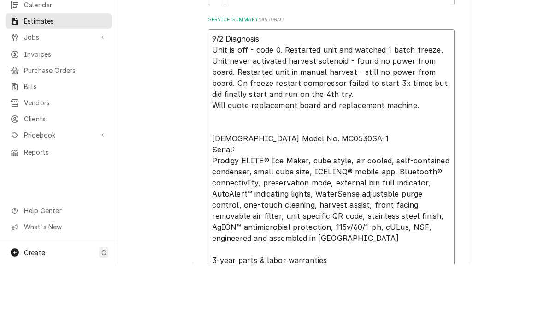
click at [226, 118] on textarea "Service Summary ( optional )" at bounding box center [331, 236] width 247 height 285
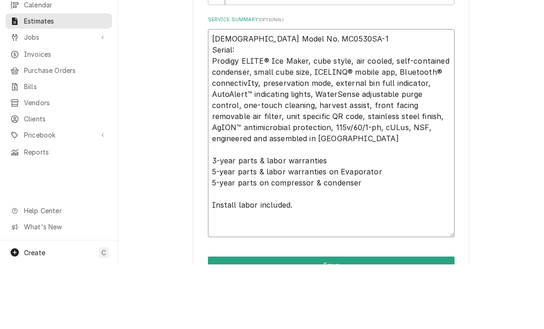
click at [217, 94] on textarea "Scotsman Model No. MC0530SA-1 Serial: Prodigy ELITE® Ice Maker, cube style, air…" at bounding box center [331, 198] width 247 height 208
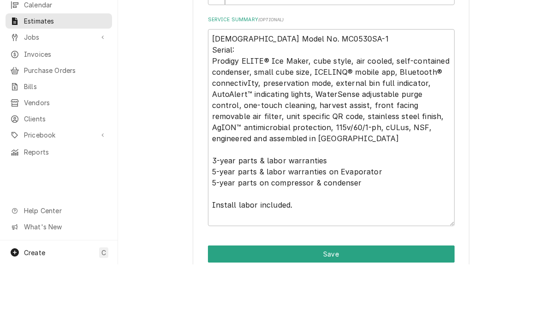
click at [188, 95] on div "Use the fields below to edit this service charge Short Description Ice Machine …" at bounding box center [331, 109] width 426 height 521
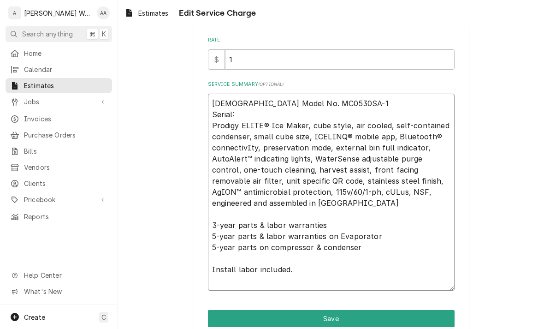
click at [215, 113] on textarea "Scotsman Model No. MC0530SA-1 Serial: Prodigy ELITE® Ice Maker, cube style, air…" at bounding box center [331, 192] width 247 height 197
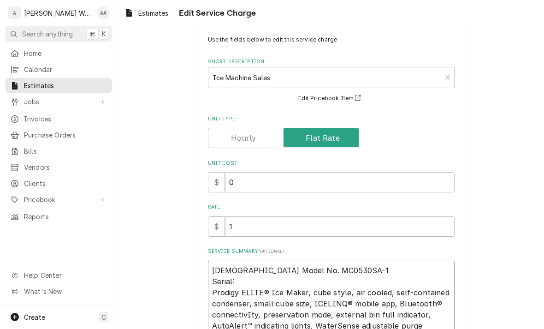
scroll to position [20, 0]
click at [247, 183] on input "0" at bounding box center [340, 182] width 230 height 20
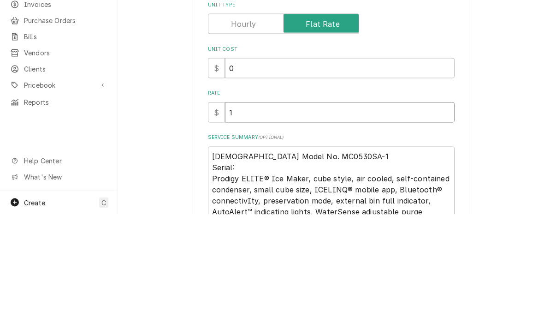
click at [254, 217] on input "1" at bounding box center [340, 227] width 230 height 20
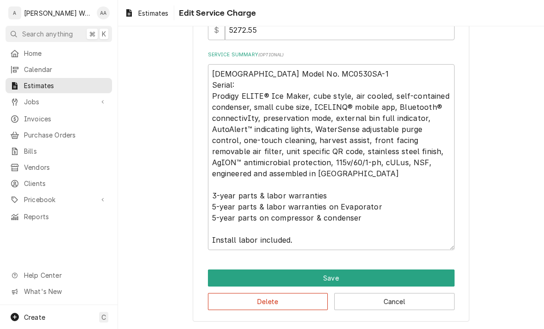
click at [227, 270] on button "Save" at bounding box center [331, 277] width 247 height 17
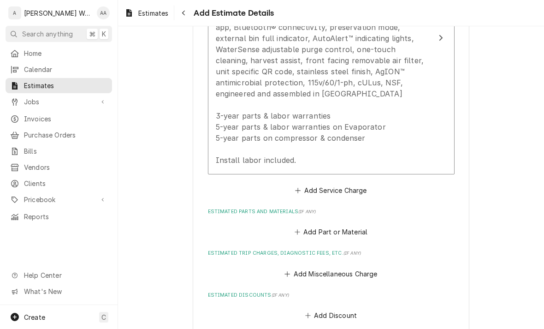
scroll to position [833, 0]
click at [309, 185] on button "Add Service Charge" at bounding box center [331, 190] width 75 height 13
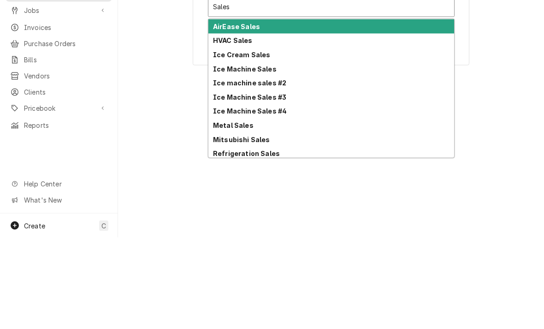
click at [218, 170] on strong "Ice machine sales #2" at bounding box center [249, 174] width 73 height 8
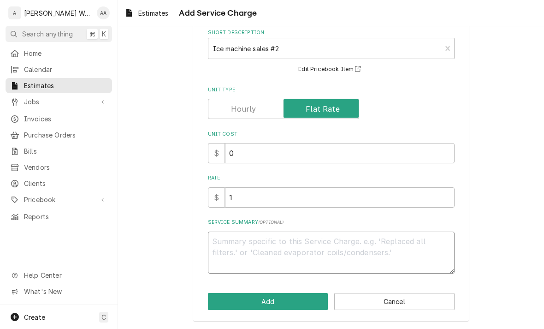
click at [223, 249] on textarea "Service Summary ( optional )" at bounding box center [331, 252] width 247 height 42
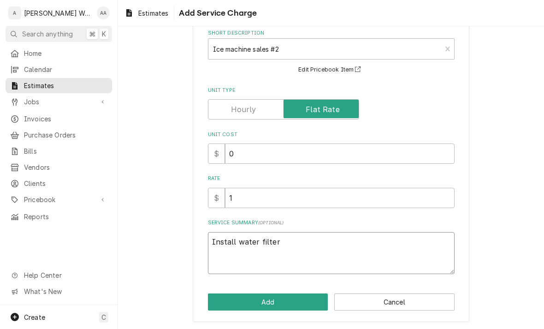
click at [291, 242] on textarea "Install water filter" at bounding box center [331, 253] width 247 height 42
click at [261, 199] on input "1" at bounding box center [340, 198] width 230 height 20
click at [237, 304] on button "Add" at bounding box center [268, 301] width 120 height 17
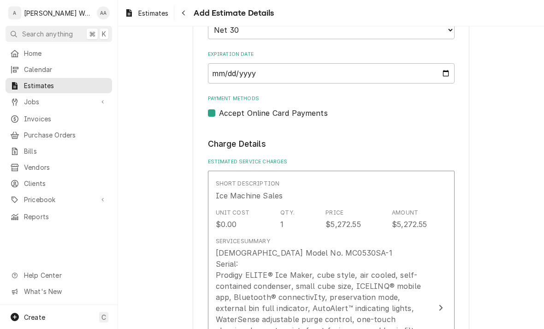
scroll to position [567, 0]
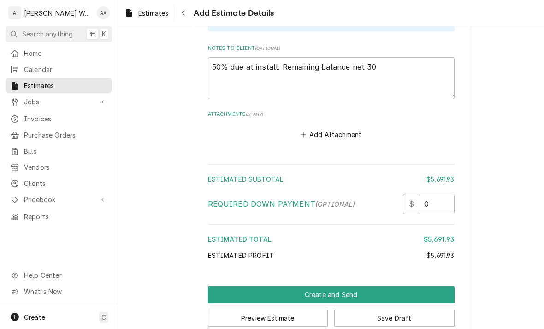
click at [220, 286] on button "Create and Send" at bounding box center [331, 294] width 247 height 17
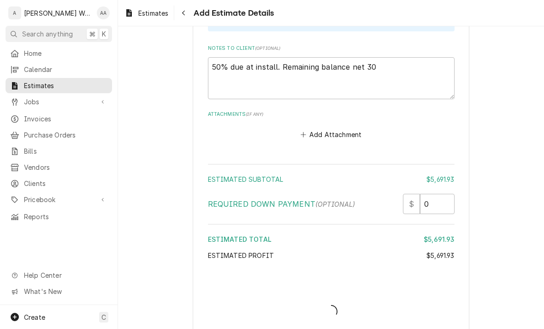
scroll to position [1292, 0]
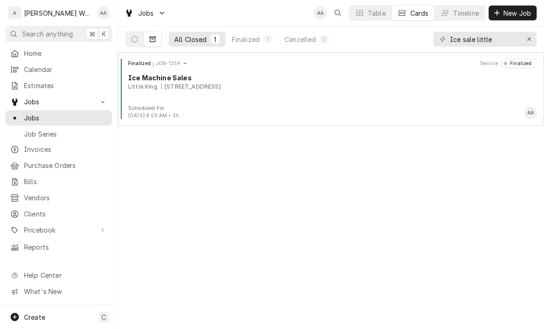
click at [145, 45] on button "Dynamic Content Wrapper" at bounding box center [153, 39] width 18 height 15
click at [141, 36] on button "Dynamic Content Wrapper" at bounding box center [135, 39] width 18 height 15
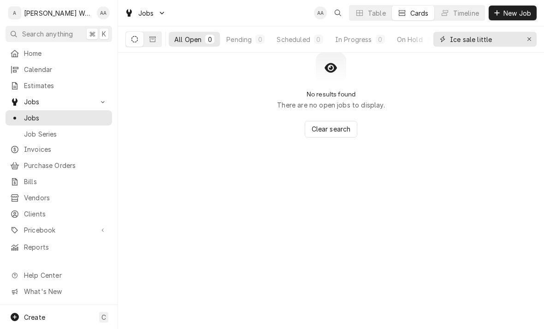
click at [502, 39] on input "Ice sale little" at bounding box center [484, 39] width 69 height 15
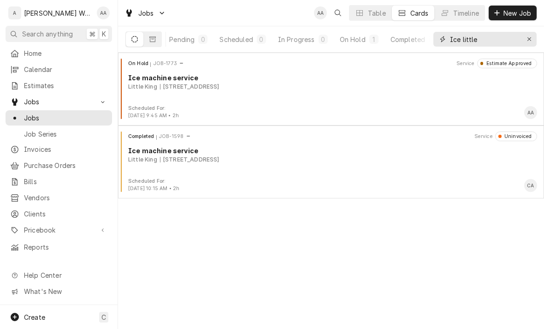
scroll to position [0, 62]
type input "Ice little"
click at [305, 40] on div "In Progress" at bounding box center [291, 40] width 37 height 10
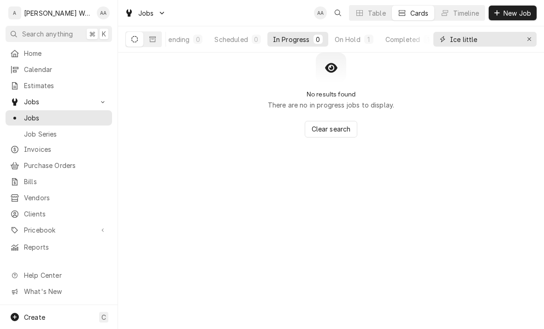
click at [525, 38] on div "Erase input" at bounding box center [529, 39] width 9 height 9
type input "Little king"
click at [189, 39] on div "All Open" at bounding box center [187, 40] width 27 height 10
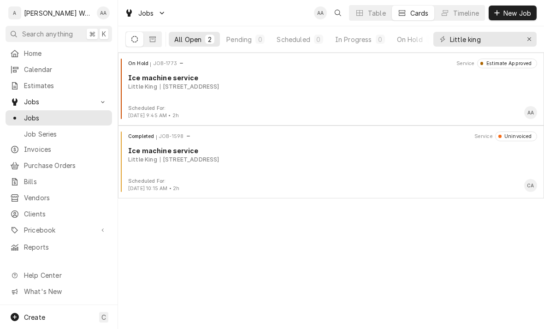
click at [155, 94] on div "On Hold JOB-1773 Service Estimate Approved Ice machine service Little King 1400…" at bounding box center [331, 82] width 419 height 46
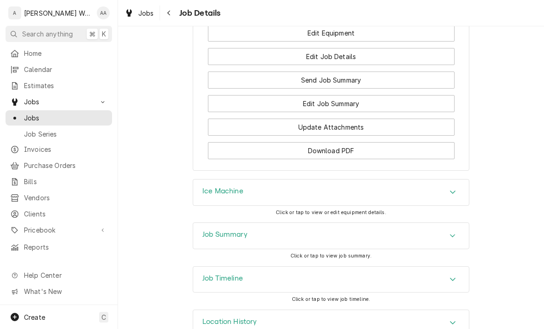
click at [217, 230] on h3 "Job Summary" at bounding box center [224, 234] width 45 height 9
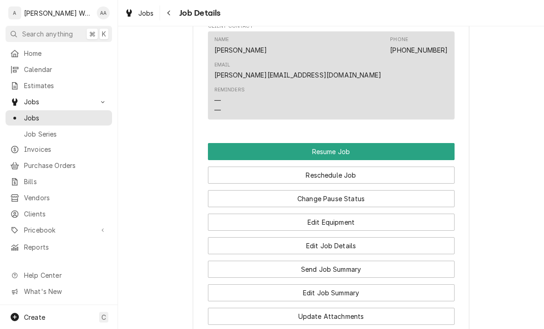
scroll to position [611, 0]
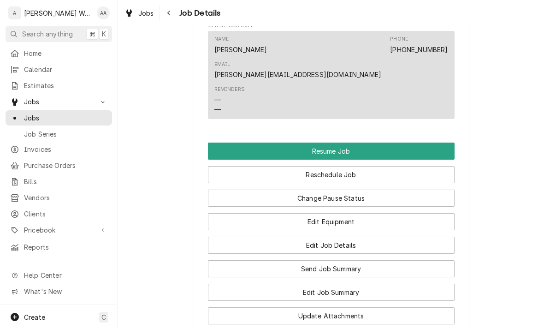
click at [252, 260] on button "Send Job Summary" at bounding box center [331, 268] width 247 height 17
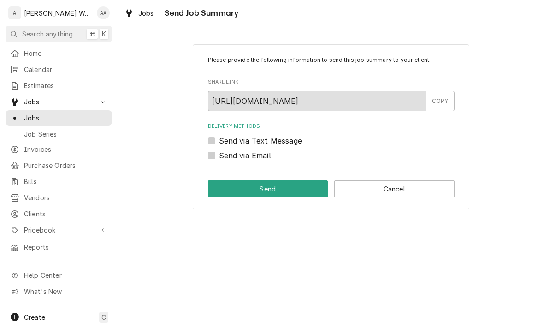
click at [369, 189] on button "Cancel" at bounding box center [394, 188] width 120 height 17
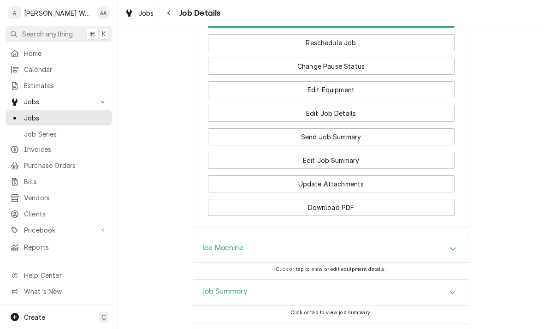
scroll to position [730, 0]
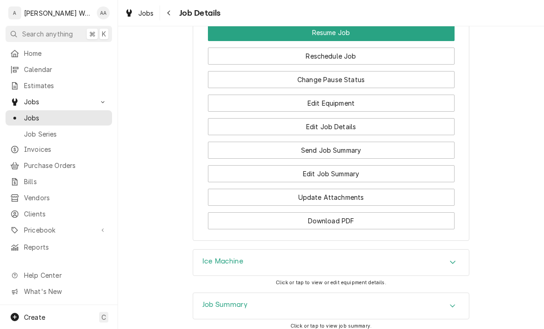
click at [236, 165] on button "Edit Job Summary" at bounding box center [331, 173] width 247 height 17
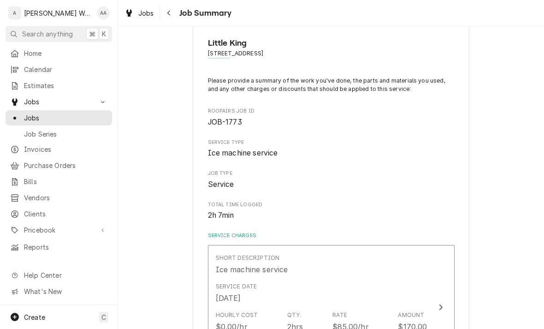
scroll to position [19, 0]
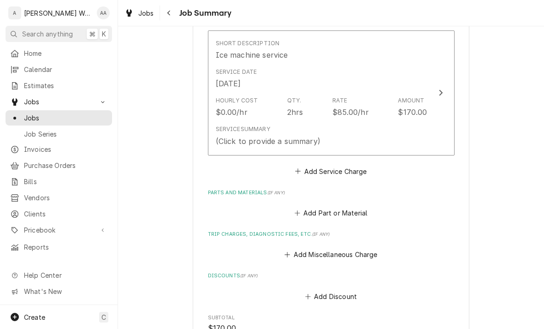
click at [224, 131] on div "Service Summary (Click to provide a summary)" at bounding box center [268, 135] width 105 height 21
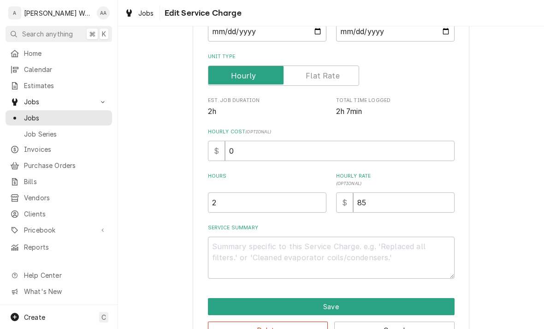
type textarea "x"
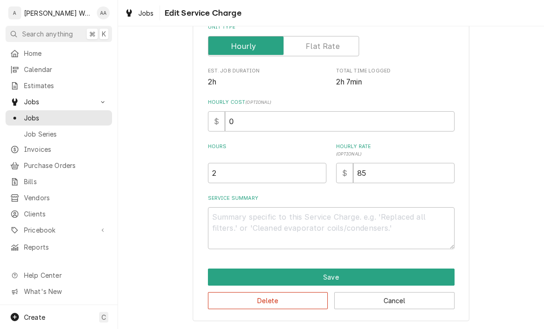
scroll to position [156, 0]
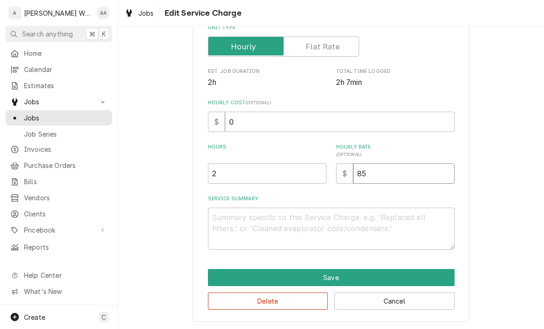
click at [397, 179] on input "85" at bounding box center [403, 173] width 101 height 20
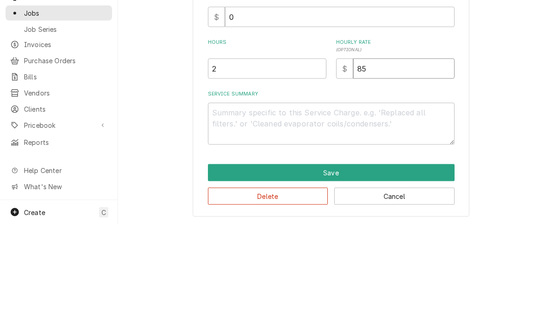
type input "8"
type textarea "x"
type input "9"
type textarea "x"
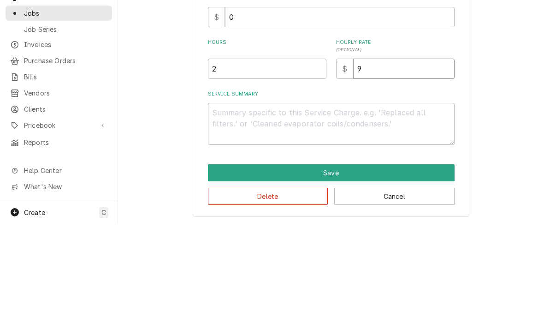
type input "95"
type textarea "x"
type input "95"
click at [225, 207] on textarea "Service Summary" at bounding box center [331, 228] width 247 height 42
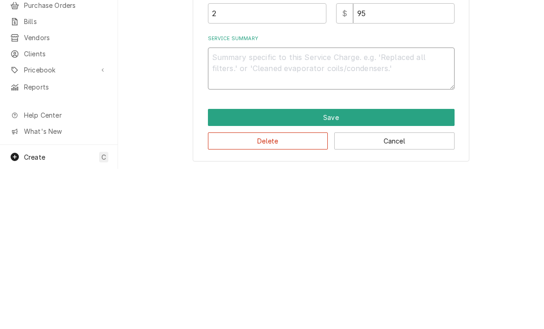
type textarea "x"
type textarea "U"
type textarea "x"
type textarea "Uni"
type textarea "x"
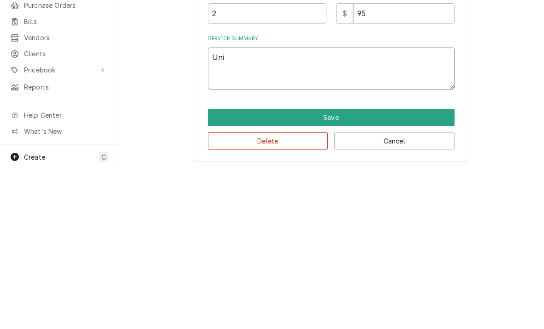
type textarea "Unit"
type textarea "x"
type textarea "Unit"
type textarea "x"
type textarea "Unit i"
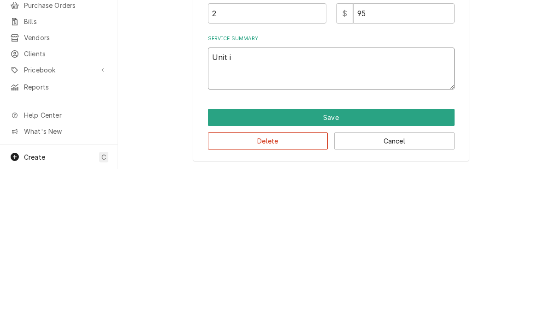
type textarea "x"
type textarea "Unit is"
type textarea "x"
type textarea "Unit is o"
type textarea "x"
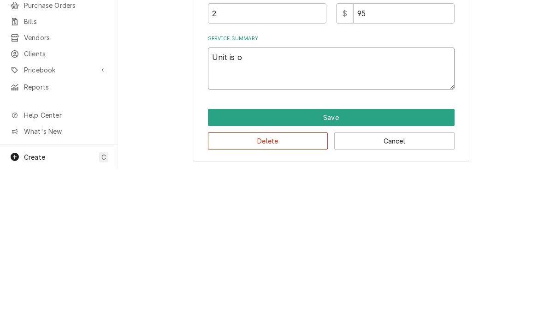
type textarea "Unit is of"
type textarea "x"
type textarea "Unit is off"
type textarea "x"
type textarea "Unit is off"
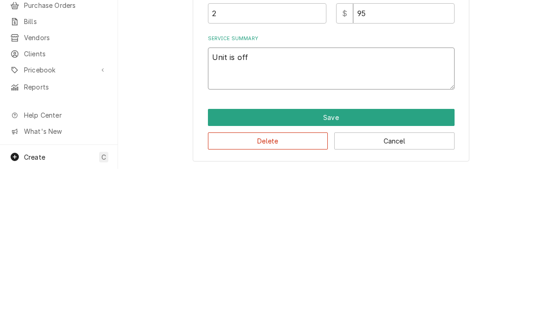
type textarea "x"
type textarea "Unit is off -"
type textarea "x"
type textarea "Unit is off - c"
type textarea "x"
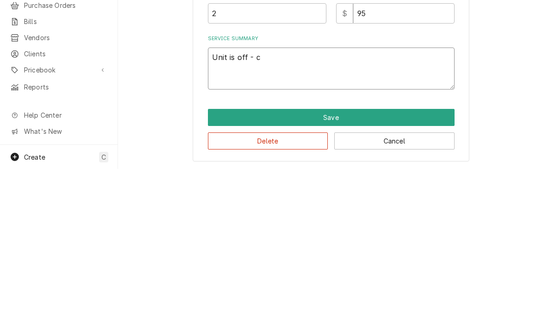
type textarea "Unit is off - co"
type textarea "x"
type textarea "Unit is off - cod"
type textarea "x"
type textarea "Unit is off - code"
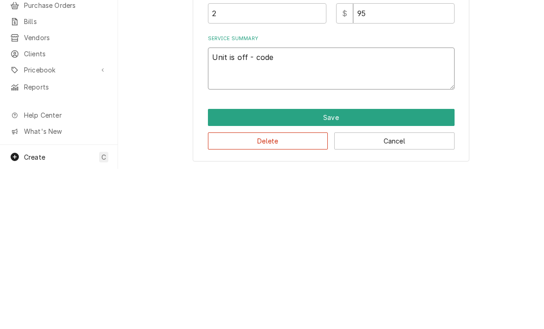
type textarea "x"
type textarea "Unit is off - code"
type textarea "x"
type textarea "Unit is off - code 0"
type textarea "x"
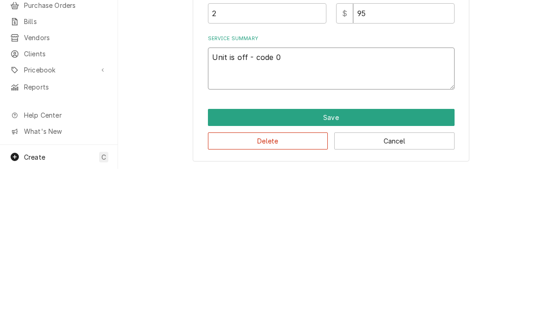
type textarea "Unit is off - code 0"
type textarea "x"
type textarea "Unit is off - code 0."
type textarea "x"
type textarea "Unit is off - code 0. R"
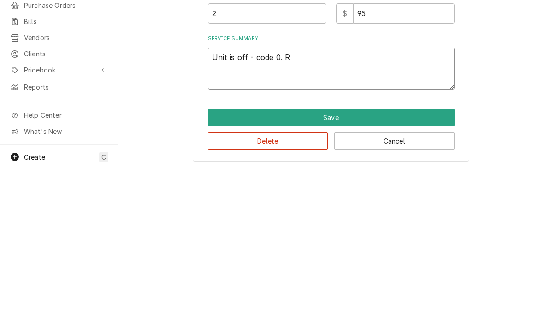
type textarea "x"
type textarea "Unit is off - code 0. Res"
type textarea "x"
type textarea "Unit is off - code 0. Rest"
type textarea "x"
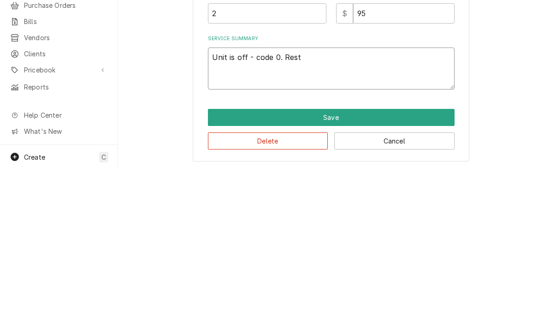
type textarea "Unit is off - code 0. Resta"
type textarea "x"
type textarea "Unit is off - code 0. Restar"
type textarea "x"
type textarea "Unit is off - code 0. Restart"
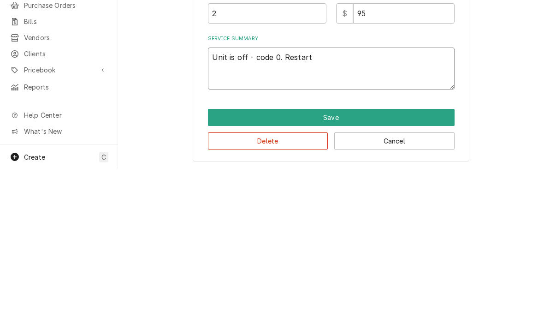
type textarea "x"
type textarea "Unit is off - code 0. Restarted"
type textarea "x"
type textarea "Unit is off - code 0. Restarted"
type textarea "x"
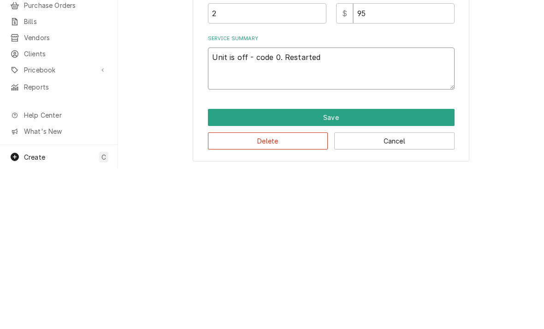
type textarea "Unit is off - code 0. Restarted u"
type textarea "x"
type textarea "Unit is off - code 0. Restarted un"
type textarea "x"
type textarea "Unit is off - code 0. Restarted uni"
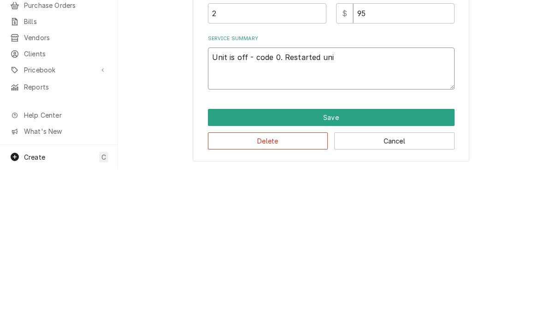
type textarea "x"
type textarea "Unit is off - code 0. Restarted unit"
type textarea "x"
type textarea "Unit is off - code 0. Restarted unit"
type textarea "x"
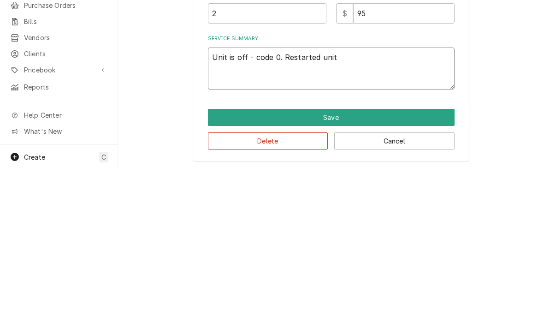
type textarea "Unit is off - code 0. Restarted unit s"
type textarea "x"
type textarea "Unit is off - code 0. Restarted unit sn"
type textarea "x"
type textarea "Unit is off - code 0. Restarted unit snd"
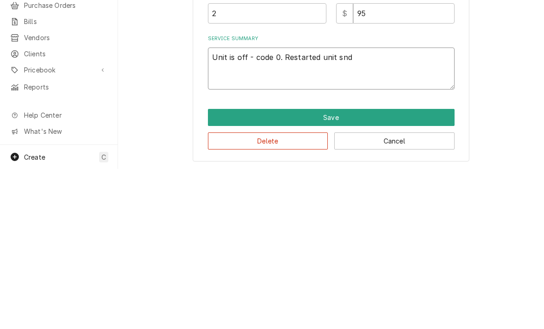
type textarea "x"
type textarea "Unit is off - code 0. Restarted unit and"
type textarea "x"
type textarea "Unit is off - code 0. Restarted unit and w"
type textarea "x"
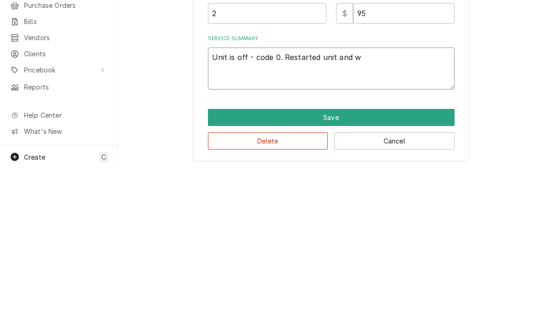
type textarea "Unit is off - code 0. Restarted unit and wa"
type textarea "x"
type textarea "Unit is off - code 0. Restarted unit and wat"
type textarea "x"
type textarea "Unit is off - code 0. Restarted unit and watc"
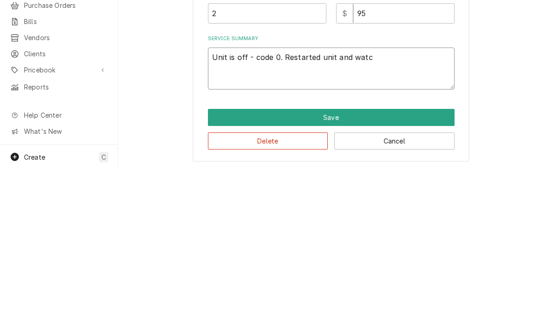
type textarea "x"
type textarea "Unit is off - code 0. Restarted unit and watche"
type textarea "x"
type textarea "Unit is off - code 0. Restarted unit and watched"
type textarea "x"
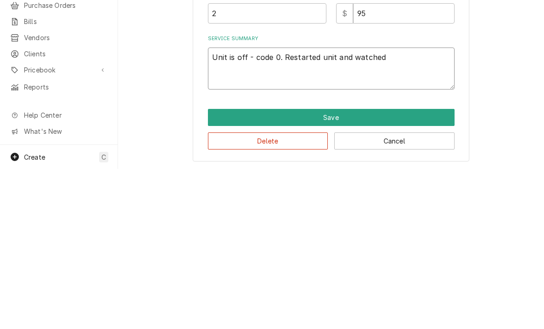
type textarea "Unit is off - code 0. Restarted unit and watched"
type textarea "x"
type textarea "Unit is off - code 0. Restarted unit and watched 1"
type textarea "x"
type textarea "Unit is off - code 0. Restarted unit and watched 1"
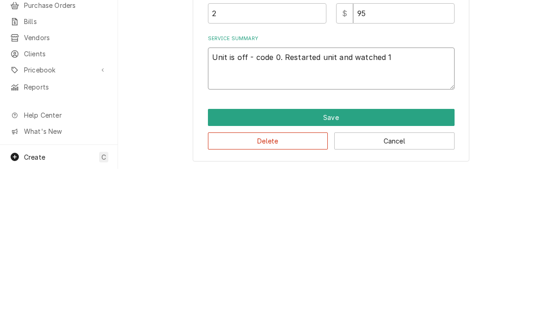
type textarea "x"
type textarea "Unit is off - code 0. Restarted unit and watched 1 b"
type textarea "x"
type textarea "Unit is off - code 0. Restarted unit and watched 1 bat"
type textarea "x"
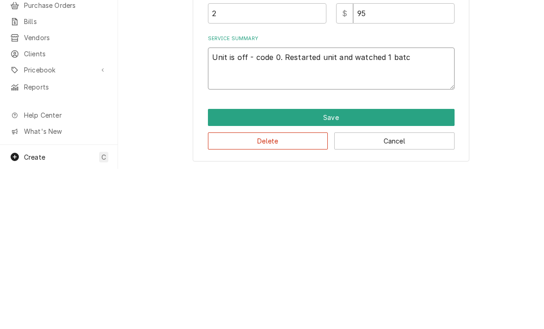
type textarea "Unit is off - code 0. Restarted unit and watched 1 batch"
type textarea "x"
type textarea "Unit is off - code 0. Restarted unit and watched 1 batch"
type textarea "x"
type textarea "Unit is off - code 0. Restarted unit and watched 1 batch f"
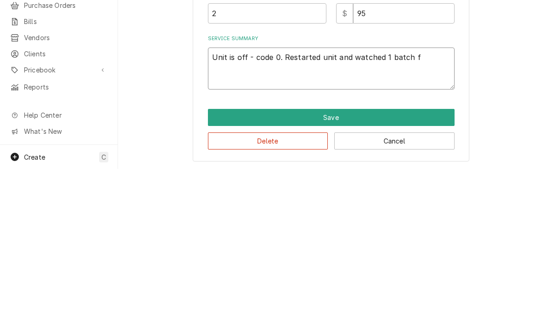
type textarea "x"
type textarea "Unit is off - code 0. Restarted unit and watched 1 batch fr"
type textarea "x"
type textarea "Unit is off - code 0. Restarted unit and watched 1 batch fre"
type textarea "x"
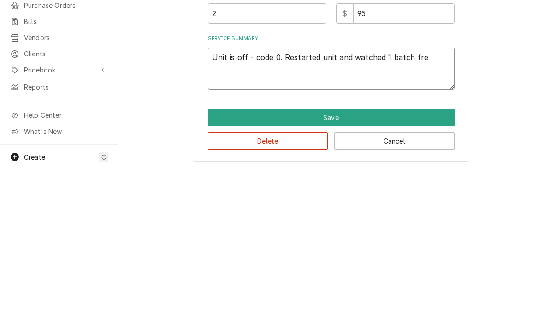
type textarea "Unit is off - code 0. Restarted unit and watched 1 batch free"
type textarea "x"
type textarea "Unit is off - code 0. Restarted unit and watched 1 batch freeze"
type textarea "x"
type textarea "Unit is off - code 0. Restarted unit and watched 1 batch freeze"
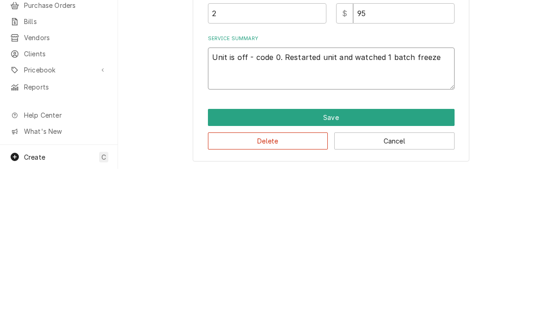
type textarea "x"
type textarea "Unit is off - code 0. Restarted unit and watched 1 batch freeze."
type textarea "x"
type textarea "Unit is off - code 0. Restarted unit and watched 1 batch freeze. U"
type textarea "x"
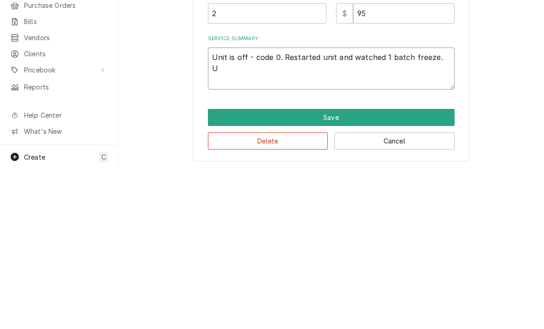
type textarea "Unit is off - code 0. Restarted unit and watched 1 batch freeze. Un"
type textarea "x"
type textarea "Unit is off - code 0. Restarted unit and watched 1 batch freeze. Uni"
type textarea "x"
type textarea "Unit is off - code 0. Restarted unit and watched 1 batch freeze. Unit"
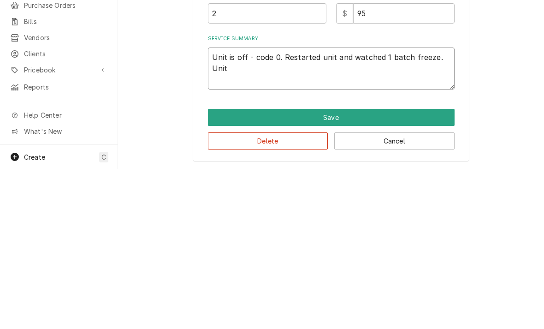
type textarea "x"
type textarea "Unit is off - code 0. Restarted unit and watched 1 batch freeze. Unit"
type textarea "x"
type textarea "Unit is off - code 0. Restarted unit and watched 1 batch freeze. Unit ne"
type textarea "x"
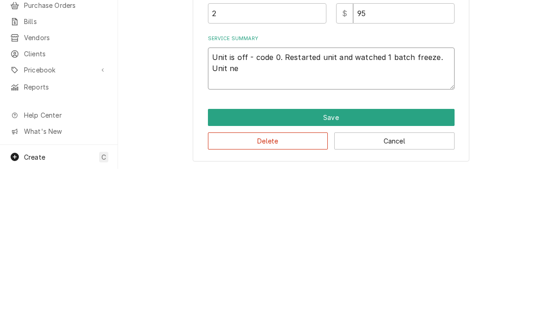
type textarea "Unit is off - code 0. Restarted unit and watched 1 batch freeze. Unit nev"
type textarea "x"
type textarea "Unit is off - code 0. Restarted unit and watched 1 batch freeze. Unit neve"
type textarea "x"
type textarea "Unit is off - code 0. Restarted unit and watched 1 batch freeze. Unit never"
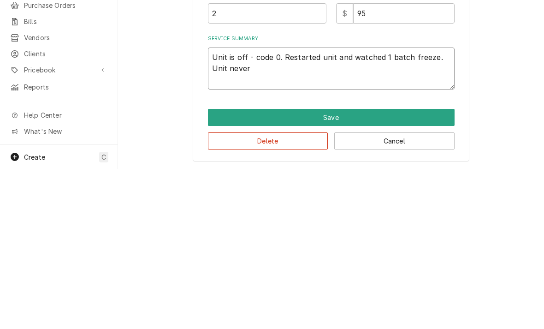
type textarea "x"
type textarea "Unit is off - code 0. Restarted unit and watched 1 batch freeze. Unit never h"
type textarea "x"
type textarea "Unit is off - code 0. Restarted unit and watched 1 batch freeze. Unit never"
type textarea "x"
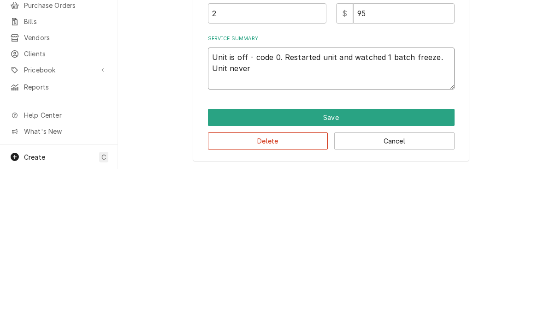
type textarea "Unit is off - code 0. Restarted unit and watched 1 batch freeze. Unit never a"
type textarea "x"
type textarea "Unit is off - code 0. Restarted unit and watched 1 batch freeze. Unit never ac"
type textarea "x"
type textarea "Unit is off - code 0. Restarted unit and watched 1 batch freeze. Unit never act"
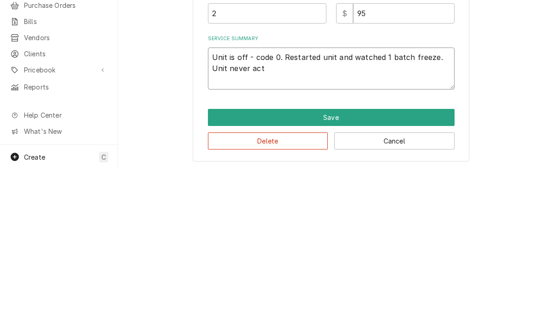
type textarea "x"
type textarea "Unit is off - code 0. Restarted unit and watched 1 batch freeze. Unit never acti"
type textarea "x"
type textarea "Unit is off - code 0. Restarted unit and watched 1 batch freeze. Unit never act…"
type textarea "x"
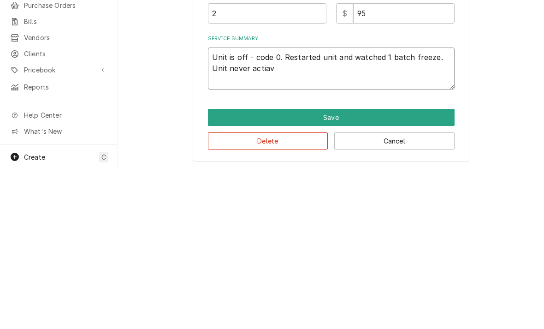
type textarea "Unit is off - code 0. Restarted unit and watched 1 batch freeze. Unit never act…"
type textarea "x"
type textarea "Unit is off - code 0. Restarted unit and watched 1 batch freeze. Unit never act…"
type textarea "x"
type textarea "Unit is off - code 0. Restarted unit and watched 1 batch freeze. Unit never act…"
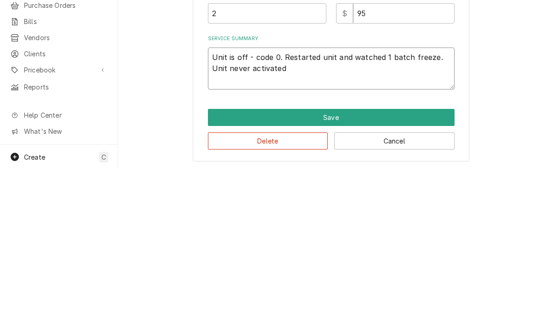
type textarea "x"
type textarea "Unit is off - code 0. Restarted unit and watched 1 batch freeze. Unit never act…"
type textarea "x"
type textarea "Unit is off - code 0. Restarted unit and watched 1 batch freeze. Unit never act…"
type textarea "x"
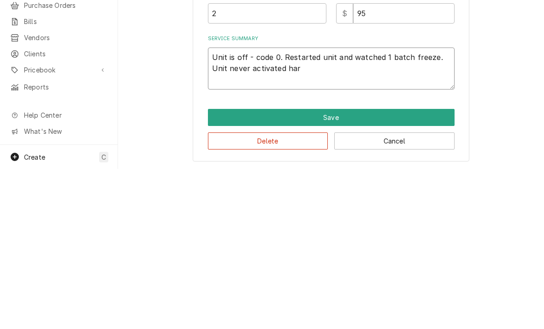
type textarea "Unit is off - code 0. Restarted unit and watched 1 batch freeze. Unit never act…"
type textarea "x"
type textarea "Unit is off - code 0. Restarted unit and watched 1 batch freeze. Unit never act…"
type textarea "x"
type textarea "Unit is off - code 0. Restarted unit and watched 1 batch freeze. Unit never act…"
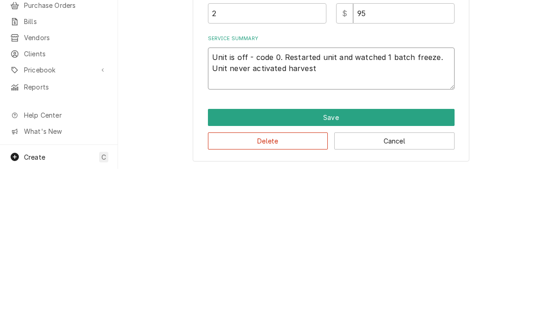
type textarea "x"
type textarea "Unit is off - code 0. Restarted unit and watched 1 batch freeze. Unit never act…"
type textarea "x"
type textarea "Unit is off - code 0. Restarted unit and watched 1 batch freeze. Unit never act…"
type textarea "x"
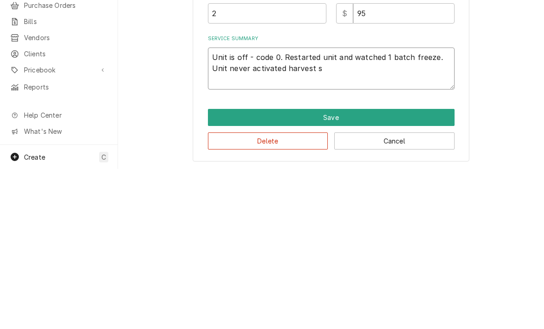
type textarea "Unit is off - code 0. Restarted unit and watched 1 batch freeze. Unit never act…"
type textarea "x"
type textarea "Unit is off - code 0. Restarted unit and watched 1 batch freeze. Unit never act…"
type textarea "x"
type textarea "Unit is off - code 0. Restarted unit and watched 1 batch freeze. Unit never act…"
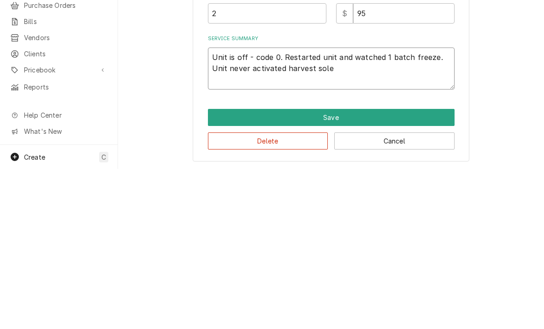
type textarea "x"
type textarea "Unit is off - code 0. Restarted unit and watched 1 batch freeze. Unit never act…"
type textarea "x"
type textarea "Unit is off - code 0. Restarted unit and watched 1 batch freeze. Unit never act…"
type textarea "x"
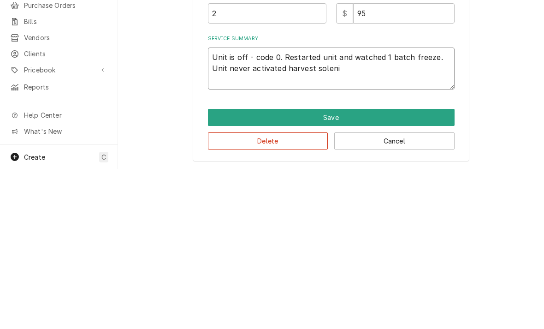
type textarea "Unit is off - code 0. Restarted unit and watched 1 batch freeze. Unit never act…"
type textarea "x"
type textarea "Unit is off - code 0. Restarted unit and watched 1 batch freeze. Unit never act…"
type textarea "x"
type textarea "Unit is off - code 0. Restarted unit and watched 1 batch freeze. Unit never act…"
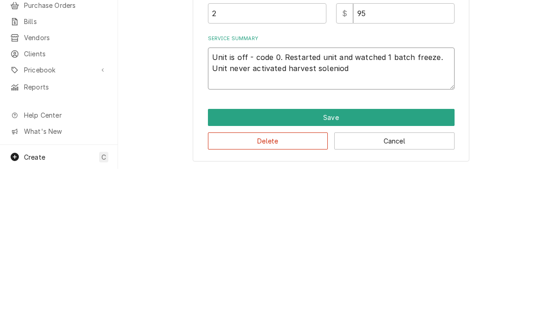
type textarea "x"
type textarea "Unit is off - code 0. Restarted unit and watched 1 batch freeze. Unit never act…"
type textarea "x"
type textarea "Unit is off - code 0. Restarted unit and watched 1 batch freeze. Unit never act…"
type textarea "x"
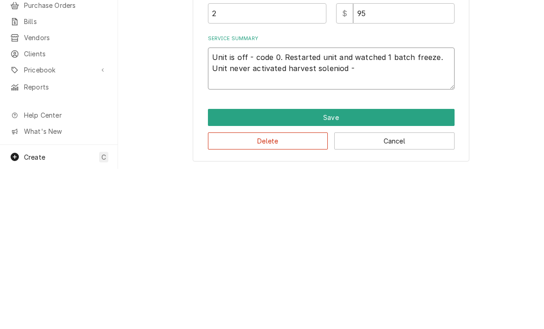
type textarea "Unit is off - code 0. Restarted unit and watched 1 batch freeze. Unit never act…"
type textarea "x"
type textarea "Unit is off - code 0. Restarted unit and watched 1 batch freeze. Unit never act…"
type textarea "x"
type textarea "Unit is off - code 0. Restarted unit and watched 1 batch freeze. Unit never act…"
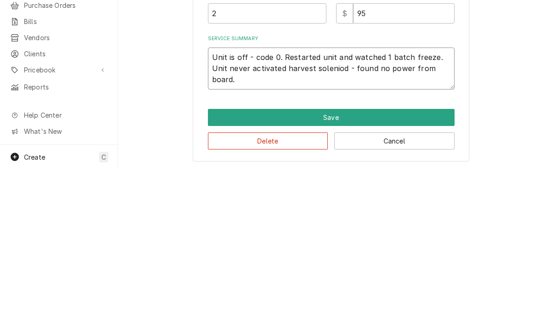
click at [334, 207] on textarea "Unit is off - code 0. Restarted unit and watched 1 batch freeze. Unit never act…" at bounding box center [331, 228] width 247 height 42
click at [259, 207] on textarea "Unit is off - code 0. Restarted unit and watched 1 batch freeze. Unit never act…" at bounding box center [331, 228] width 247 height 42
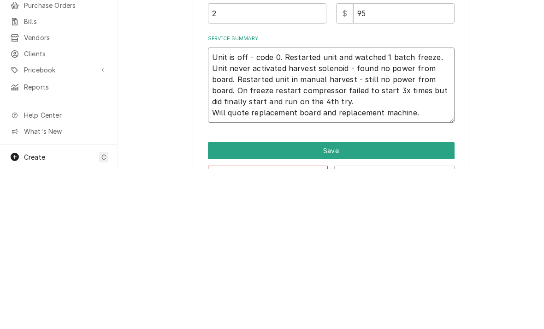
click at [424, 207] on textarea "Unit is off - code 0. Restarted unit and watched 1 batch freeze. Unit never act…" at bounding box center [331, 244] width 247 height 75
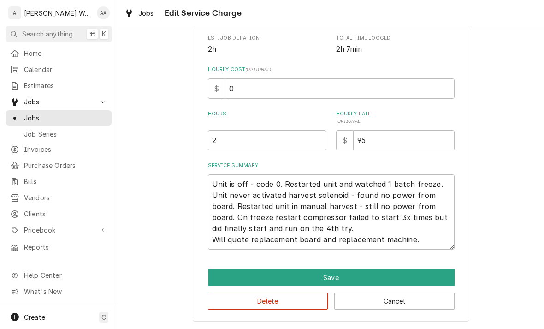
click at [222, 277] on button "Save" at bounding box center [331, 277] width 247 height 17
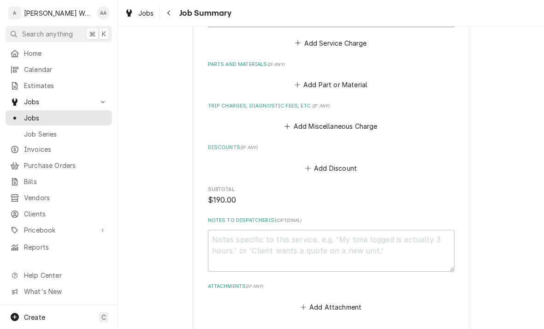
scroll to position [429, 0]
click at [306, 119] on button "Add Miscellaneous Charge" at bounding box center [331, 125] width 96 height 13
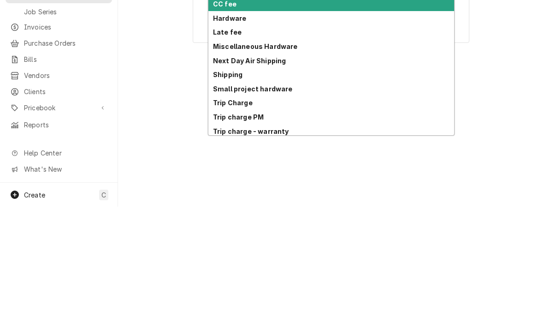
click at [221, 221] on strong "Trip Charge" at bounding box center [233, 225] width 40 height 8
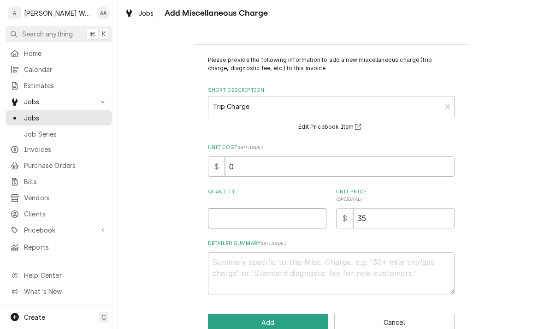
click at [221, 225] on input "Quantity" at bounding box center [267, 218] width 118 height 20
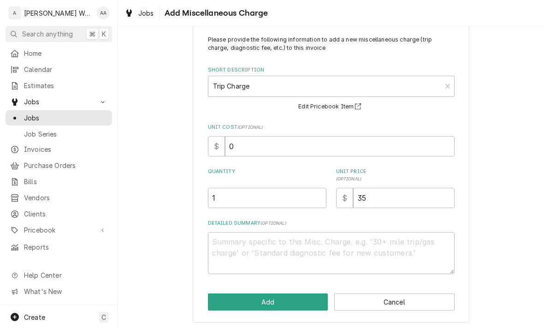
click at [228, 303] on button "Add" at bounding box center [268, 301] width 120 height 17
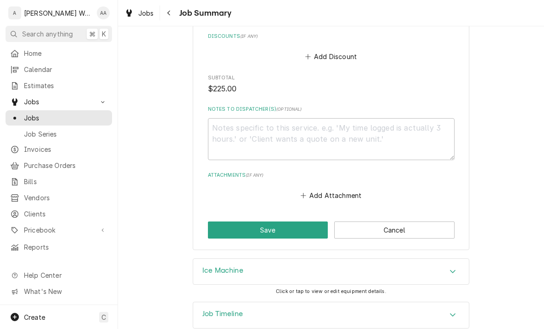
scroll to position [611, 0]
click at [222, 222] on button "Save" at bounding box center [268, 230] width 120 height 17
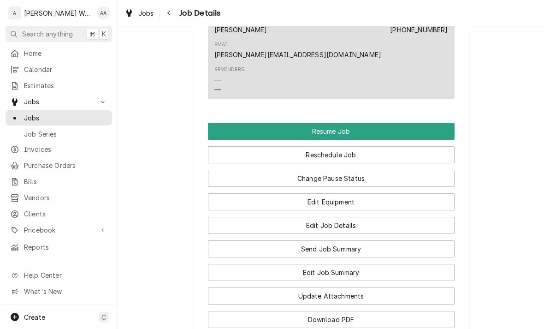
scroll to position [949, 0]
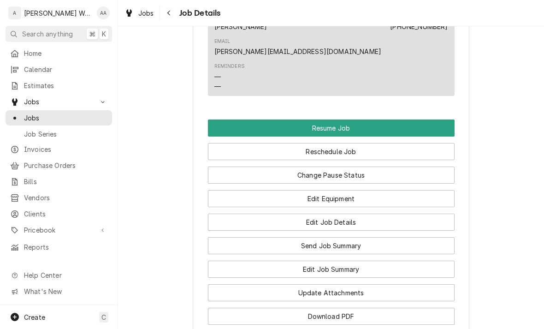
click at [235, 166] on button "Change Pause Status" at bounding box center [331, 174] width 247 height 17
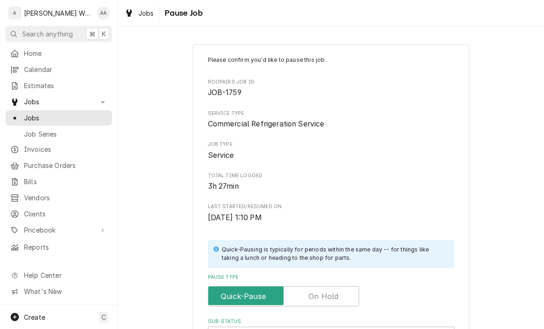
click at [306, 295] on input "Pause Type" at bounding box center [283, 296] width 143 height 20
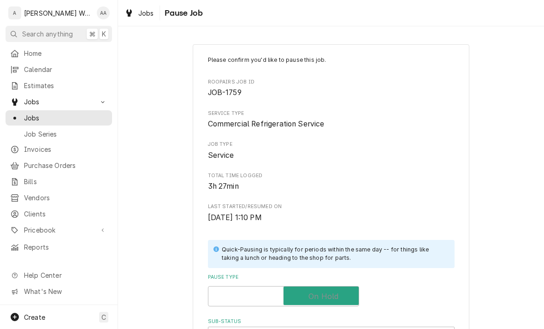
checkbox input "true"
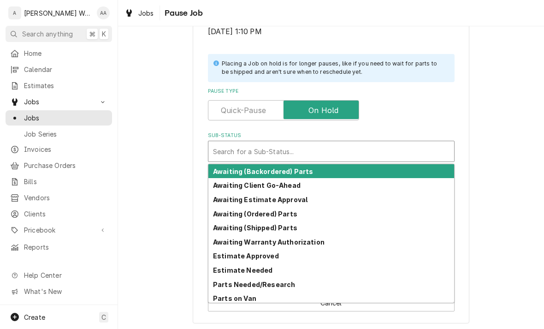
scroll to position [185, 0]
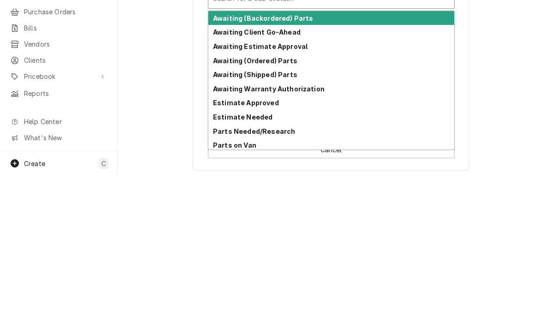
click at [230, 193] on div "Awaiting Estimate Approval" at bounding box center [331, 200] width 246 height 14
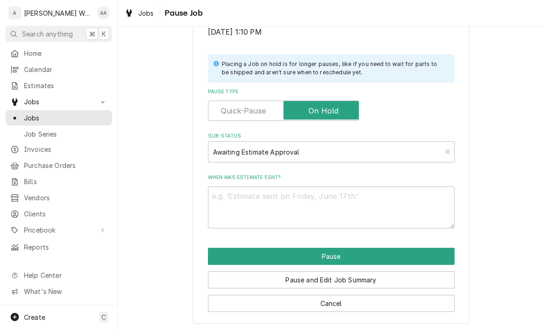
scroll to position [174, 0]
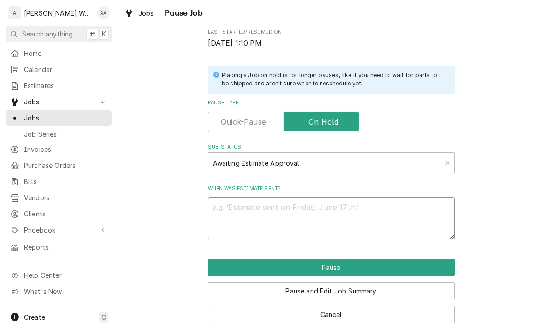
click at [229, 203] on textarea "When was estimate sent?" at bounding box center [331, 218] width 247 height 42
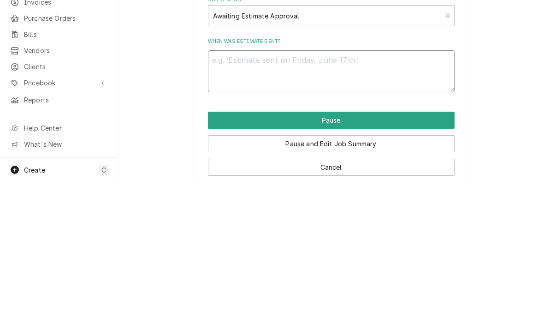
type textarea "x"
type textarea "8"
type textarea "x"
type textarea "9"
type textarea "x"
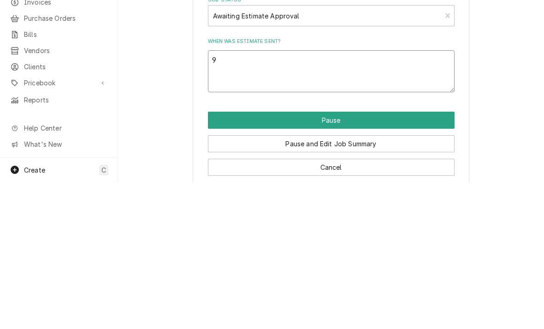
type textarea "9/"
type textarea "x"
type textarea "9/2"
type textarea "x"
type textarea "9/2 s"
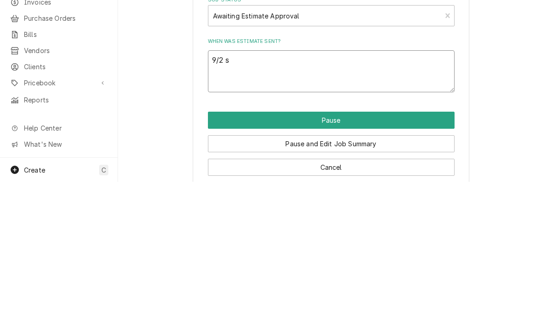
type textarea "x"
type textarea "9/2 se"
type textarea "x"
type textarea "9/2 sen"
type textarea "x"
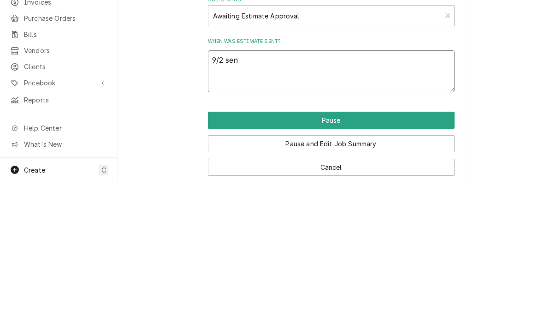
type textarea "9/2 sent"
type textarea "x"
type textarea "9/2 sent e"
type textarea "x"
type textarea "9/2 sent es"
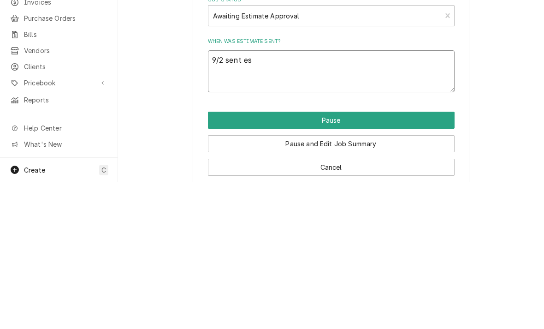
type textarea "x"
type textarea "9/2 sent est"
type textarea "x"
type textarea "9/2 sent estimate"
type textarea "x"
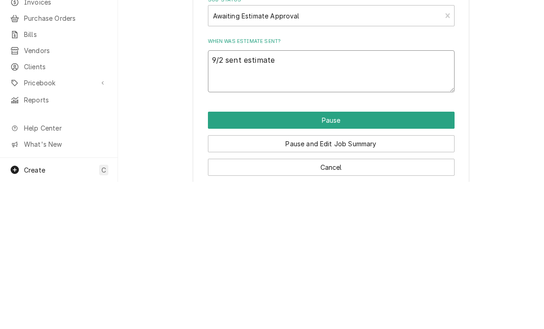
type textarea "9/2 sent estimate t"
type textarea "x"
type textarea "9/2 sent estimate to"
type textarea "x"
type textarea "9/2 sent estimate to m"
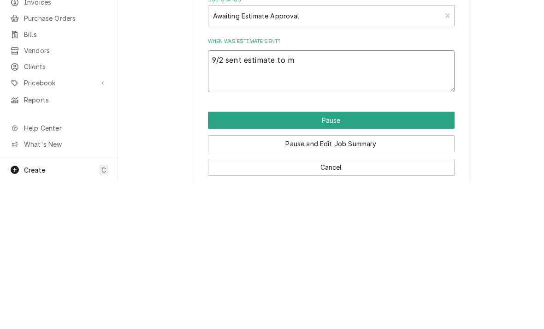
type textarea "x"
type textarea "9/2 sent estimate to ma"
type textarea "x"
type textarea "9/2 sent estimate to [PERSON_NAME]"
type textarea "x"
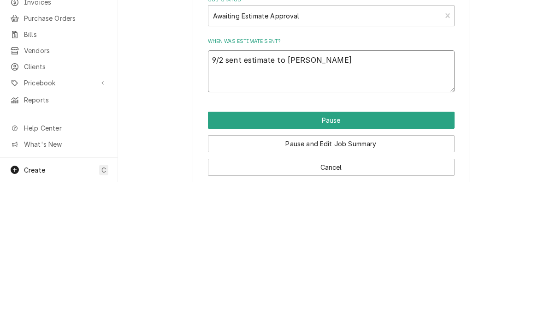
type textarea "9/2 sent estimate to [PERSON_NAME]"
type textarea "x"
type textarea "9/2 sent estimate to [PERSON_NAME]"
type textarea "x"
type textarea "9/2 sent estimate to [PERSON_NAME]"
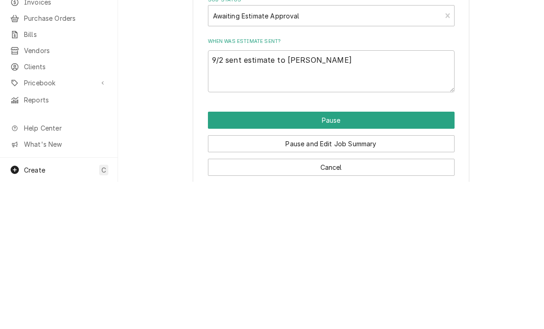
click at [238, 259] on button "Pause" at bounding box center [331, 267] width 247 height 17
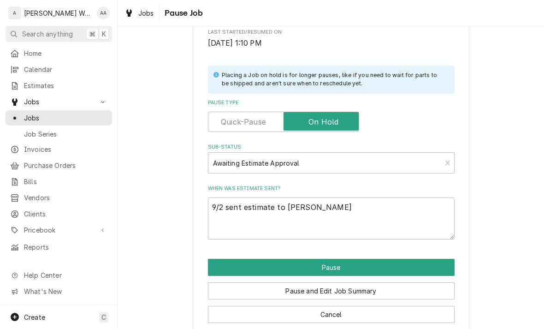
type textarea "x"
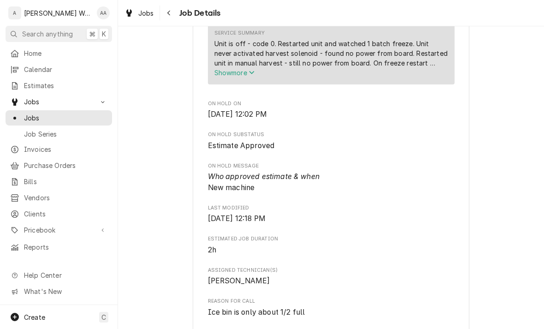
scroll to position [348, 0]
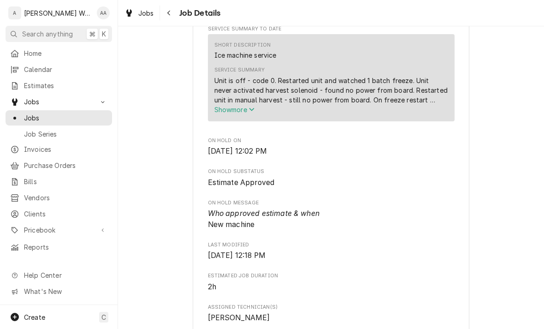
click at [223, 111] on span "Show more" at bounding box center [234, 110] width 41 height 8
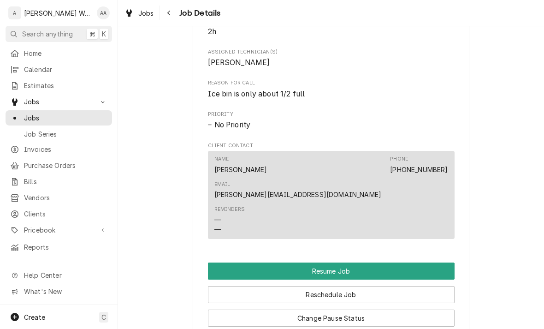
scroll to position [643, 0]
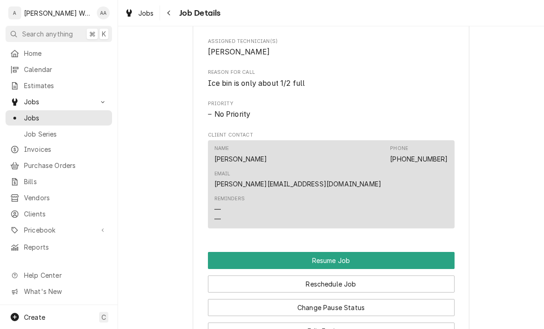
click at [231, 252] on button "Resume Job" at bounding box center [331, 260] width 247 height 17
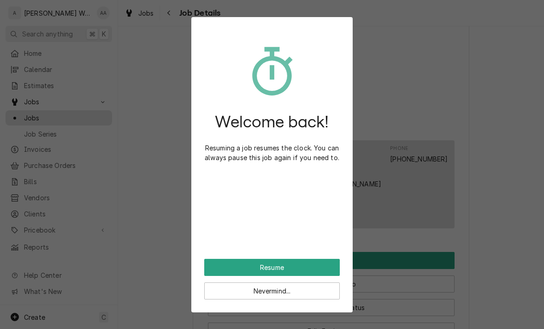
click at [217, 264] on button "Resume" at bounding box center [272, 267] width 136 height 17
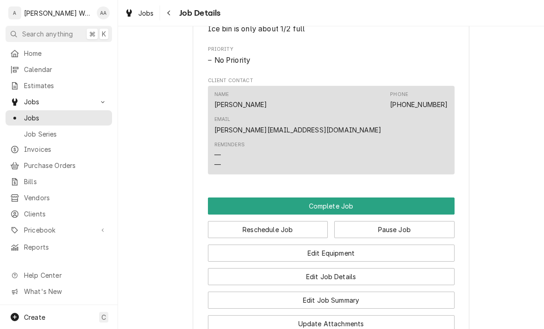
scroll to position [595, 0]
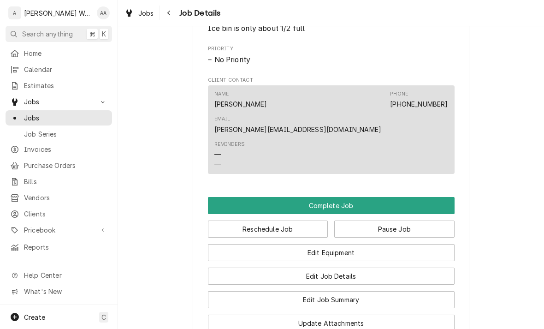
click at [225, 197] on button "Complete Job" at bounding box center [331, 205] width 247 height 17
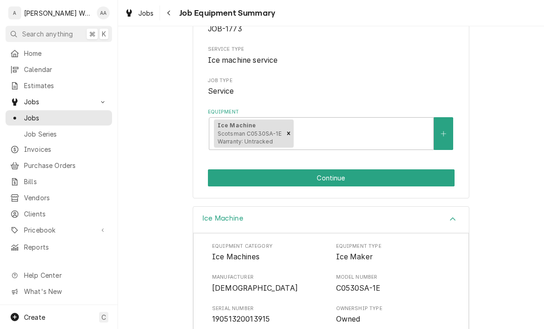
scroll to position [134, 0]
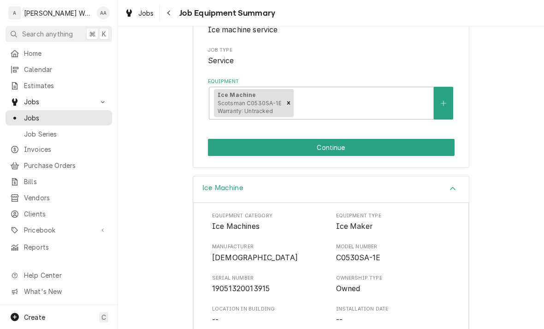
click at [232, 149] on button "Continue" at bounding box center [331, 147] width 247 height 17
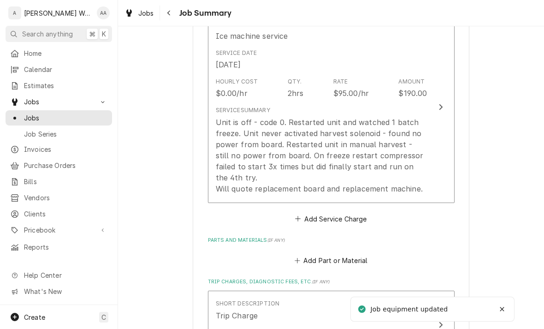
click at [242, 146] on div "Unit is off - code 0. Restarted unit and watched 1 batch freeze. Unit never act…" at bounding box center [322, 155] width 212 height 77
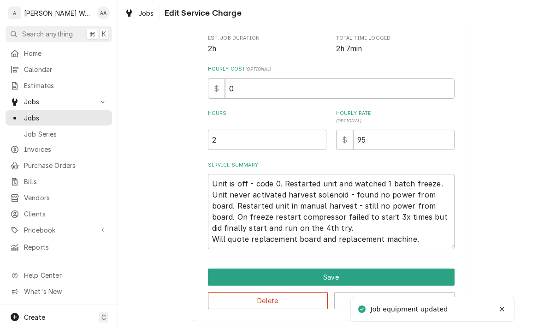
scroll to position [127, 0]
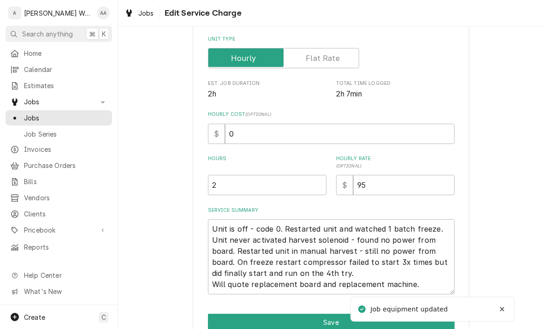
type textarea "x"
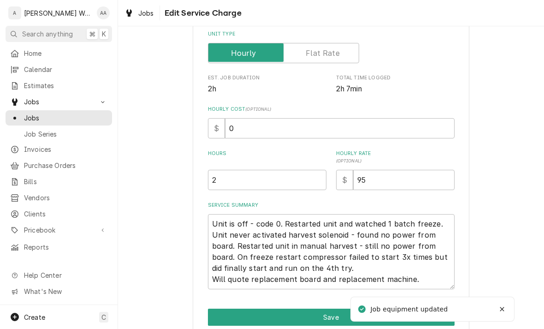
scroll to position [153, 0]
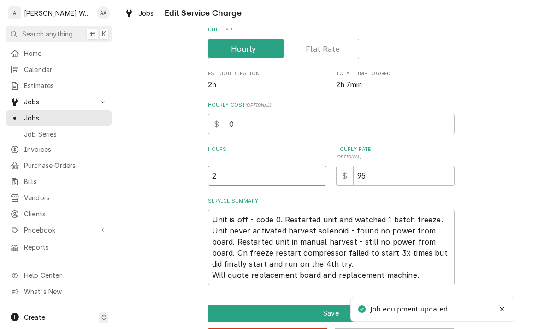
click at [230, 173] on input "2" at bounding box center [267, 175] width 118 height 20
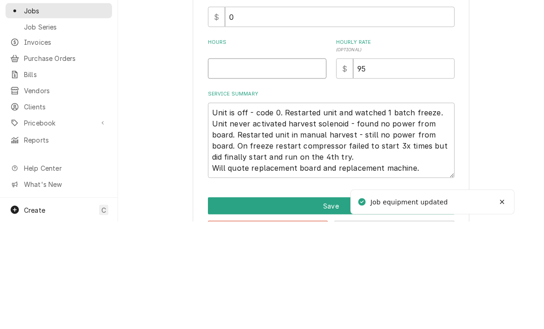
type textarea "x"
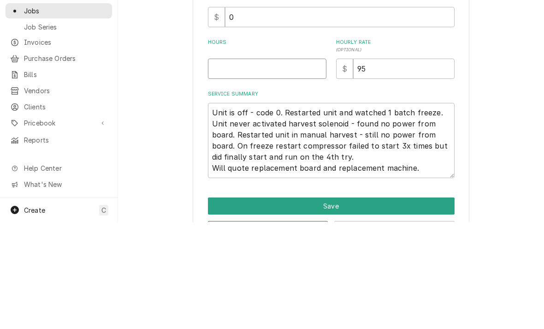
type input "1"
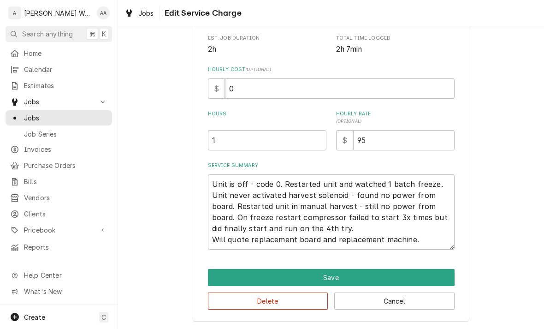
click at [226, 277] on button "Save" at bounding box center [331, 277] width 247 height 17
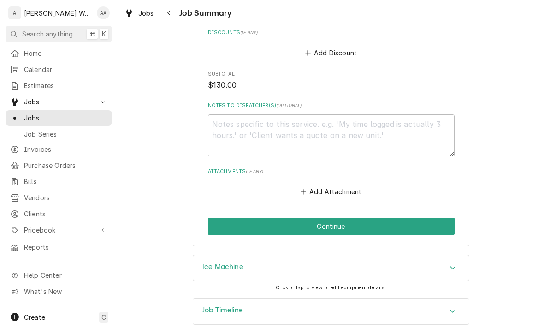
scroll to position [611, 0]
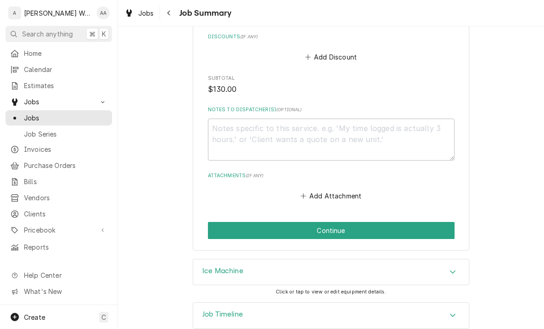
click at [228, 222] on button "Continue" at bounding box center [331, 230] width 247 height 17
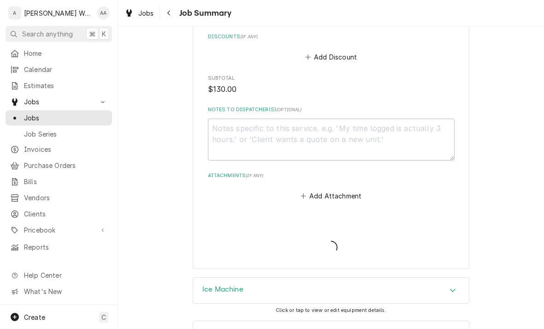
type textarea "x"
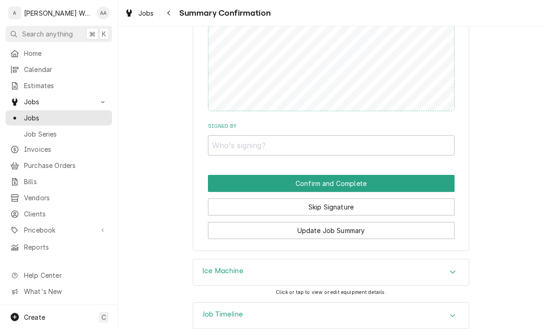
scroll to position [610, 0]
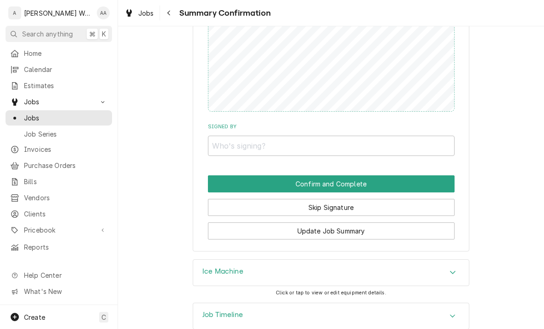
click at [247, 199] on button "Skip Signature" at bounding box center [331, 207] width 247 height 17
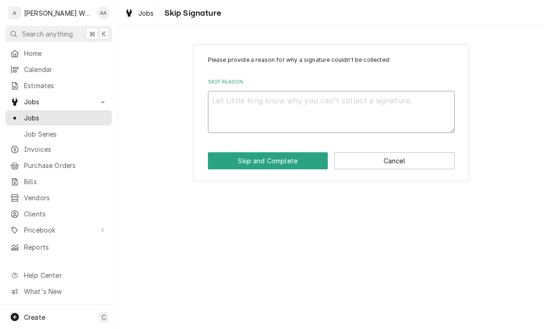
click at [244, 100] on textarea "Skip Reason" at bounding box center [331, 112] width 247 height 42
type textarea "x"
type textarea "No"
type textarea "x"
type textarea "No"
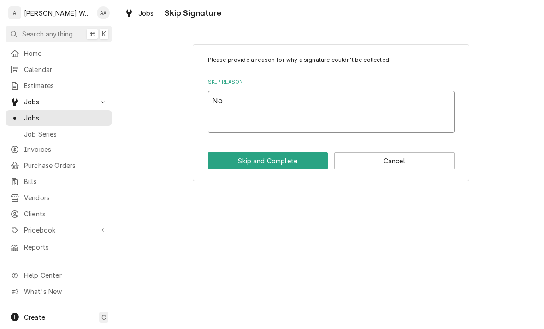
type textarea "x"
type textarea "No l"
type textarea "x"
type textarea "No lo"
type textarea "x"
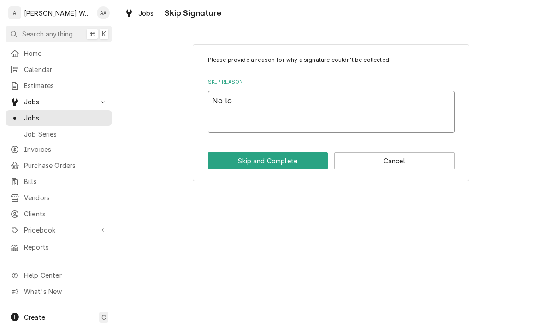
type textarea "No lon"
type textarea "x"
type textarea "No longe"
type textarea "x"
type textarea "No longer"
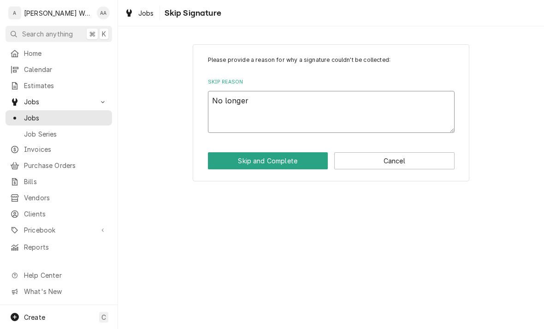
type textarea "x"
type textarea "No longer"
type textarea "x"
type textarea "No longer on"
type textarea "x"
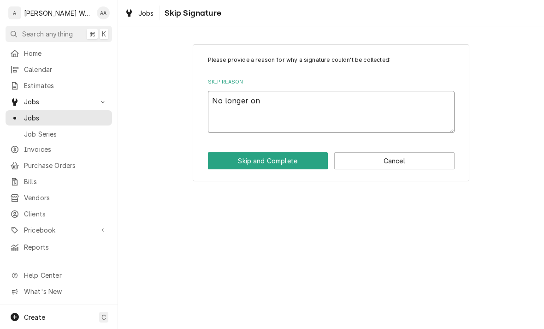
type textarea "No longer on"
type textarea "x"
type textarea "No longer on s"
type textarea "x"
type textarea "No longer on sit"
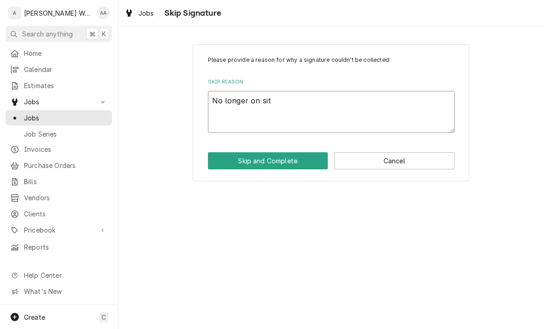
type textarea "x"
type textarea "No longer on site"
type textarea "x"
type textarea "No longer on site"
click at [226, 163] on button "Skip and Complete" at bounding box center [268, 160] width 120 height 17
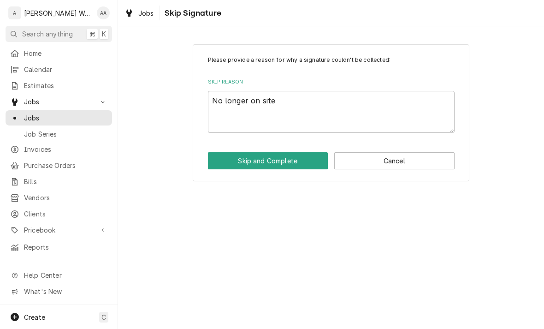
type textarea "x"
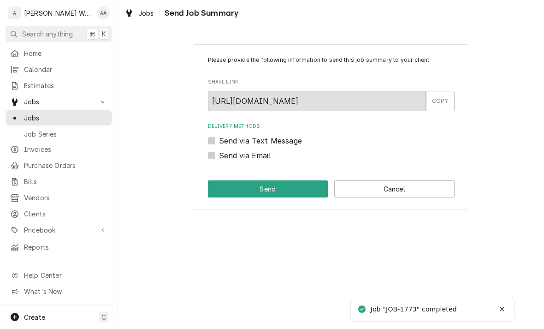
click at [372, 192] on button "Cancel" at bounding box center [394, 188] width 120 height 17
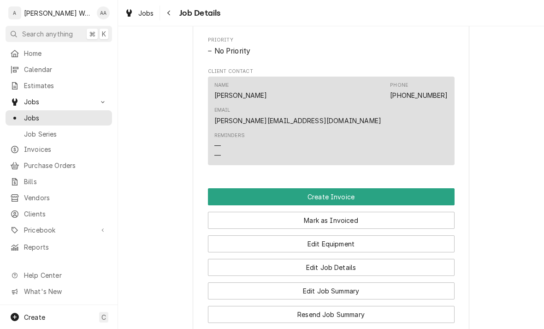
scroll to position [493, 0]
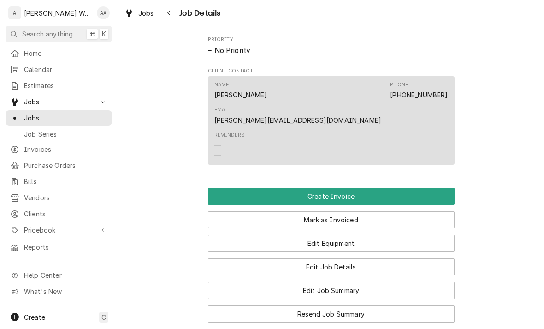
click at [230, 188] on button "Create Invoice" at bounding box center [331, 196] width 247 height 17
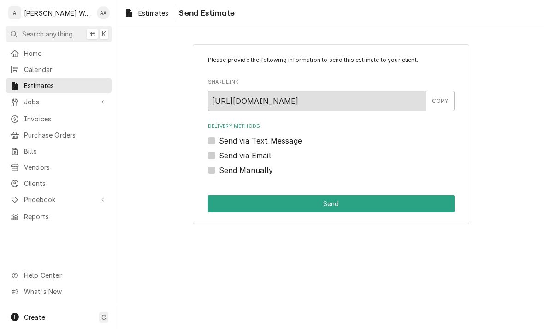
click at [219, 142] on label "Send via Text Message" at bounding box center [260, 140] width 83 height 11
click at [219, 142] on input "Send via Text Message" at bounding box center [342, 145] width 247 height 20
checkbox input "true"
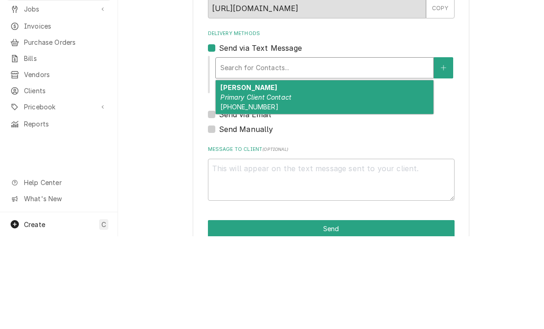
click at [231, 195] on span "(402) 510-8093" at bounding box center [249, 199] width 58 height 8
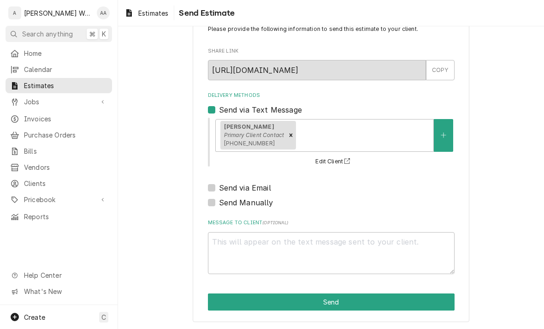
scroll to position [30, 0]
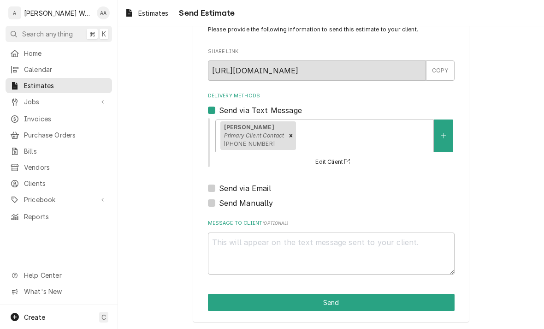
click at [223, 301] on button "Send" at bounding box center [331, 302] width 247 height 17
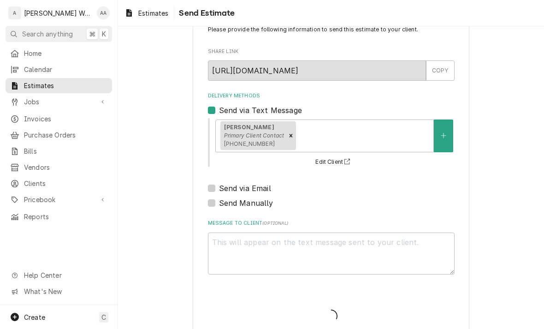
type textarea "x"
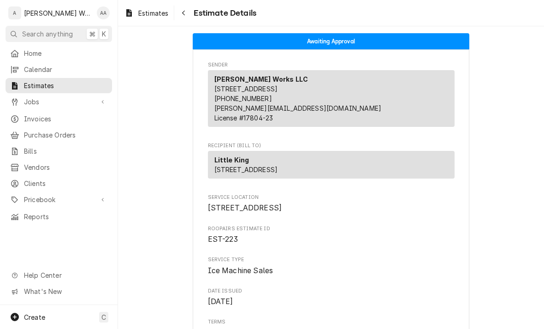
click at [29, 102] on span "Jobs" at bounding box center [59, 102] width 70 height 10
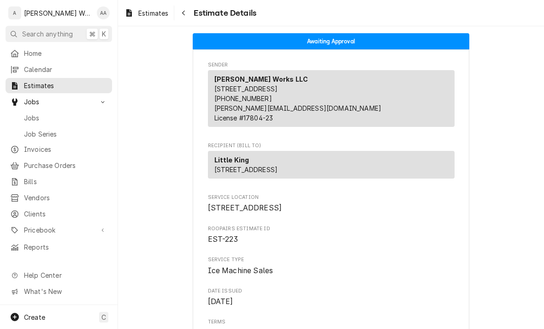
click at [30, 118] on span "Jobs" at bounding box center [65, 118] width 83 height 10
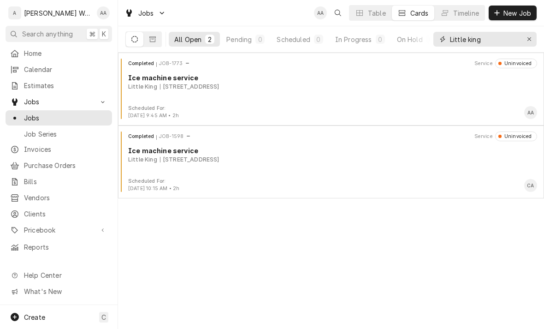
click at [526, 35] on div "Erase input" at bounding box center [529, 39] width 9 height 9
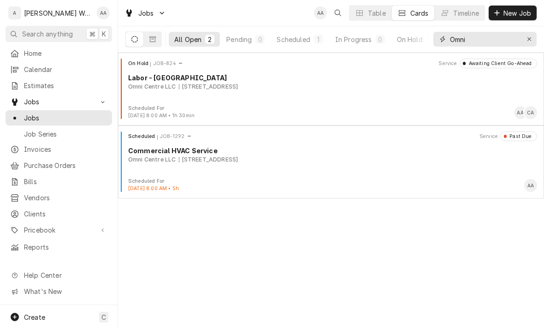
type input "Omni"
click at [154, 91] on div "On Hold JOB-824 Service Awaiting Client Go-Ahead Labor - [GEOGRAPHIC_DATA] Omni…" at bounding box center [331, 82] width 419 height 46
click at [43, 317] on span "Create" at bounding box center [34, 317] width 21 height 8
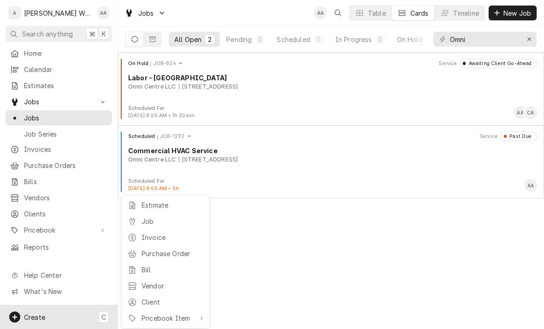
click at [139, 220] on div "Job" at bounding box center [165, 221] width 79 height 12
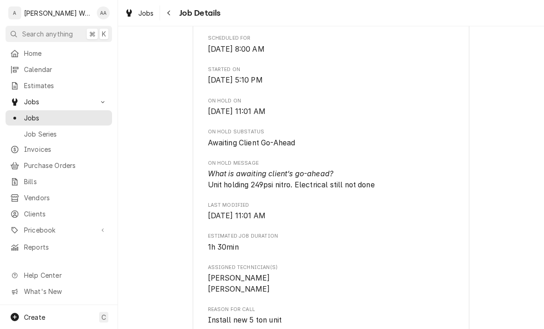
scroll to position [277, 0]
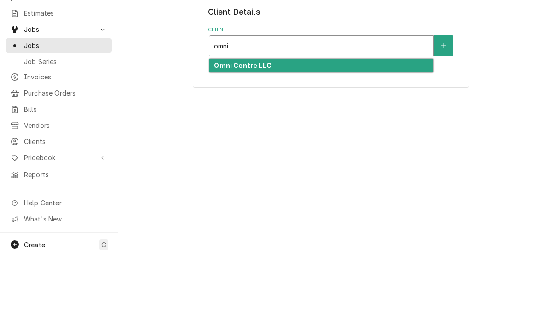
click at [223, 134] on strong "Omni Centre LLC" at bounding box center [242, 138] width 57 height 8
type input "omni"
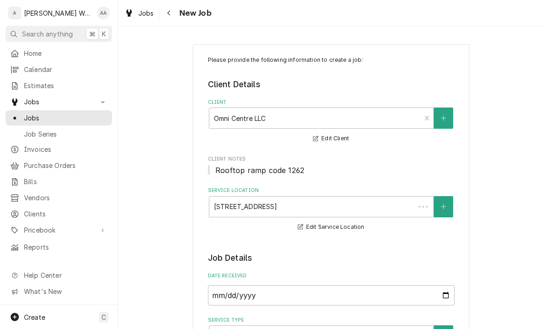
type textarea "x"
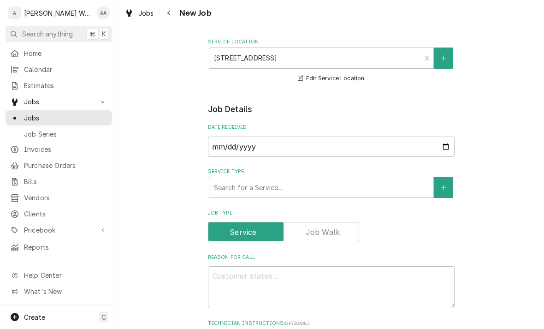
scroll to position [171, 0]
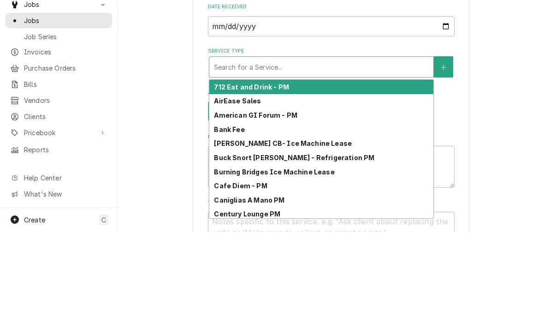
type input "c"
type textarea "x"
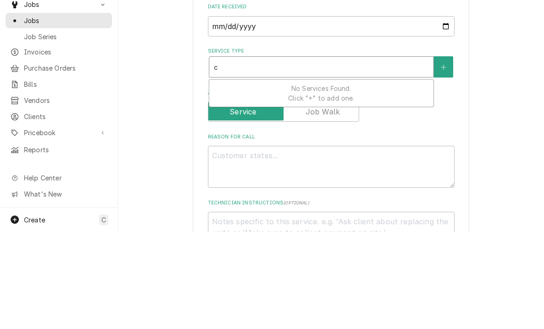
type input "co"
type textarea "x"
type input "com"
type textarea "x"
type input "comm"
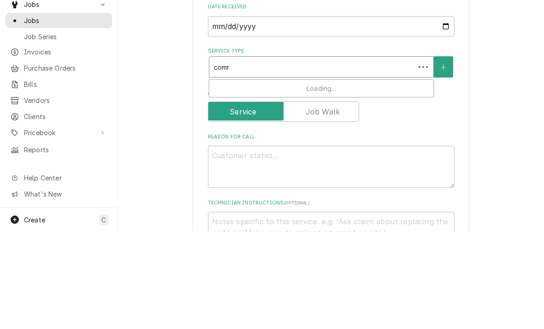
type textarea "x"
type input "comme"
type textarea "x"
type input "commer"
type textarea "x"
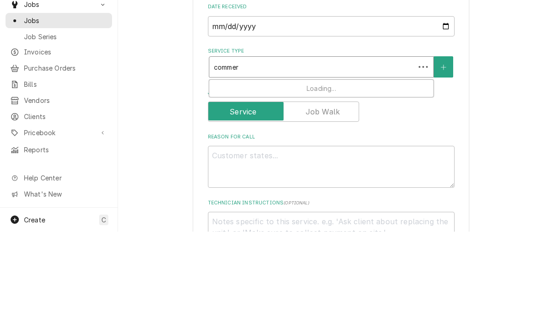
type input "commerc"
type textarea "x"
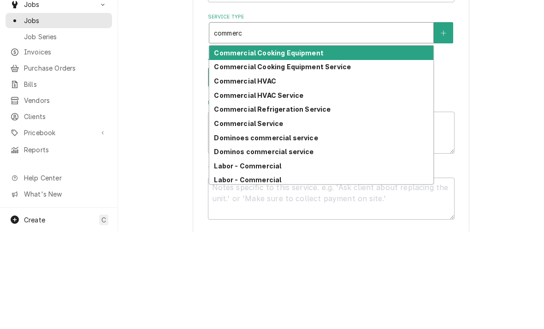
scroll to position [206, 0]
click at [226, 185] on div "Commercial HVAC Service" at bounding box center [321, 192] width 224 height 14
type input "commerc"
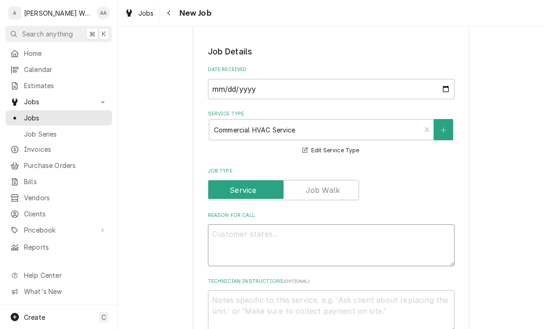
click at [225, 243] on textarea "Reason For Call" at bounding box center [331, 245] width 247 height 42
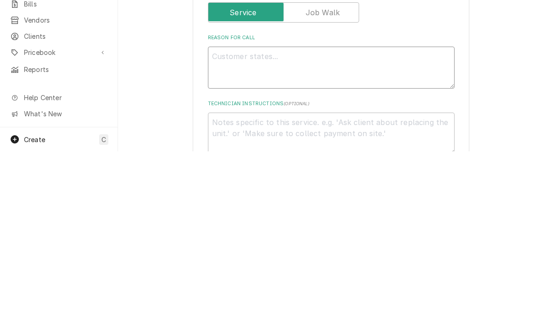
type textarea "x"
type textarea "Da"
type textarea "x"
type textarea "Dav"
type textarea "x"
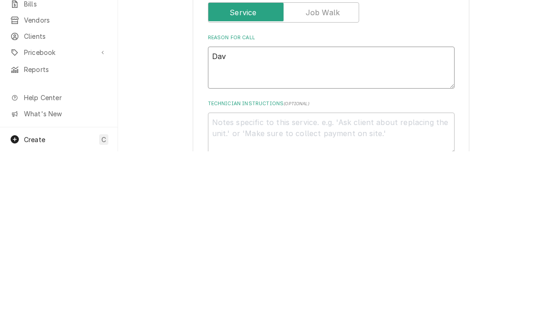
type textarea "Davi"
type textarea "x"
type textarea "Davita"
type textarea "x"
type textarea "Davita"
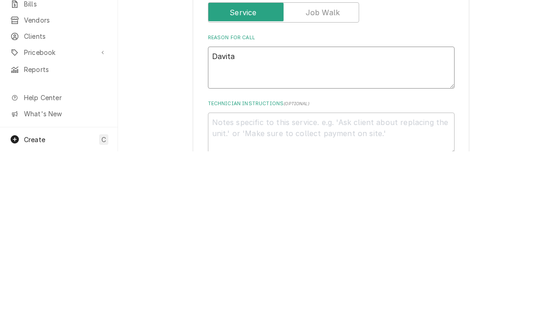
type textarea "x"
type textarea "Davita u"
type textarea "x"
type textarea "Davita un"
type textarea "x"
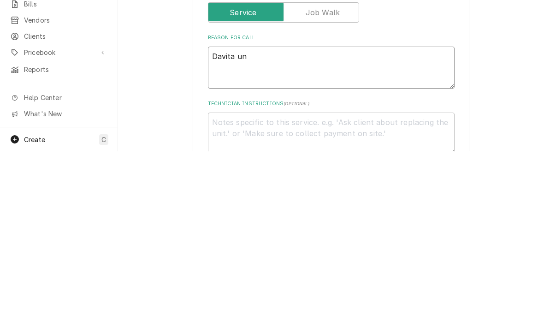
type textarea "Davita uni"
type textarea "x"
type textarea "Davita unit"
type textarea "x"
type textarea "Davita unit"
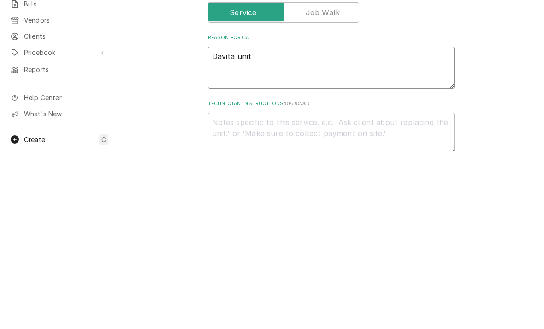
type textarea "x"
type textarea "Davita unit “"
type textarea "x"
type textarea "Davita unit “ b"
type textarea "x"
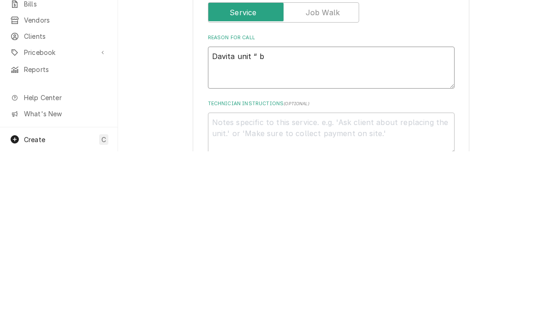
type textarea "Davita unit “ bl"
type textarea "x"
type textarea "Davita unit “ blew"
type textarea "x"
type textarea "Davita unit “ blew"
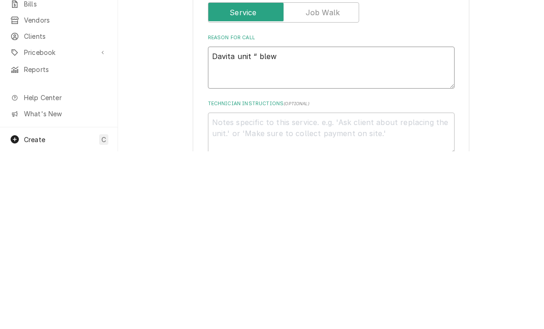
type textarea "x"
type textarea "Davita unit “ blew u"
type textarea "x"
type textarea "Davita unit “ blew up"
type textarea "x"
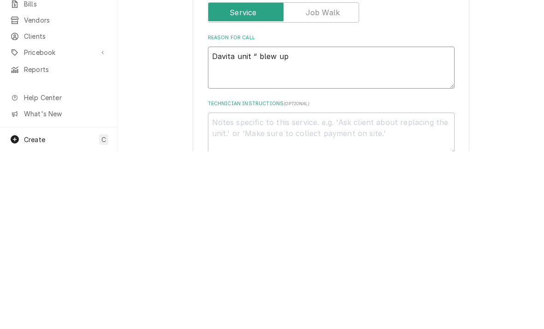
type textarea "Davita unit “ blew up”"
type textarea "x"
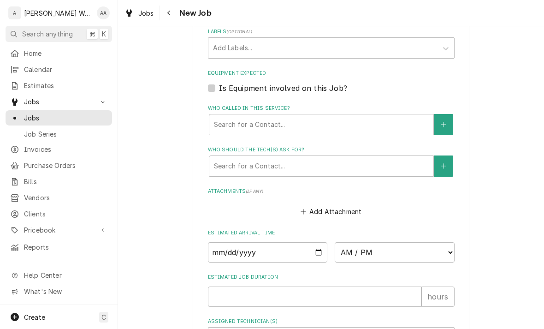
scroll to position [615, 0]
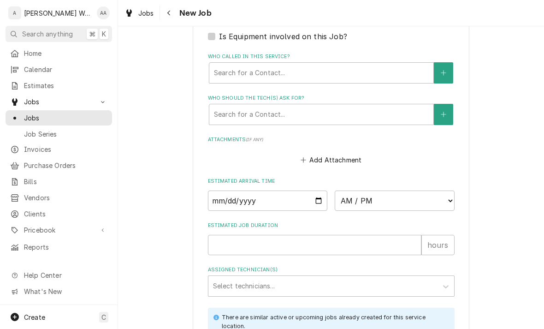
type textarea "Davita unit “ blew up”"
click at [219, 194] on input "Date" at bounding box center [268, 200] width 120 height 20
type input "2025-09-02"
type textarea "x"
click at [378, 196] on select "AM / PM 6:00 AM 6:15 AM 6:30 AM 6:45 AM 7:00 AM 7:15 AM 7:30 AM 7:45 AM 8:00 AM…" at bounding box center [395, 200] width 120 height 20
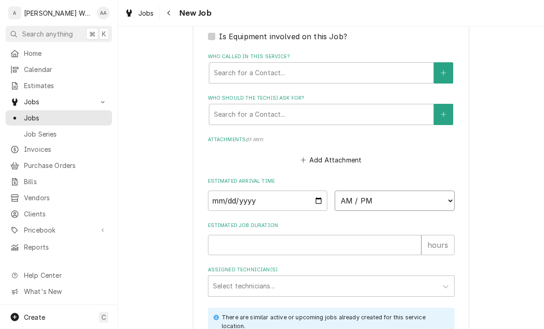
select select "12:30:00"
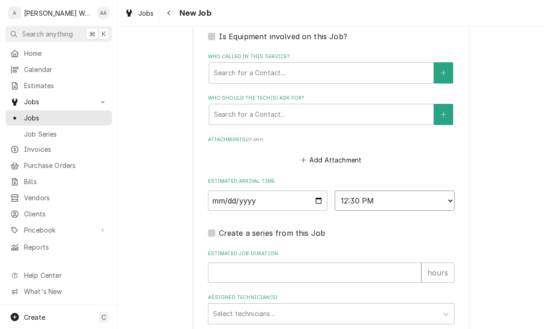
type textarea "x"
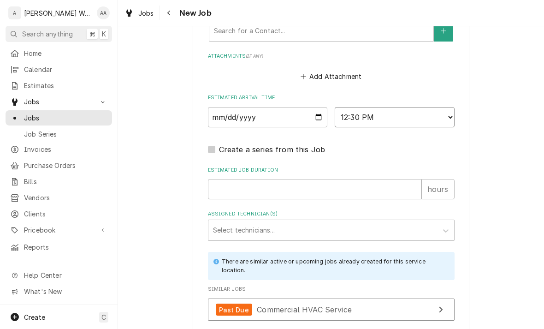
scroll to position [718, 0]
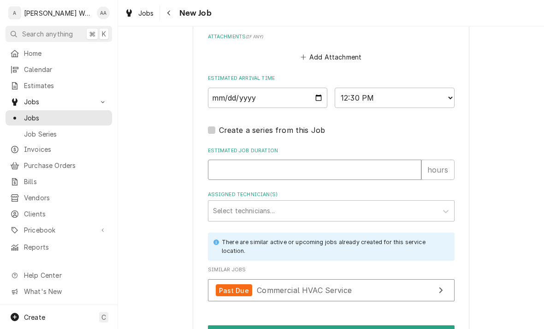
click at [227, 166] on input "Estimated Job Duration" at bounding box center [314, 169] width 213 height 20
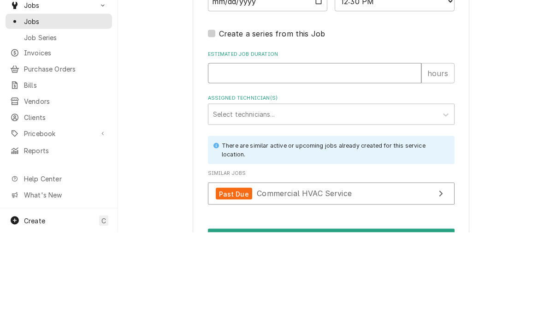
type input "3"
type textarea "x"
type input "3"
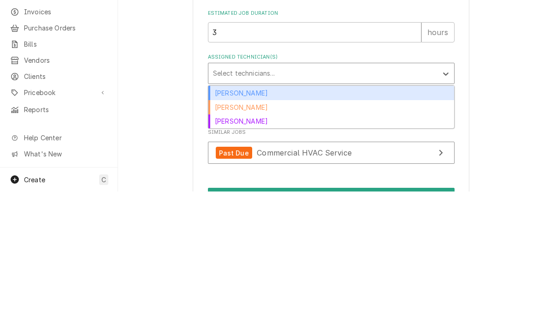
click at [219, 223] on div "Aaron Anderson" at bounding box center [331, 230] width 246 height 14
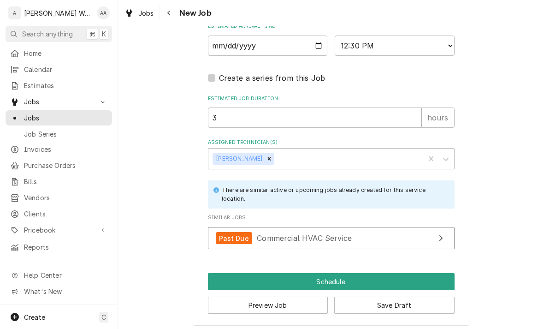
click at [218, 278] on button "Schedule" at bounding box center [331, 281] width 247 height 17
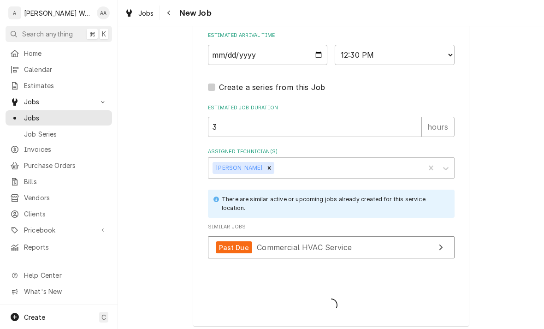
type textarea "x"
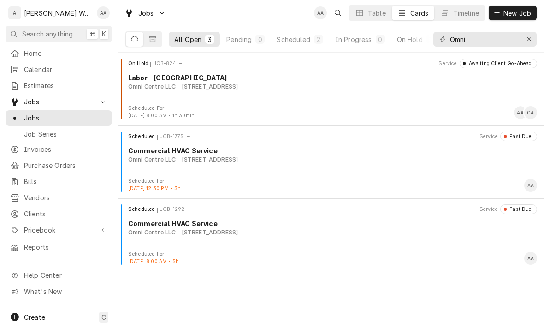
click at [39, 86] on span "Estimates" at bounding box center [65, 86] width 83 height 10
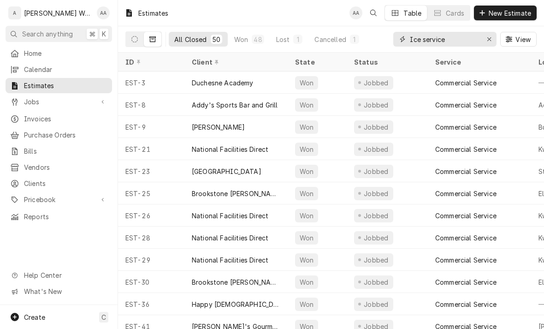
click at [488, 40] on icon "Erase input" at bounding box center [489, 39] width 5 height 6
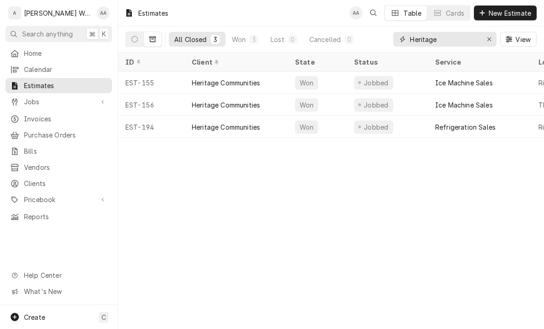
type input "Heritage"
click at [134, 39] on icon "Dynamic Content Wrapper" at bounding box center [134, 39] width 6 height 6
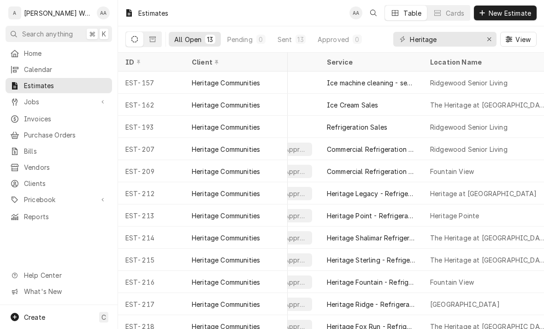
scroll to position [0, 106]
click at [486, 171] on div "Fountain View" at bounding box center [491, 171] width 133 height 22
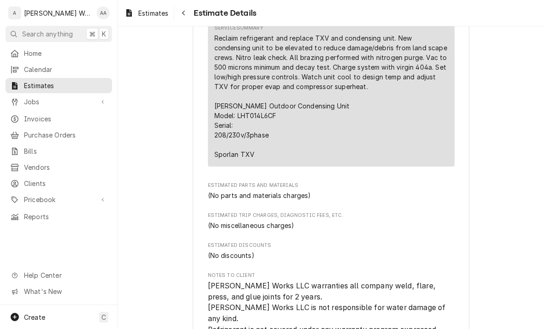
scroll to position [526, 0]
click at [41, 317] on span "Create" at bounding box center [34, 317] width 21 height 8
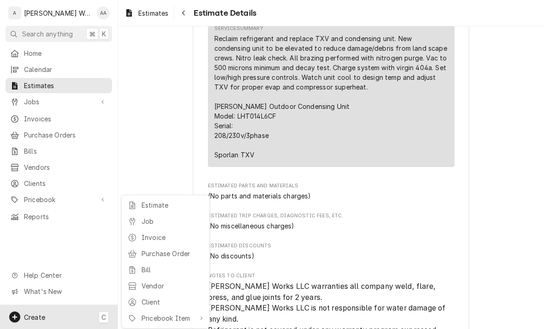
click at [144, 222] on div "Job" at bounding box center [173, 221] width 62 height 10
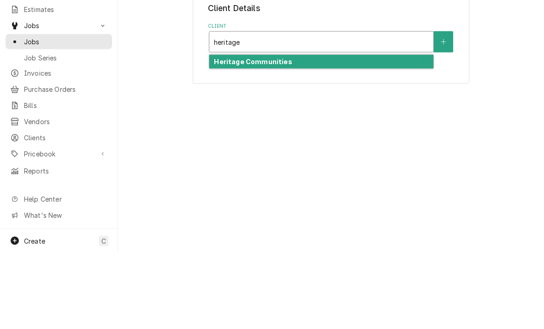
click at [230, 134] on strong "Heritage Communities" at bounding box center [253, 138] width 78 height 8
type input "heritage"
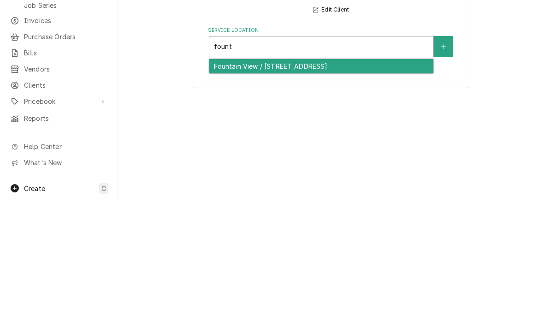
click at [236, 188] on div "Fountain View / 5710 S 108th St, Omaha, NE 68137" at bounding box center [321, 195] width 224 height 14
type input "fount"
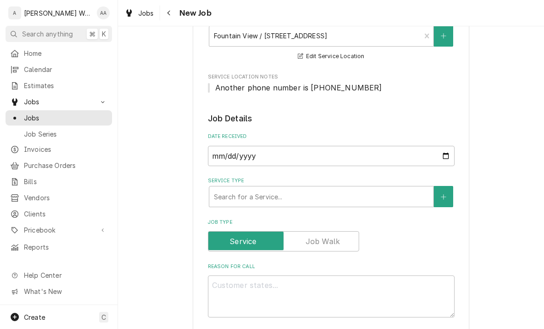
scroll to position [145, 0]
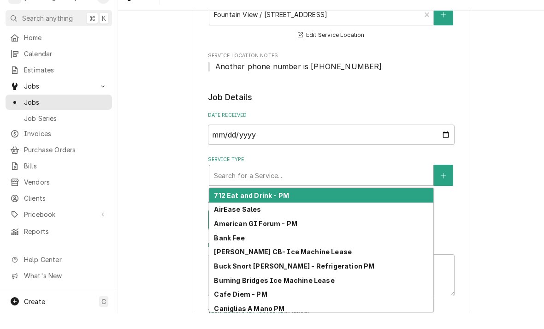
type input "c"
type textarea "x"
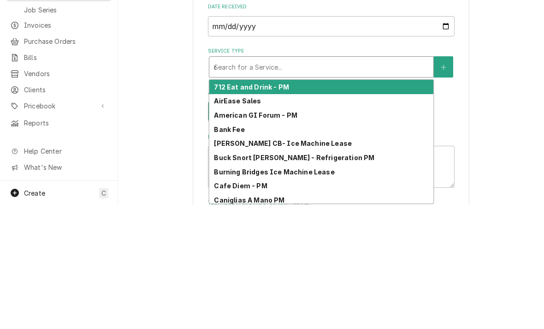
type input "co"
type textarea "x"
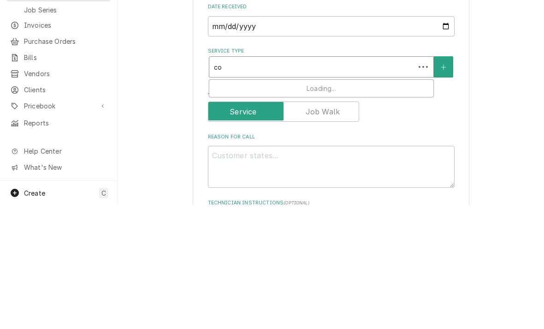
type input "com"
type textarea "x"
type input "comm"
type textarea "x"
type input "comme"
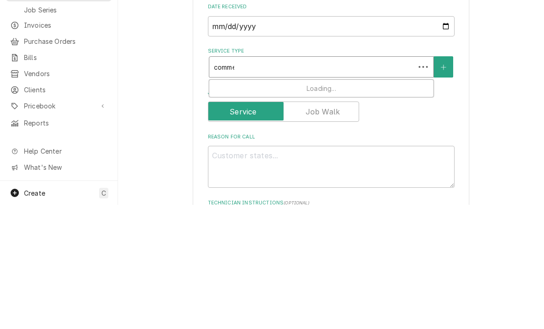
type textarea "x"
type input "commer"
type textarea "x"
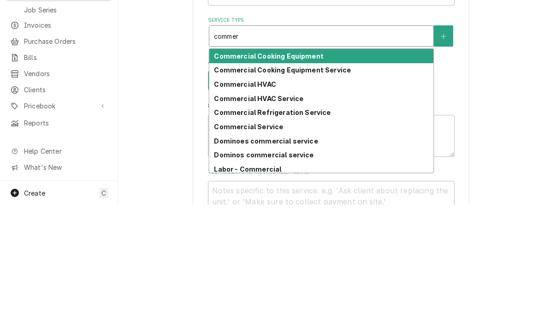
scroll to position [176, 0]
click at [231, 172] on div "Commercial Cooking Equipment" at bounding box center [321, 179] width 224 height 14
type input "commer"
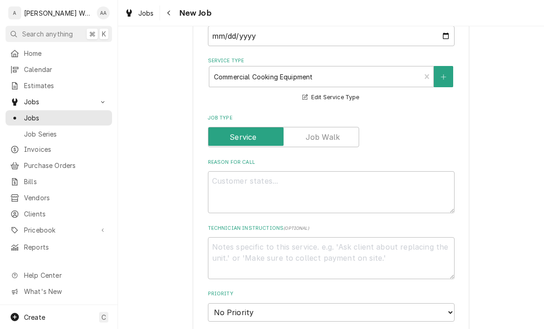
scroll to position [259, 0]
click at [225, 186] on textarea "Reason For Call" at bounding box center [331, 192] width 247 height 42
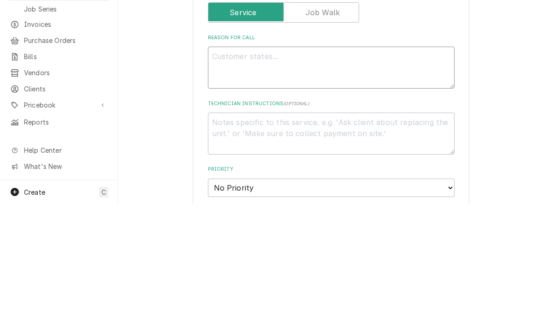
type textarea "x"
type textarea "Di"
type textarea "x"
type textarea "Dis"
type textarea "x"
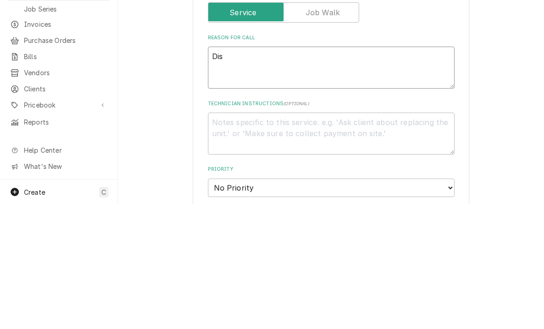
type textarea "Dish"
type textarea "x"
type textarea "Dishw"
type textarea "x"
type textarea "Dishwa"
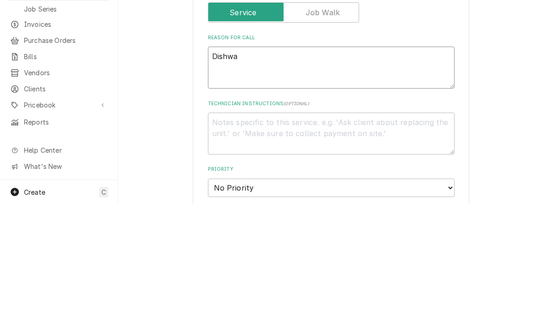
type textarea "x"
type textarea "Dishwas"
type textarea "x"
type textarea "Dishwash"
type textarea "x"
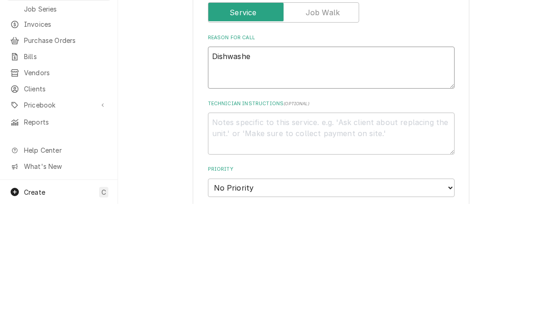
type textarea "Dishwasher"
type textarea "x"
type textarea "Dishwashers"
type textarea "x"
type textarea "Dishwashers"
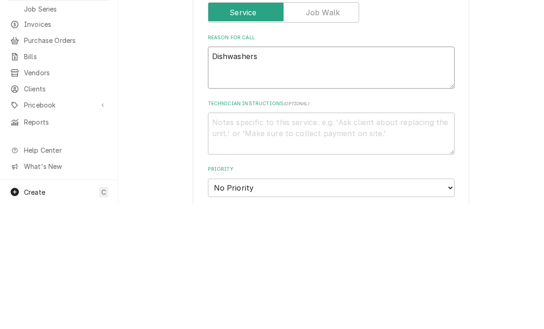
type textarea "x"
type textarea "Dishwashers o"
type textarea "x"
type textarea "Dishwashers on"
type textarea "x"
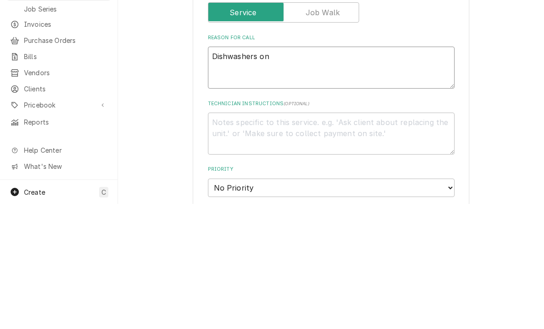
type textarea "Dishwashers on b"
type textarea "x"
type textarea "Dishwashers on bo"
type textarea "x"
type textarea "Dishwashers on both"
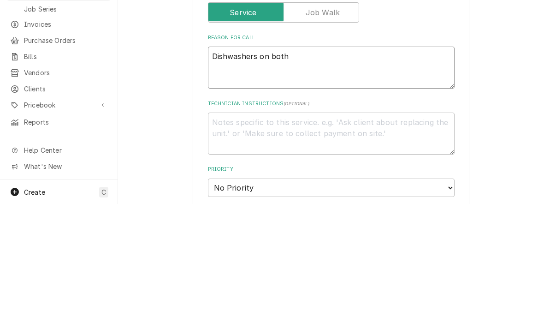
type textarea "x"
type textarea "Dishwashers on both"
type textarea "x"
type textarea "Dishwashers on bot"
type textarea "x"
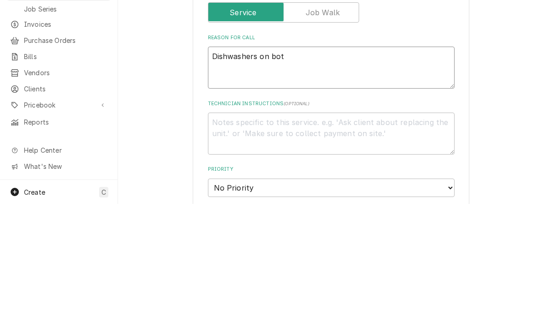
type textarea "Dishwashers on bo"
type textarea "x"
type textarea "Dishwashers on b"
type textarea "x"
type textarea "Dishwashers on"
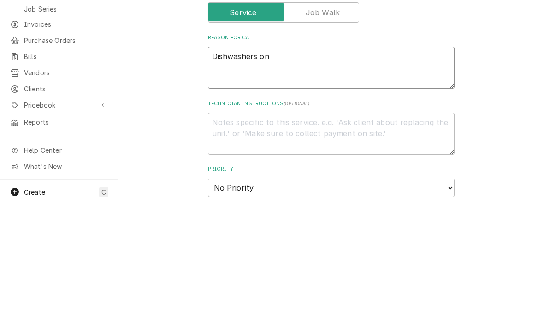
type textarea "x"
type textarea "Dishwashers o"
type textarea "x"
type textarea "Dishwashers"
type textarea "x"
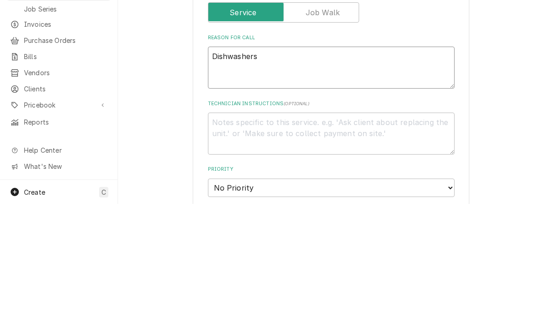
type textarea "Dishwashers i"
type textarea "x"
type textarea "Dishwashers in"
type textarea "x"
type textarea "Dishwashers in"
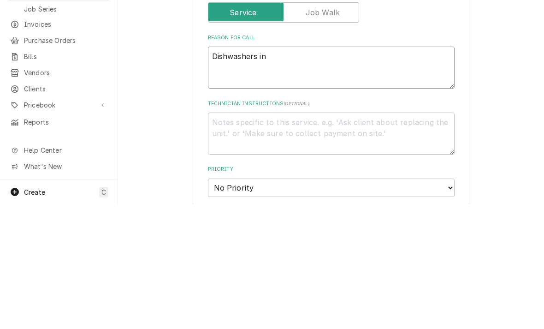
type textarea "x"
type textarea "Dishwashers in bo"
type textarea "x"
type textarea "Dishwashers in bot"
type textarea "x"
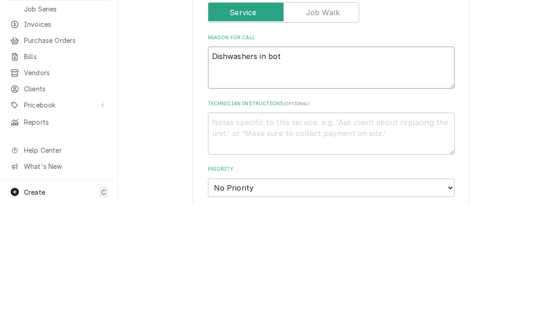
type textarea "Dishwashers in both"
type textarea "x"
type textarea "Dishwashers in both k"
type textarea "x"
type textarea "Dishwashers in both ki"
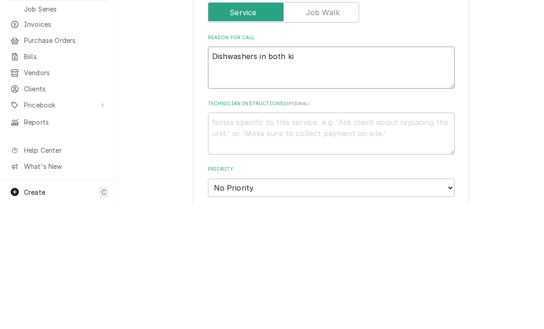
type textarea "x"
type textarea "Dishwashers in both kit"
type textarea "x"
type textarea "Dishwashers in both kitc"
type textarea "x"
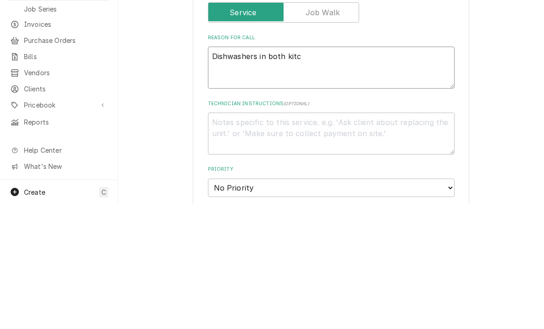
type textarea "Dishwashers in both kitch"
type textarea "x"
type textarea "Dishwashers in both kitches"
type textarea "x"
type textarea "Dishwashers in both kitche"
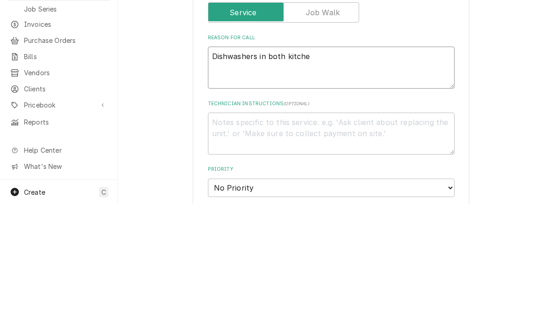
type textarea "x"
type textarea "Dishwashers in both kitchen"
type textarea "x"
type textarea "Dishwashers in both kitchens"
type textarea "x"
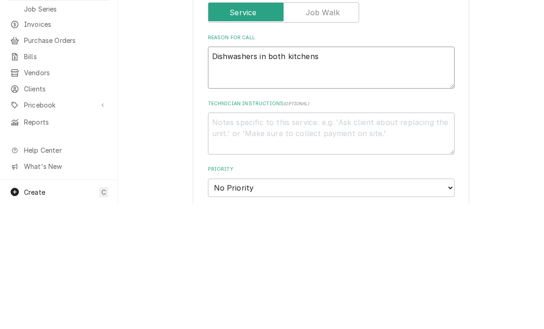
type textarea "Dishwashers in both kitchens"
type textarea "x"
type textarea "Dishwashers in both kitchens a"
type textarea "x"
type textarea "Dishwashers in both kitchens ar"
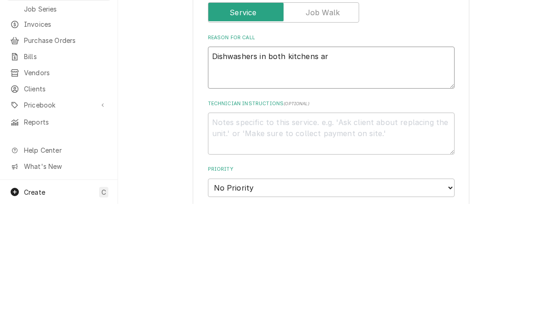
type textarea "x"
type textarea "Dishwashers in both kitchens are"
type textarea "x"
type textarea "Dishwashers in both kitchens are"
type textarea "x"
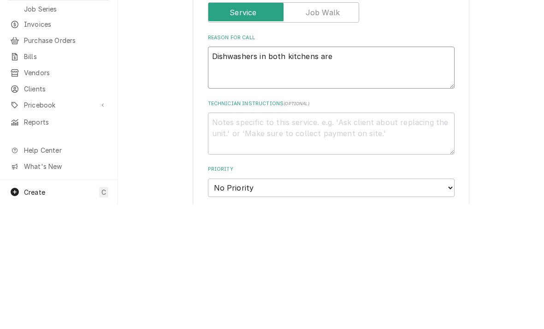
type textarea "Dishwashers in both kitchens are n"
type textarea "x"
type textarea "Dishwashers in both kitchens are no"
type textarea "x"
type textarea "Dishwashers in both kitchens are not"
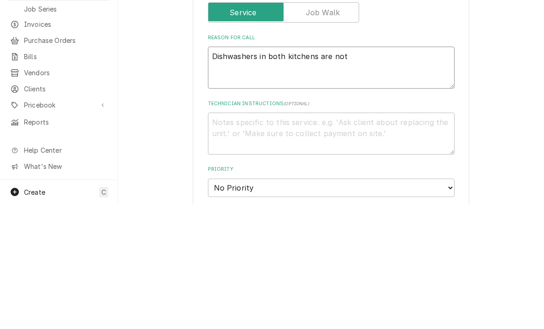
type textarea "x"
type textarea "Dishwashers in both kitchens are not"
type textarea "x"
type textarea "Dishwashers in both kitchens are not w"
type textarea "x"
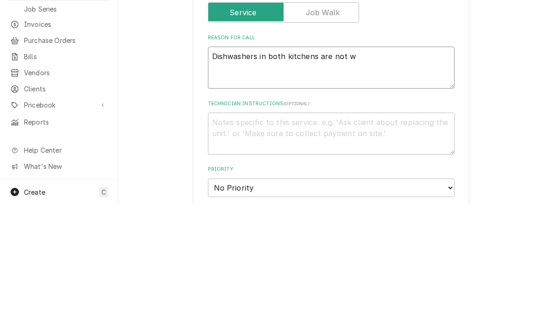
type textarea "Dishwashers in both kitchens are not wo"
type textarea "x"
type textarea "Dishwashers in both kitchens are not wor"
type textarea "x"
type textarea "Dishwashers in both kitchens are not worm"
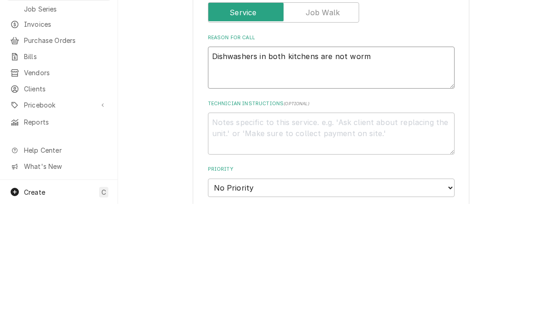
type textarea "x"
type textarea "Dishwashers in both kitchens are not wormi"
type textarea "x"
type textarea "Dishwashers in both kitchens are not wormin"
type textarea "x"
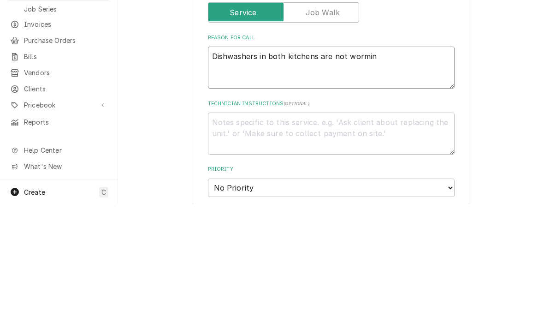
type textarea "Dishwashers in both kitchens are not worming"
type textarea "x"
type textarea "Dishwashers in both kitchens are not working"
type textarea "x"
type textarea "Dishwashers in both kitchens are not working."
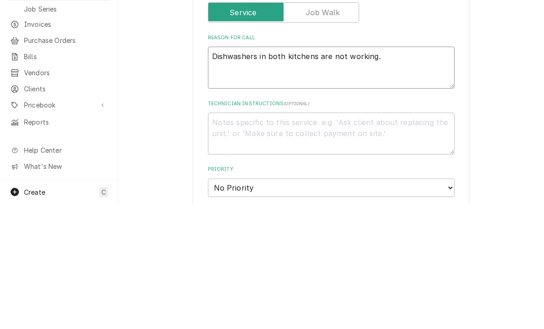
type textarea "x"
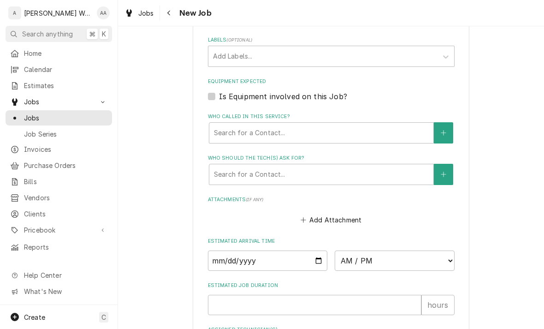
scroll to position [556, 0]
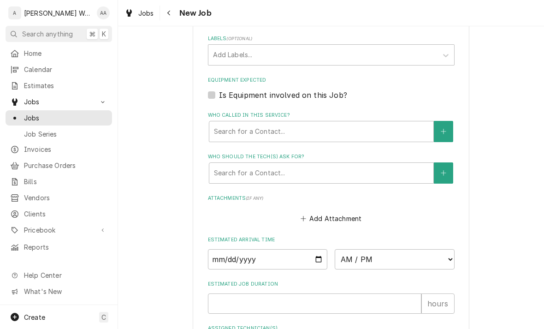
type textarea "Dishwashers in both kitchens are not working."
click at [220, 253] on input "Date" at bounding box center [268, 259] width 120 height 20
type input "2025-09-02"
type textarea "x"
click at [362, 257] on select "AM / PM 6:00 AM 6:15 AM 6:30 AM 6:45 AM 7:00 AM 7:15 AM 7:30 AM 7:45 AM 8:00 AM…" at bounding box center [395, 259] width 120 height 20
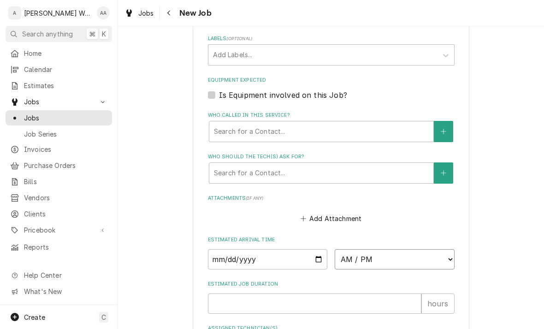
select select "15:00:00"
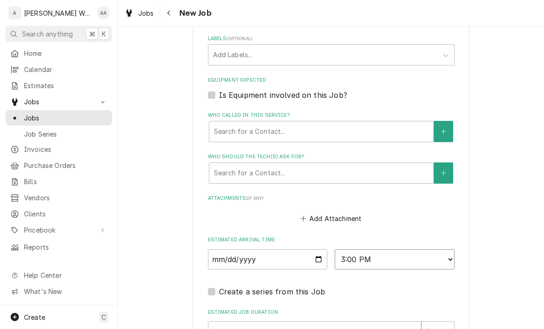
type textarea "x"
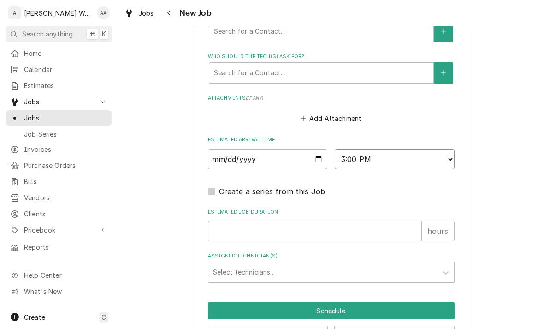
scroll to position [655, 0]
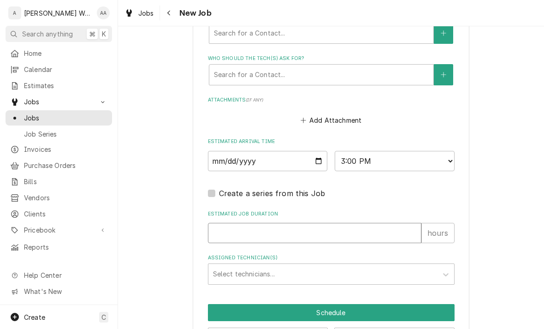
click at [220, 228] on input "Estimated Job Duration" at bounding box center [314, 233] width 213 height 20
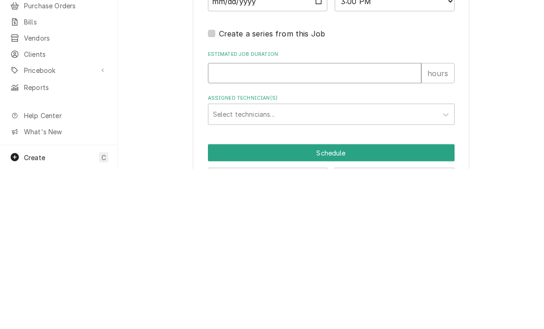
type input "2"
type textarea "x"
type input "2"
click at [224, 269] on div "Select technicians..." at bounding box center [323, 274] width 220 height 10
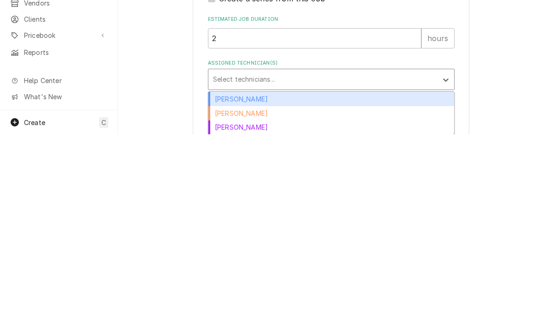
click at [216, 286] on div "Aaron Anderson" at bounding box center [331, 293] width 246 height 14
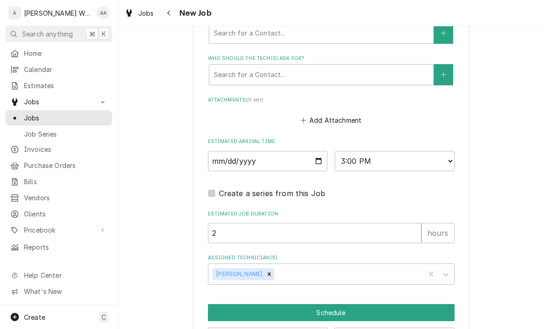
click at [222, 308] on button "Schedule" at bounding box center [331, 312] width 247 height 17
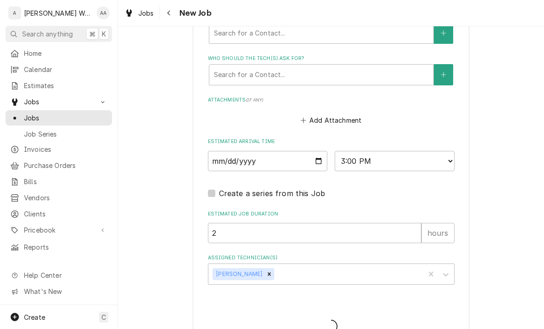
type textarea "x"
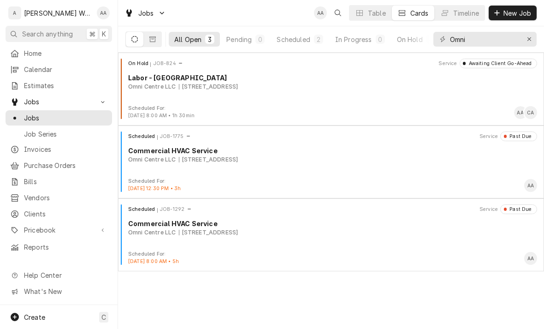
click at [152, 177] on div "Scheduled JOB-1775 Service Past Due Commercial HVAC Service Omni Centre LLC [ST…" at bounding box center [331, 154] width 419 height 46
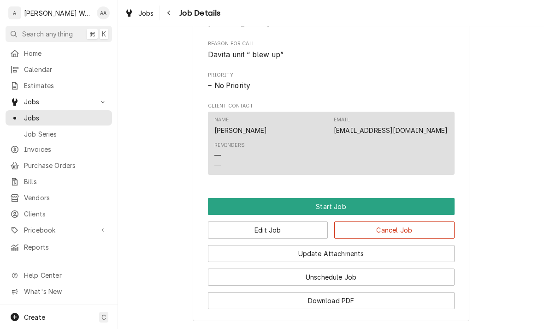
scroll to position [431, 0]
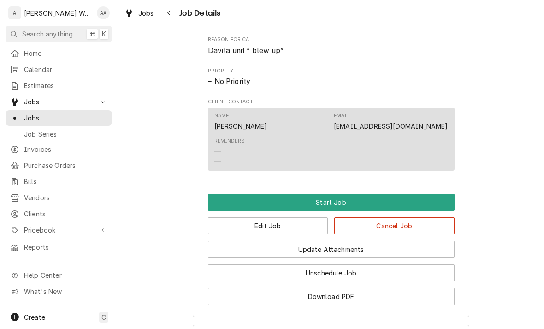
click at [400, 199] on button "Start Job" at bounding box center [331, 202] width 247 height 17
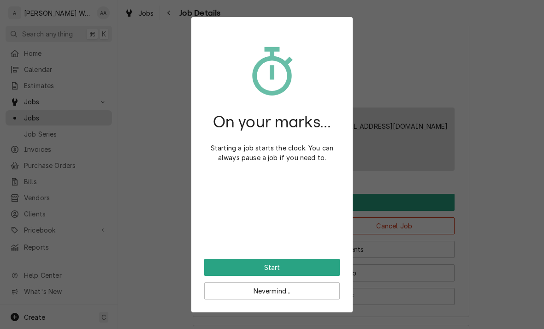
click at [322, 266] on button "Start" at bounding box center [272, 267] width 136 height 17
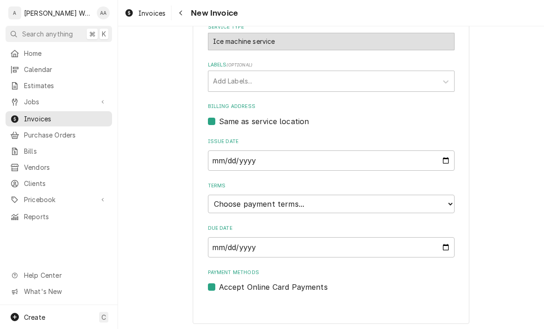
scroll to position [260, 0]
click at [223, 204] on select "Choose payment terms... Same Day Net 7 Net 14 Net 21 Net 30 Net 45 Net 60 Net 90" at bounding box center [331, 204] width 247 height 18
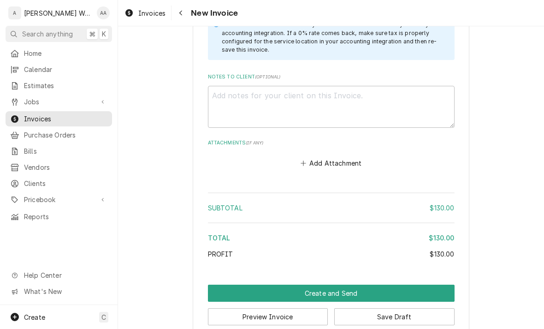
click at [223, 284] on button "Create and Send" at bounding box center [331, 292] width 247 height 17
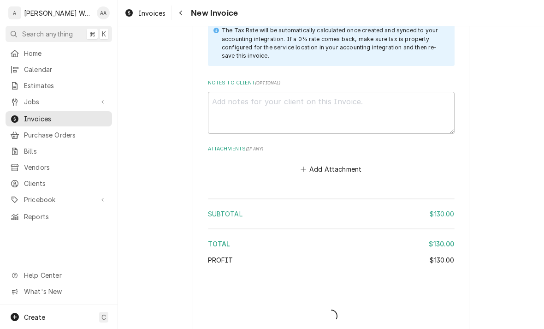
type textarea "x"
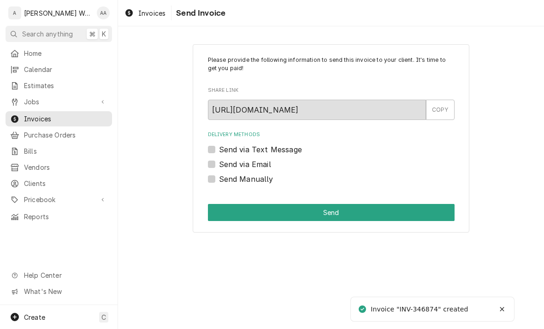
click at [219, 160] on label "Send via Email" at bounding box center [245, 164] width 52 height 11
click at [219, 160] on input "Send via Email" at bounding box center [342, 169] width 247 height 20
checkbox input "true"
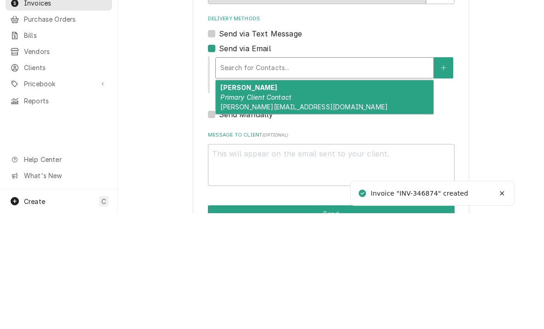
click at [232, 218] on span "[PERSON_NAME][EMAIL_ADDRESS][DOMAIN_NAME]" at bounding box center [303, 222] width 167 height 8
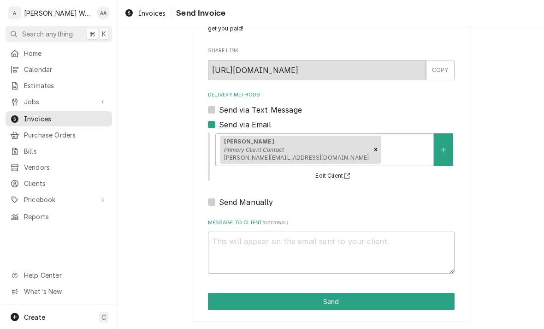
scroll to position [39, 0]
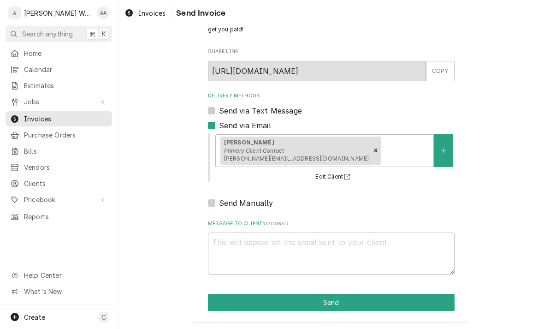
click at [247, 305] on button "Send" at bounding box center [331, 302] width 247 height 17
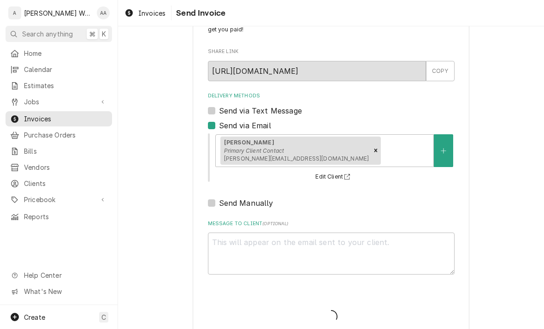
type textarea "x"
